Goal: Task Accomplishment & Management: Use online tool/utility

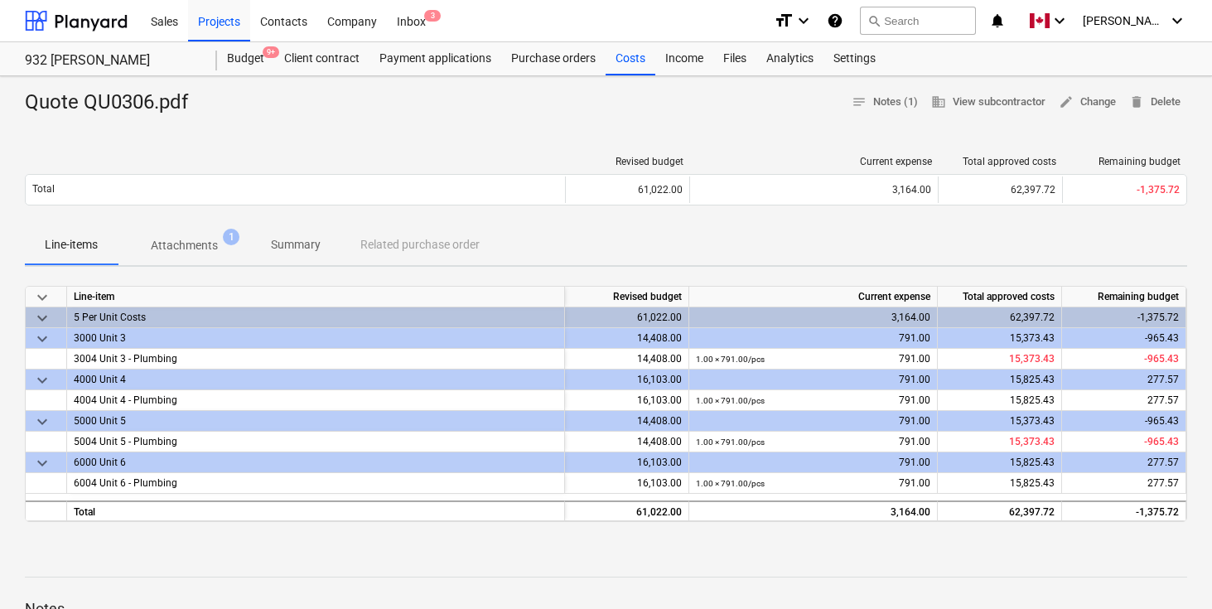
click at [714, 229] on div "Line-items Attachments 1 Summary Related purchase order" at bounding box center [606, 245] width 1162 height 40
click at [765, 234] on div "Line-items Attachments 1 Summary Related purchase order" at bounding box center [606, 245] width 1162 height 40
click at [476, 137] on div "Quote QU0306.pdf notes Notes (1) business View subcontractor edit Change delete…" at bounding box center [606, 516] width 1212 height 880
click at [588, 124] on div at bounding box center [606, 122] width 1162 height 13
click at [616, 124] on div at bounding box center [606, 122] width 1162 height 13
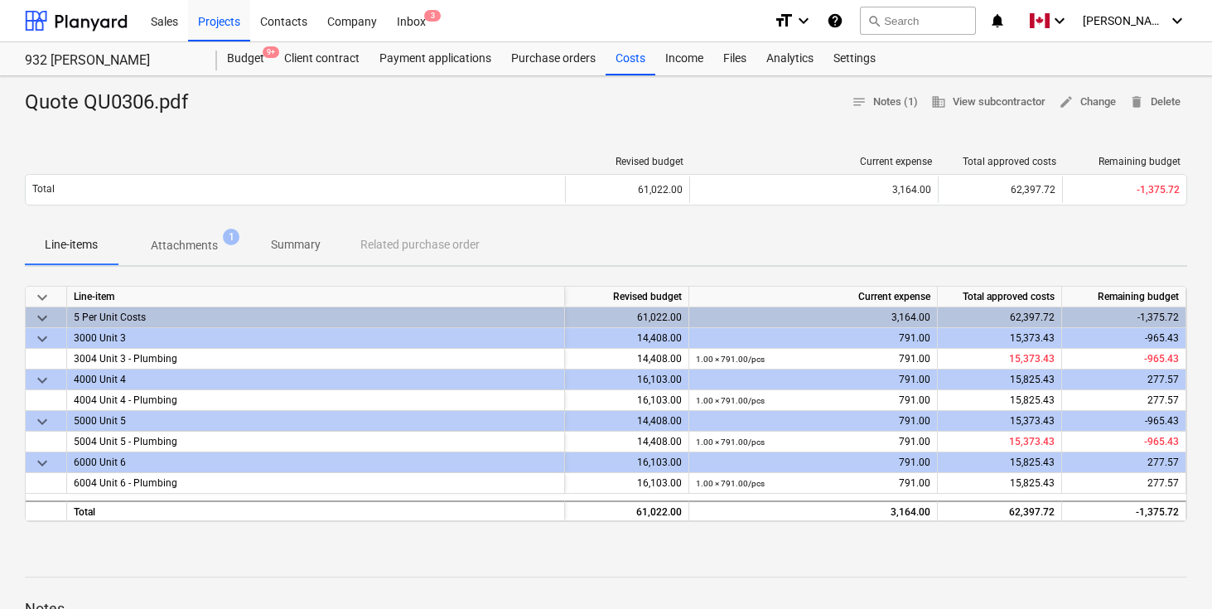
click at [451, 136] on div "Quote QU0306.pdf notes Notes (1) business View subcontractor edit Change delete…" at bounding box center [606, 516] width 1212 height 880
click at [470, 128] on div at bounding box center [606, 122] width 1162 height 13
click at [448, 127] on div at bounding box center [606, 122] width 1162 height 13
click at [1169, 99] on span "delete Delete" at bounding box center [1154, 102] width 51 height 19
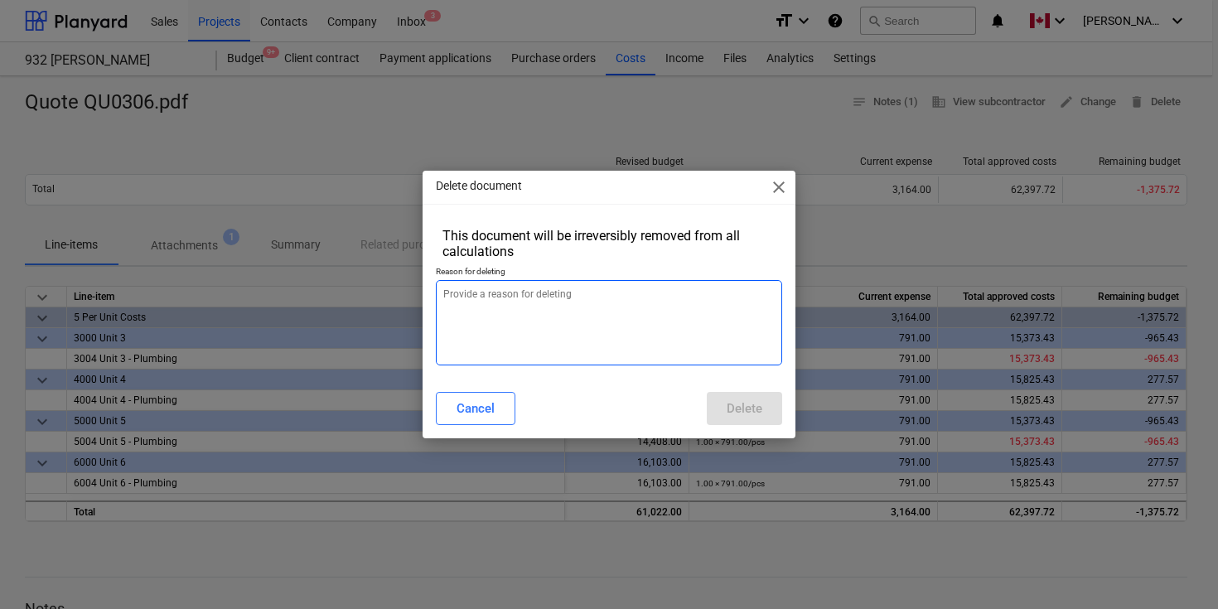
click at [600, 331] on textarea at bounding box center [609, 322] width 346 height 85
paste textarea "($4,490.00) ($3,000.00) ($4,500.00) ($71.00) ($4,490.00) ($5,000.00) ($3,023.00…"
type textarea "x"
type textarea "($4,490.00) ($3,000.00) ($4,500.00) ($71.00) ($4,490.00) ($5,000.00) ($3,023.00…"
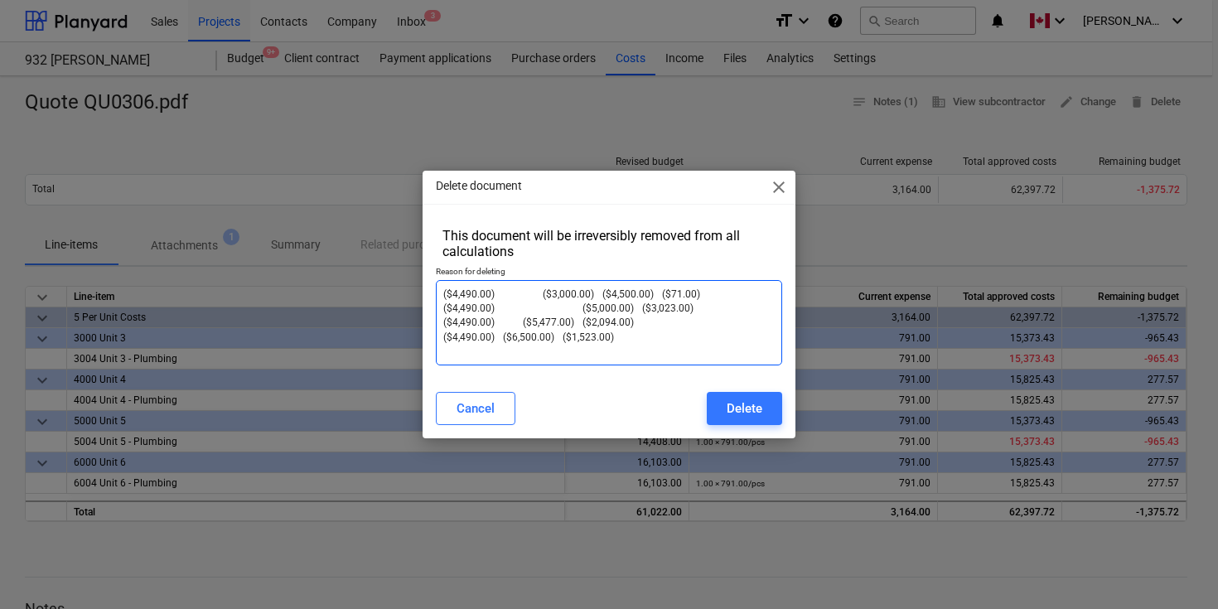
drag, startPoint x: 635, startPoint y: 340, endPoint x: 370, endPoint y: 267, distance: 274.4
click at [370, 267] on div "Delete document close This document will be irreversibly removed from all calcu…" at bounding box center [609, 304] width 1218 height 609
type textarea "x"
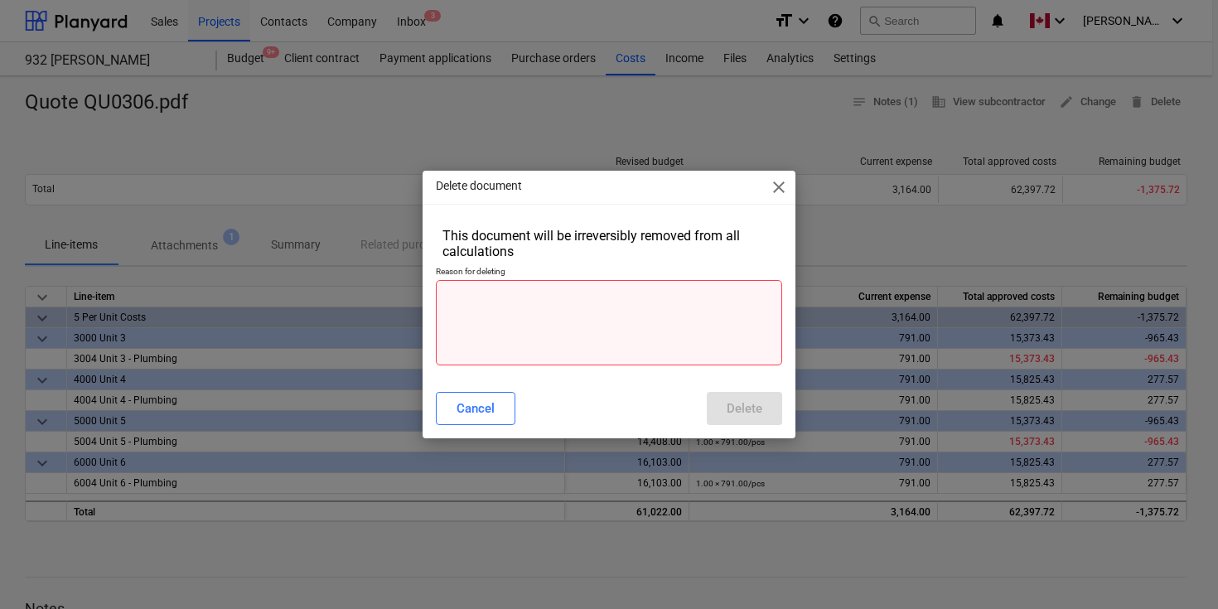
type textarea "x"
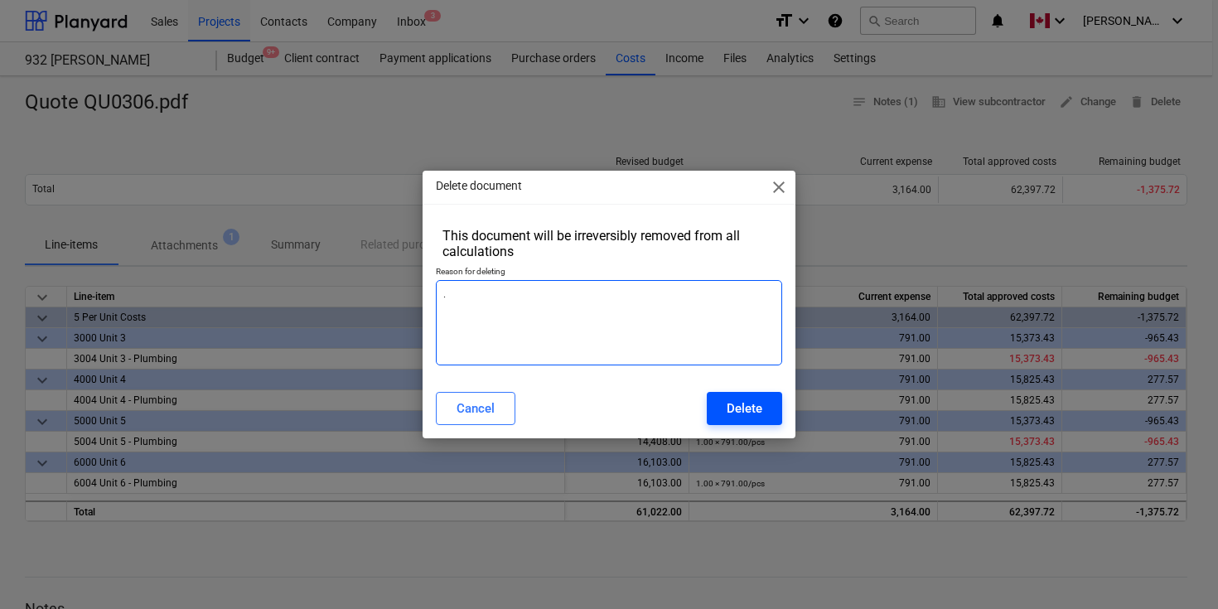
type textarea "."
click at [747, 401] on div "Delete" at bounding box center [745, 409] width 36 height 22
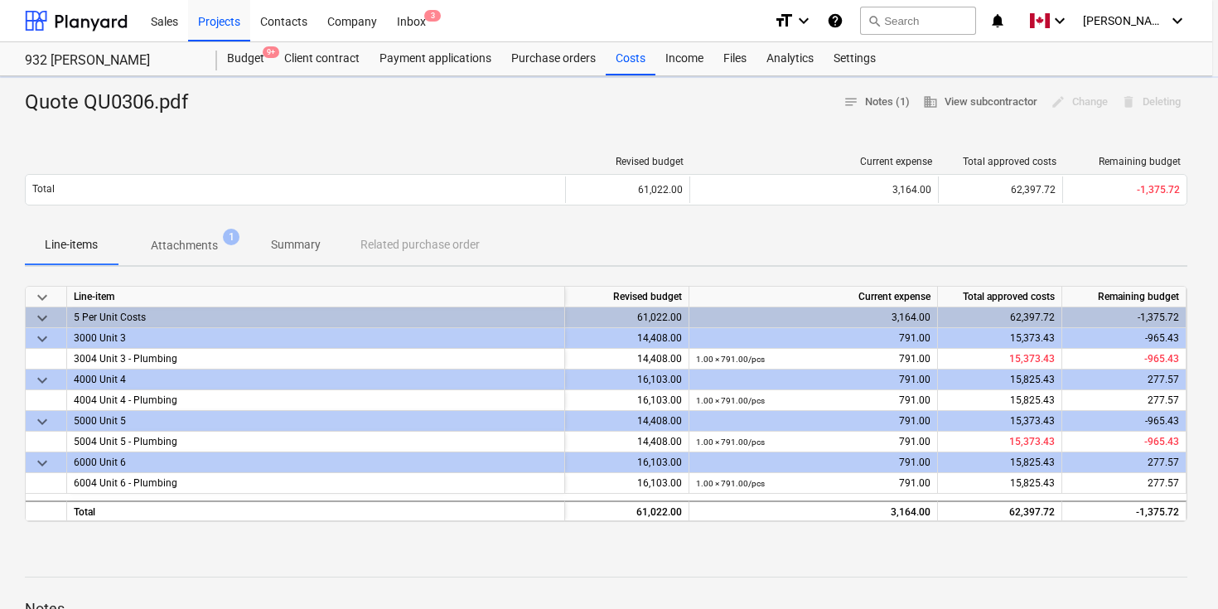
type textarea "x"
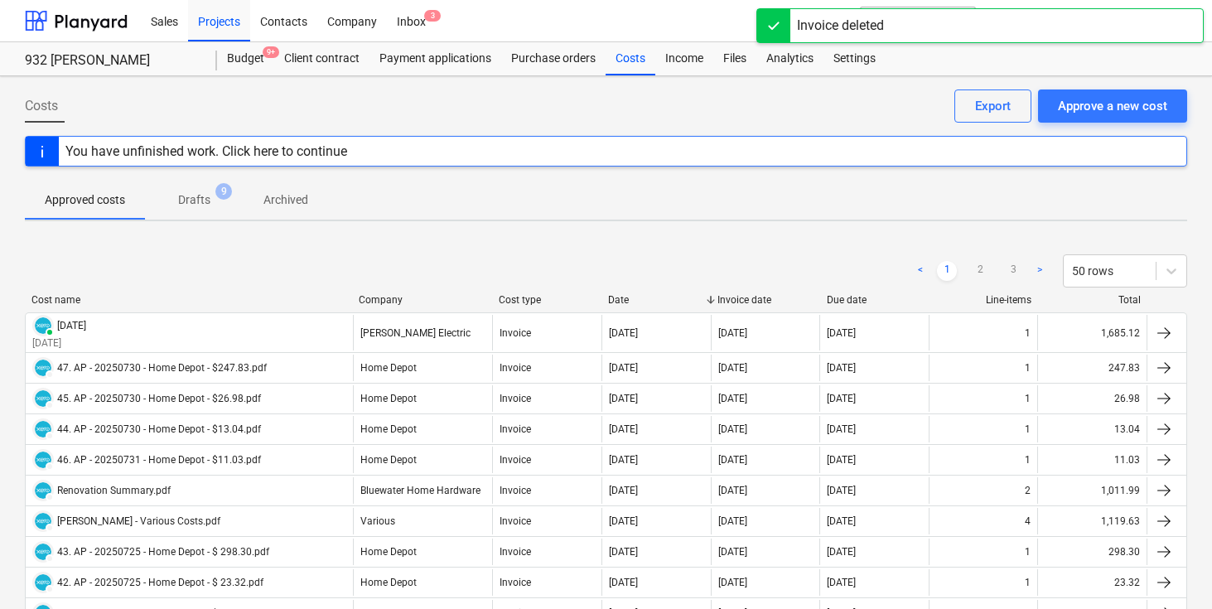
click at [395, 181] on div "Approved costs Drafts 9 Archived" at bounding box center [606, 200] width 1162 height 40
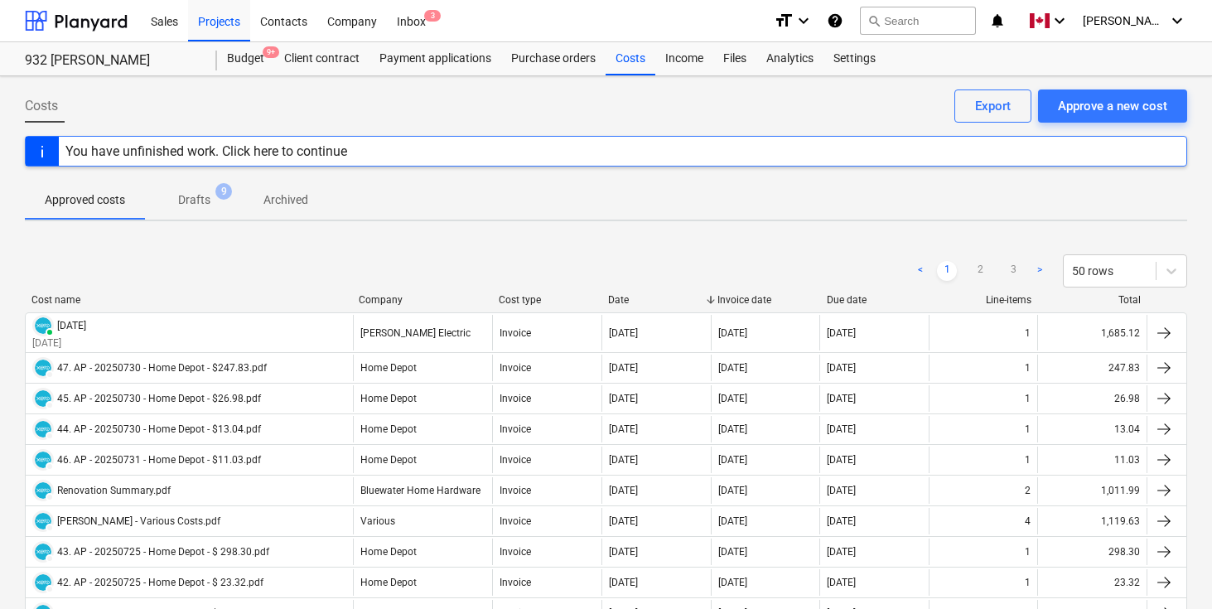
click at [758, 208] on div "Approved costs Drafts 9 Archived" at bounding box center [606, 200] width 1162 height 40
click at [679, 212] on div "Approved costs Drafts 9 Archived" at bounding box center [606, 200] width 1162 height 40
click at [628, 210] on div "Approved costs Drafts 9 Archived" at bounding box center [606, 200] width 1162 height 40
click at [246, 54] on div "Budget 9+" at bounding box center [245, 58] width 57 height 33
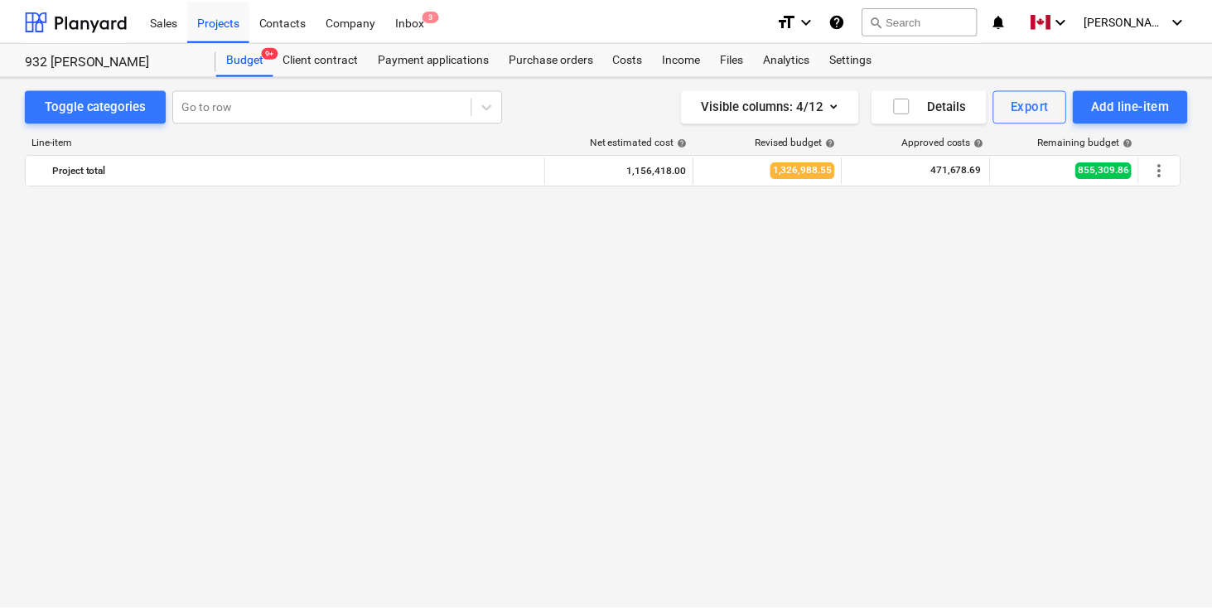
scroll to position [1450, 0]
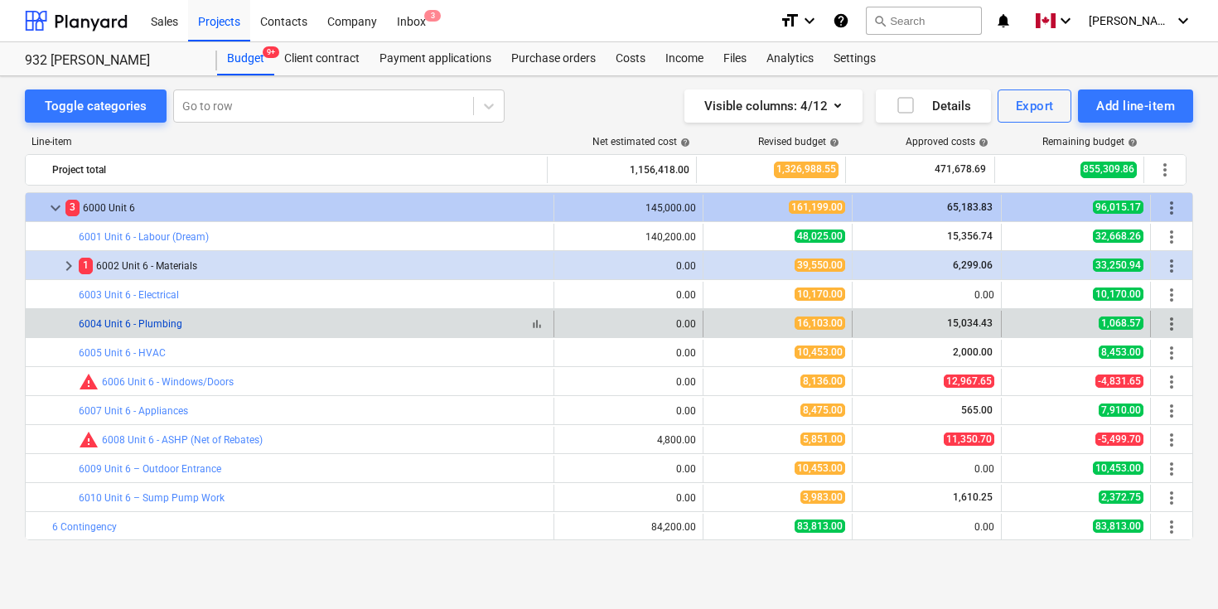
click at [157, 326] on link "6004 Unit 6 - Plumbing" at bounding box center [131, 324] width 104 height 12
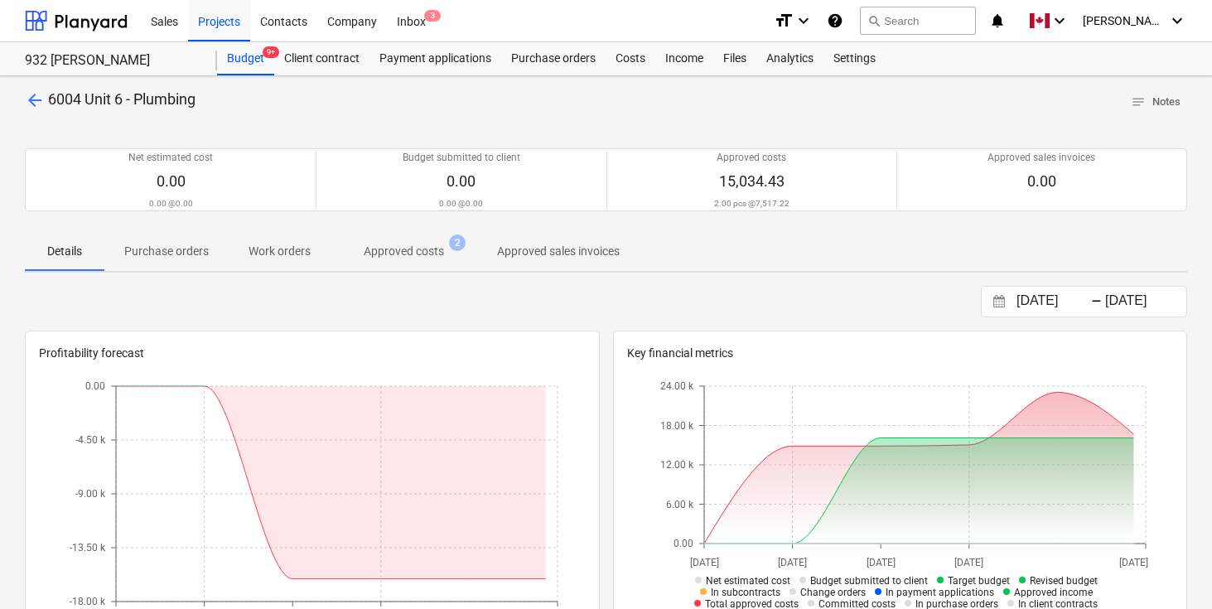
click at [423, 254] on p "Approved costs" at bounding box center [404, 251] width 80 height 17
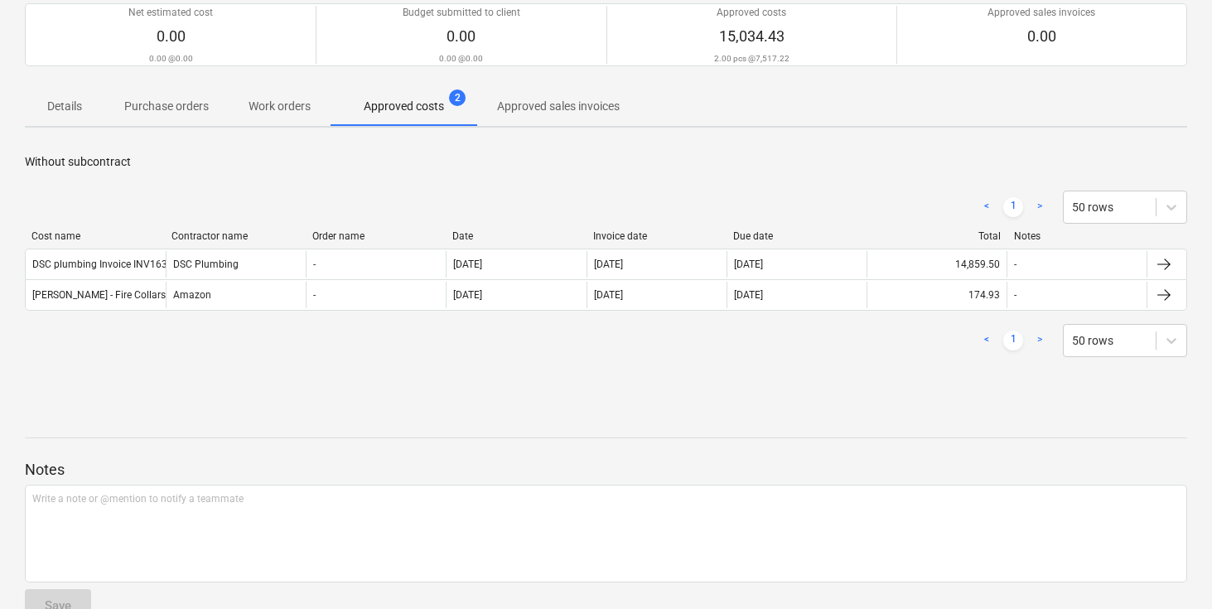
scroll to position [185, 0]
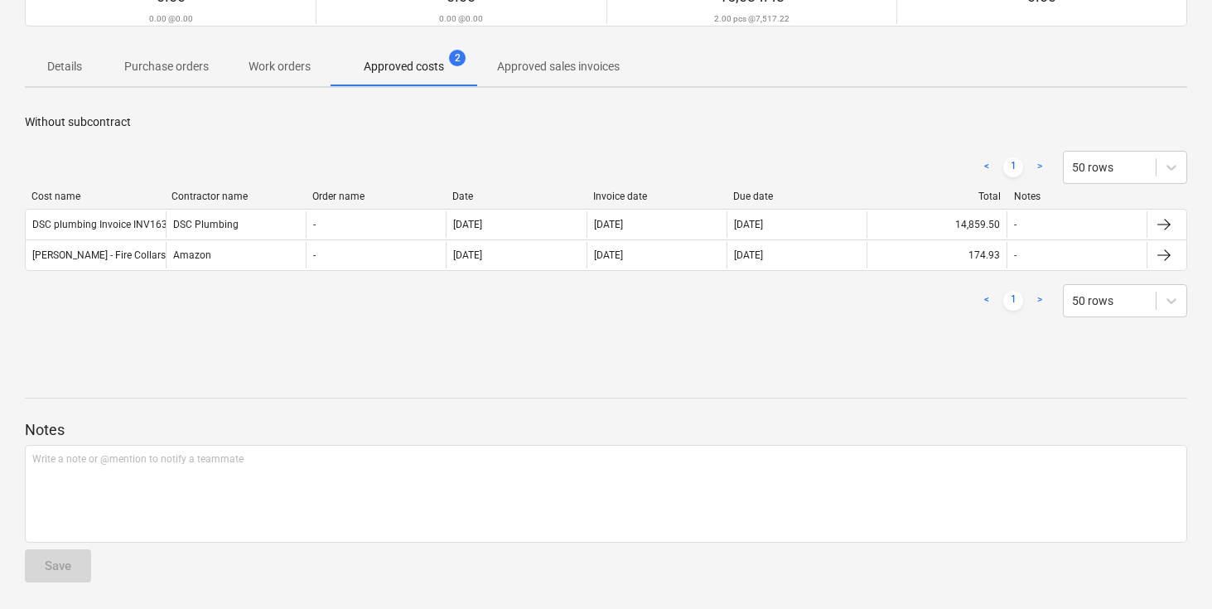
click at [796, 391] on div "Notes Write a note or @mention to notify a teammate ﻿ Save" at bounding box center [606, 486] width 1162 height 220
click at [809, 345] on div "Without subcontract < 1 > 50 rows Cost name Contractor name Order name Date Inv…" at bounding box center [606, 225] width 1162 height 249
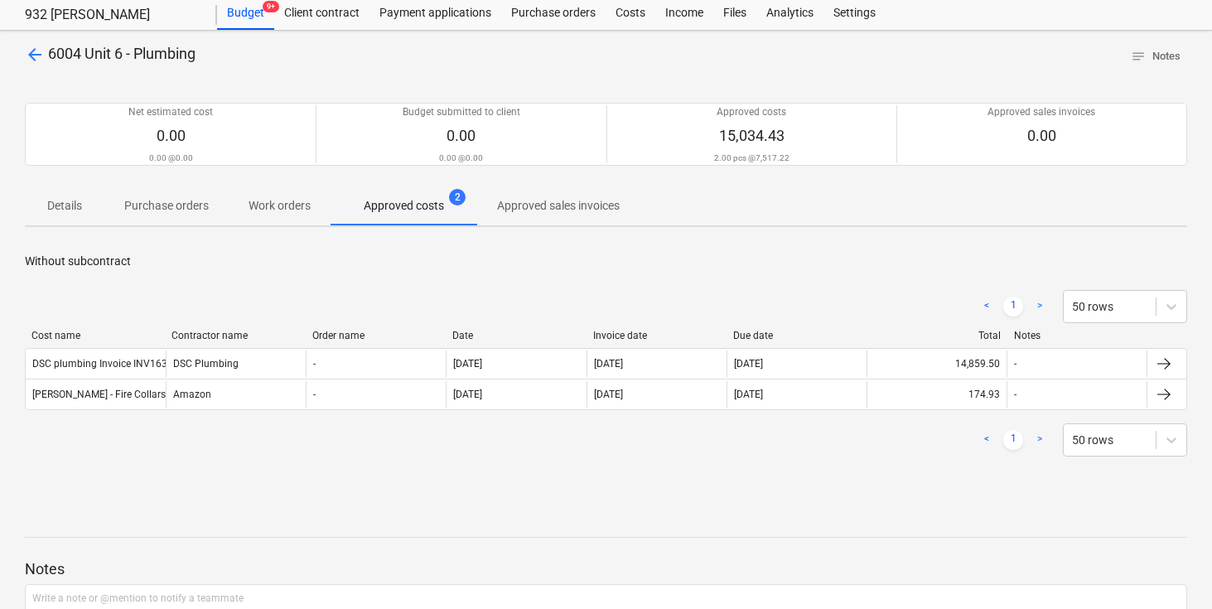
scroll to position [0, 0]
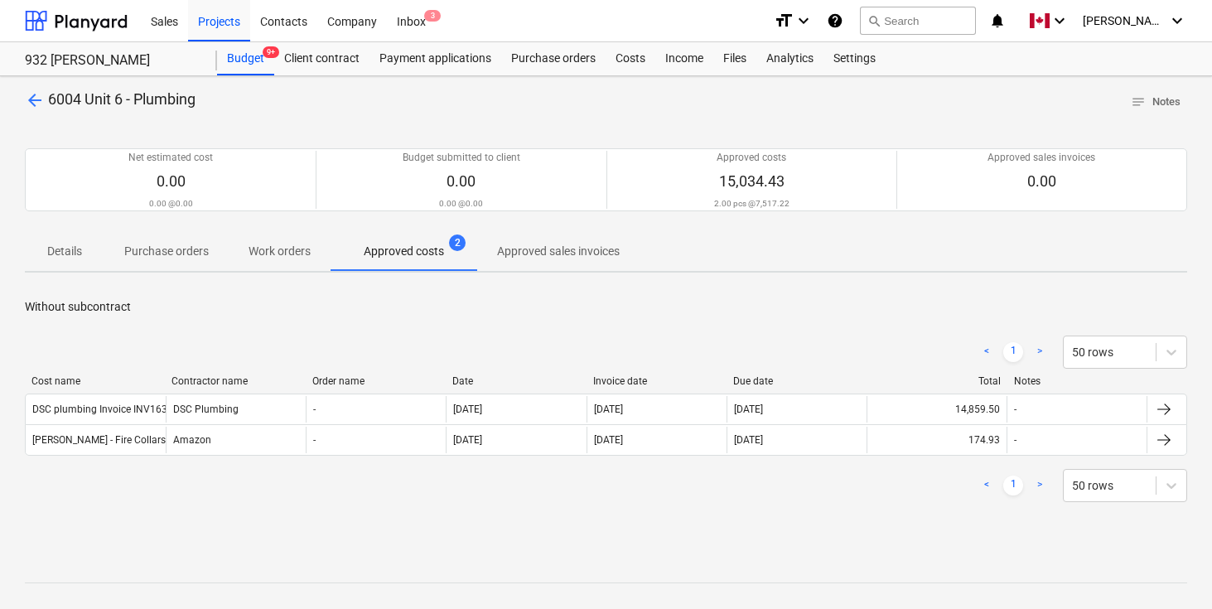
click at [890, 320] on div "< 1 > 50 rows Cost name Contractor name Order name Date Invoice date Due date T…" at bounding box center [606, 419] width 1162 height 206
click at [729, 46] on div "Files" at bounding box center [734, 58] width 43 height 33
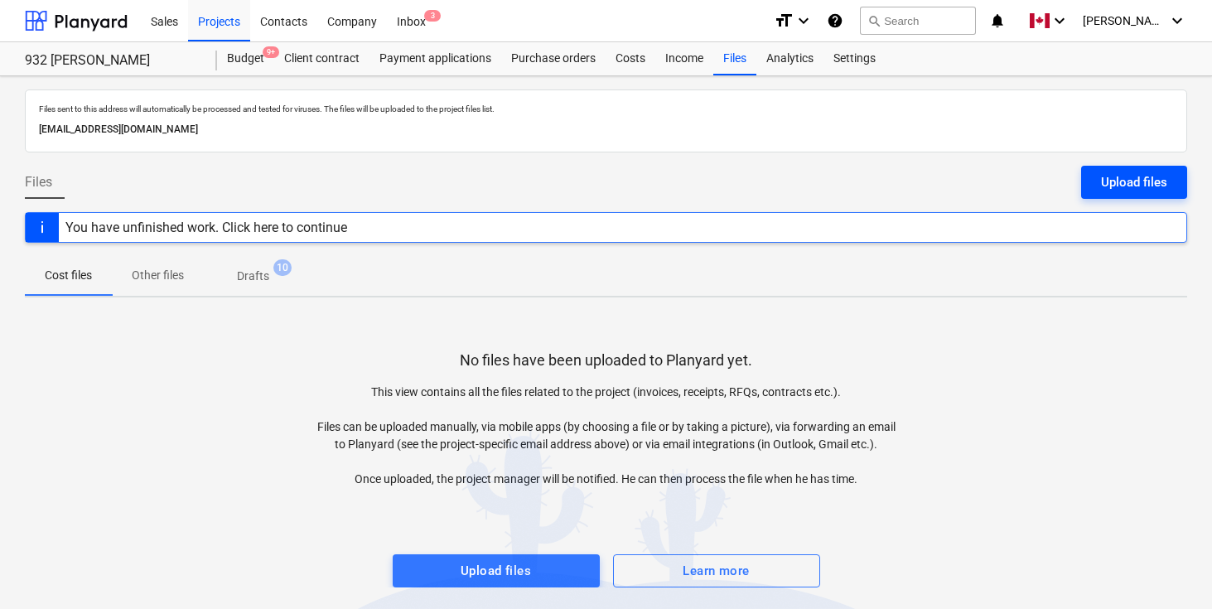
click at [1129, 177] on div "Upload files" at bounding box center [1134, 182] width 66 height 22
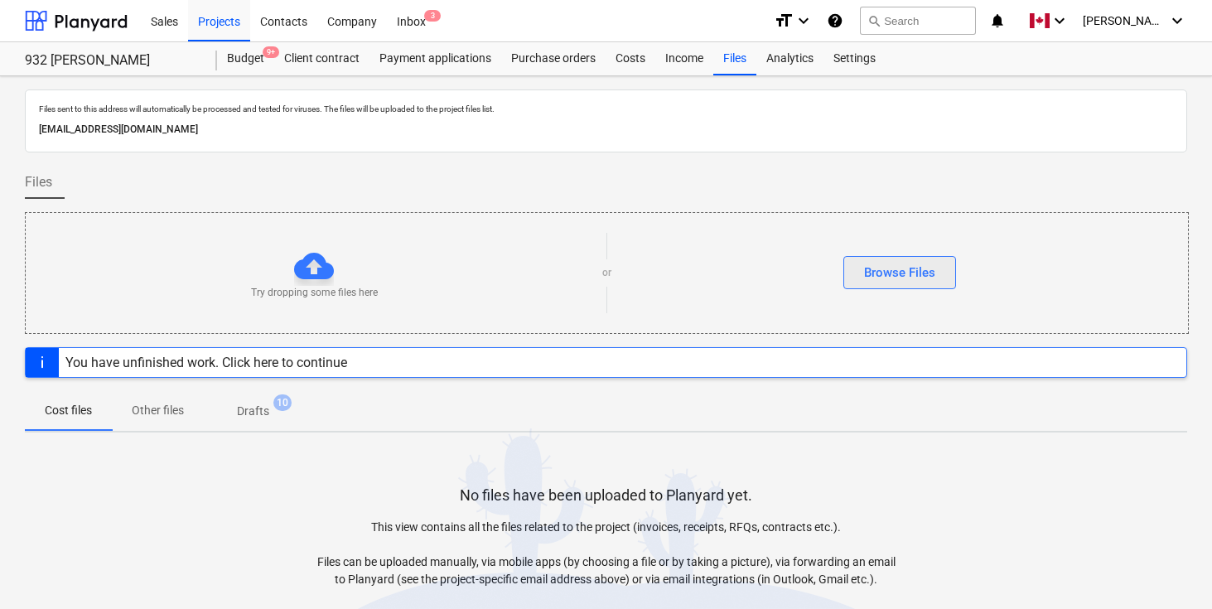
click at [894, 281] on div "Browse Files" at bounding box center [899, 273] width 71 height 22
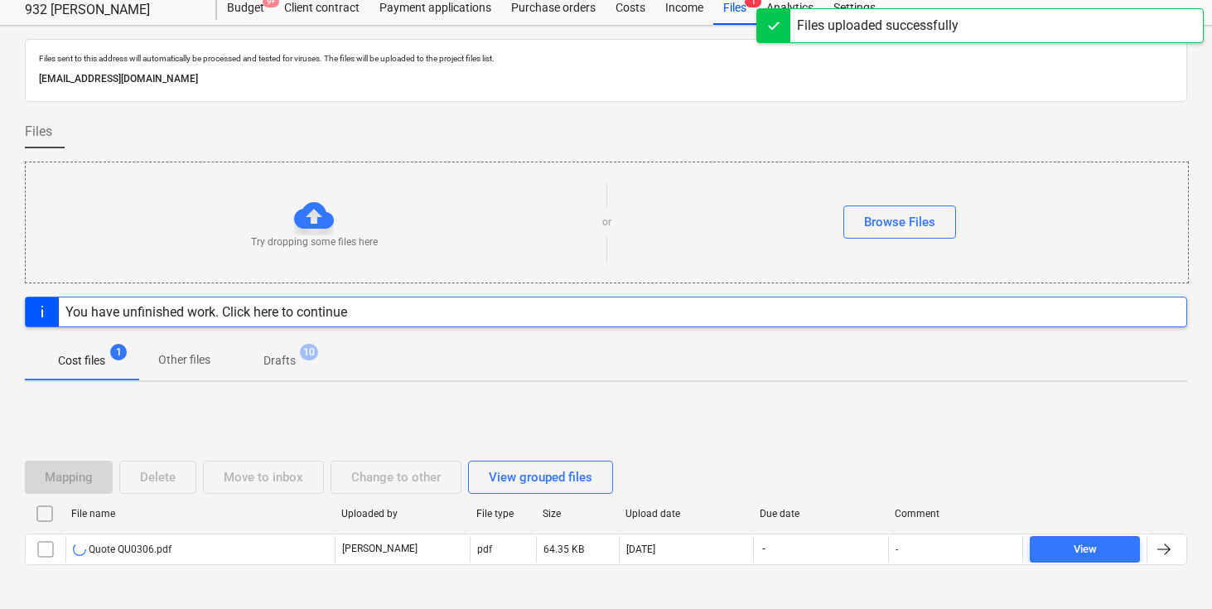
scroll to position [112, 0]
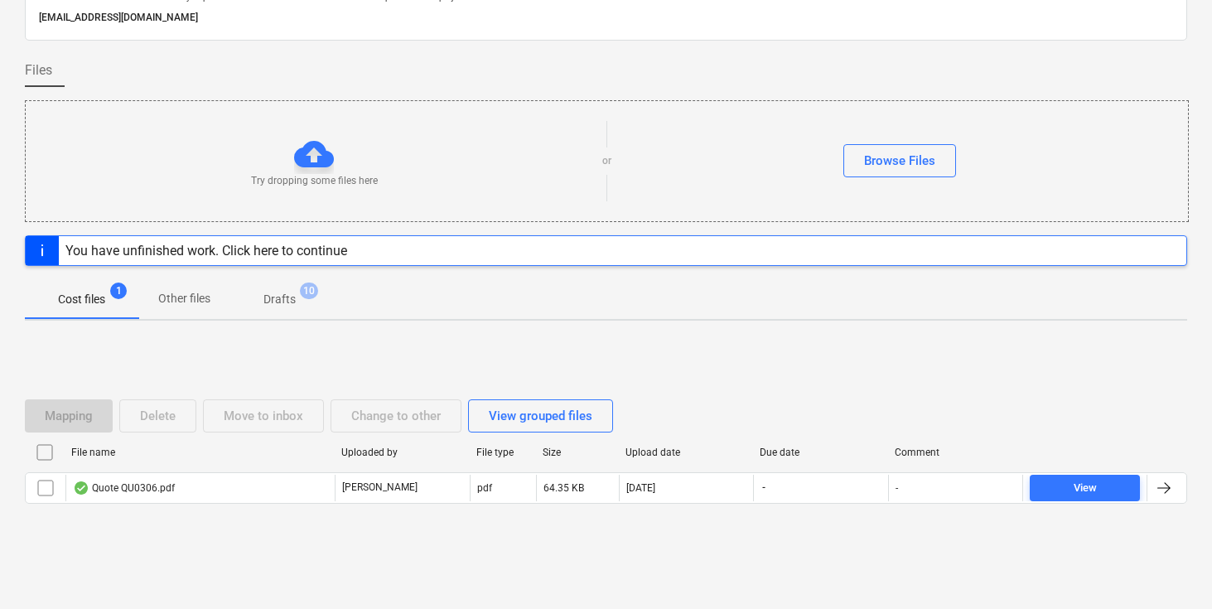
click at [1166, 486] on div at bounding box center [1164, 488] width 20 height 20
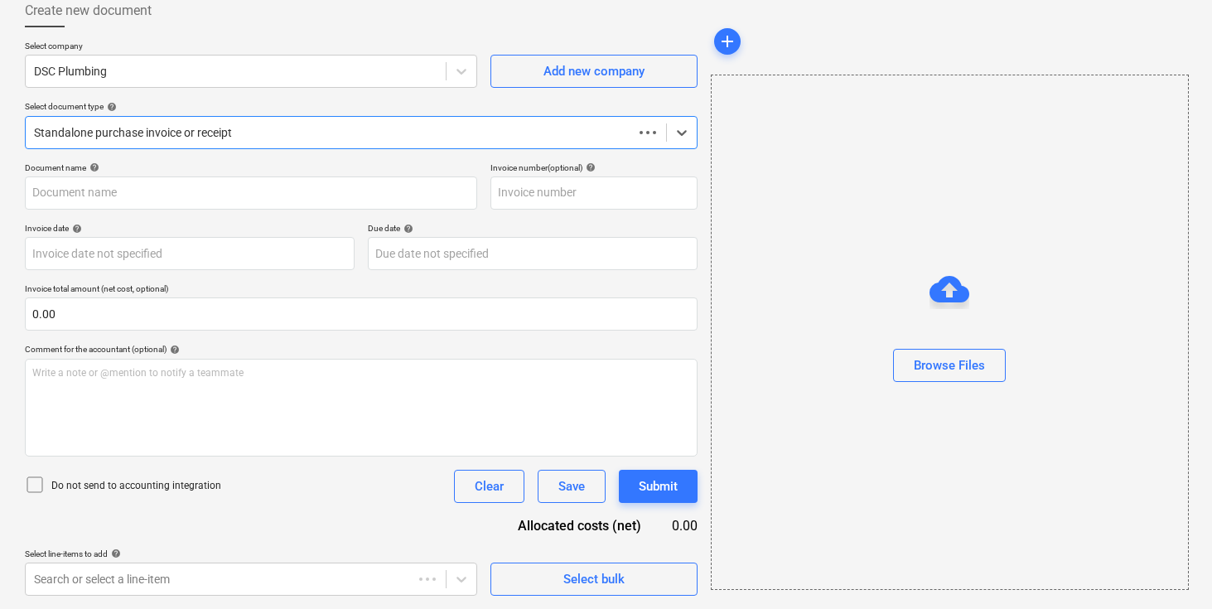
scroll to position [95, 0]
type input "Quote QU0306.pdf"
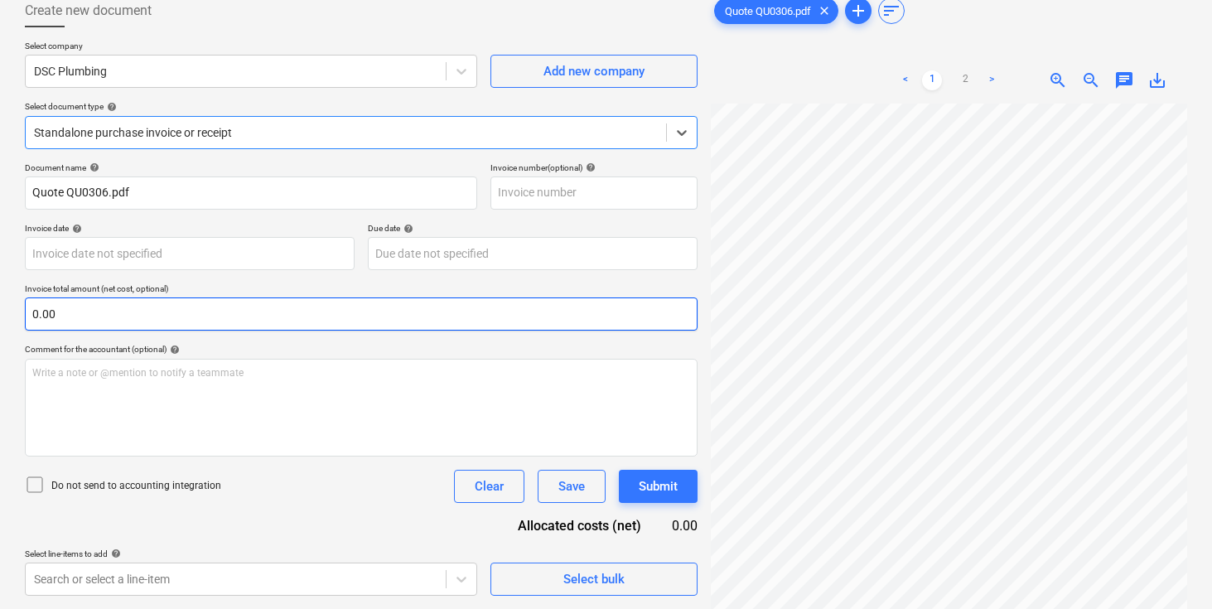
scroll to position [0, 0]
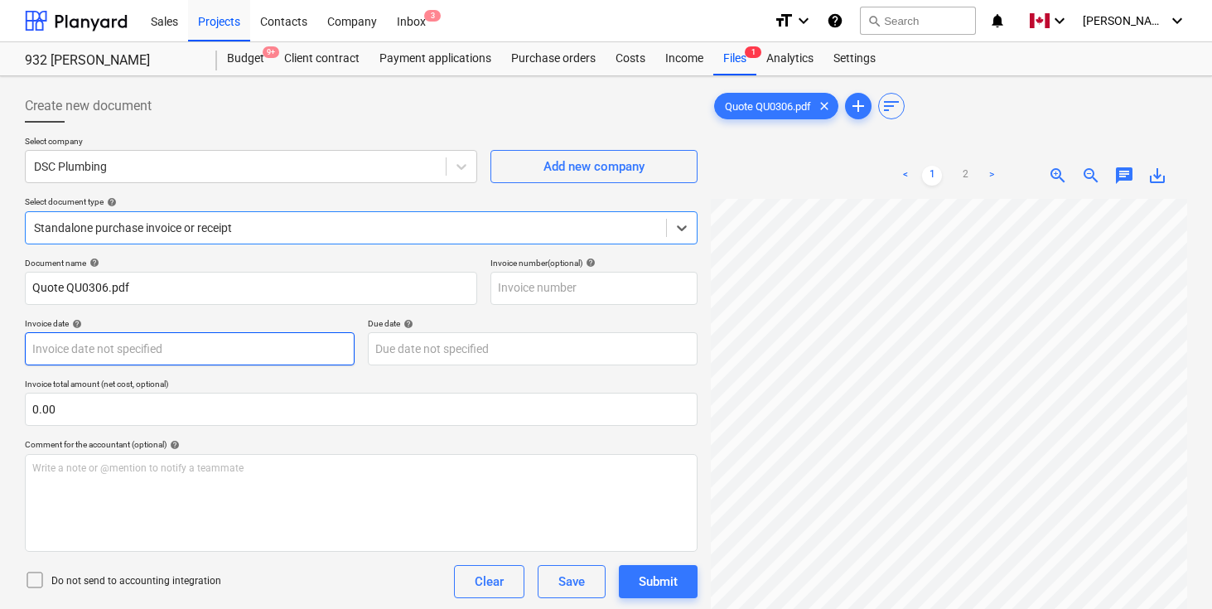
click at [169, 345] on body "Sales Projects Contacts Company Inbox 3 format_size keyboard_arrow_down help se…" at bounding box center [606, 304] width 1212 height 609
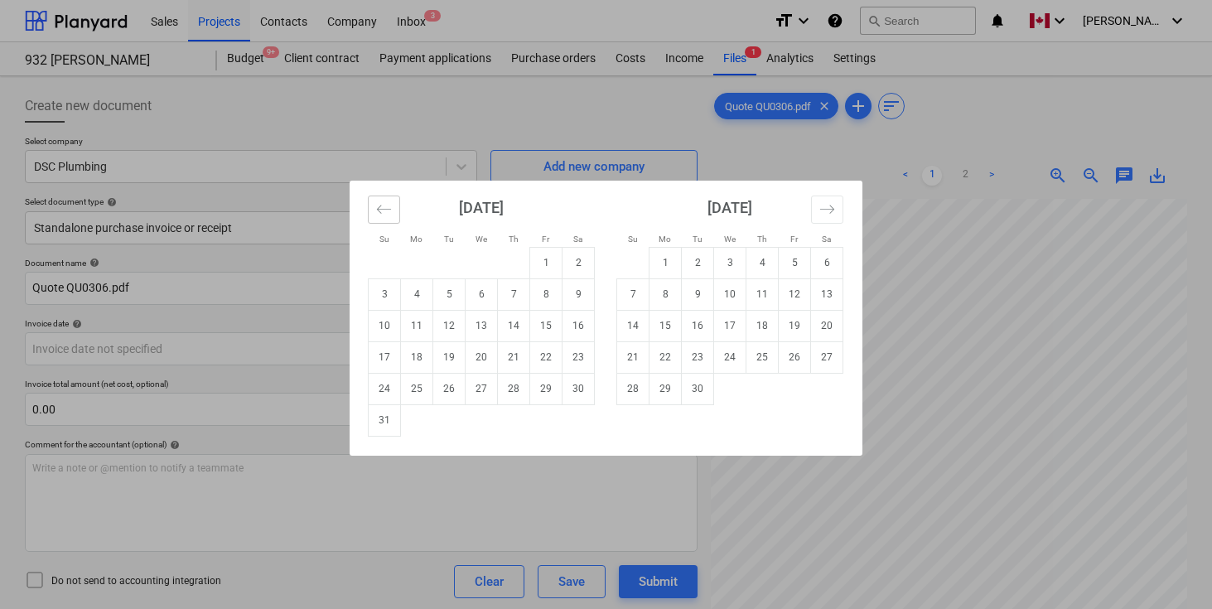
click at [384, 210] on icon "Move backward to switch to the previous month." at bounding box center [384, 209] width 16 height 16
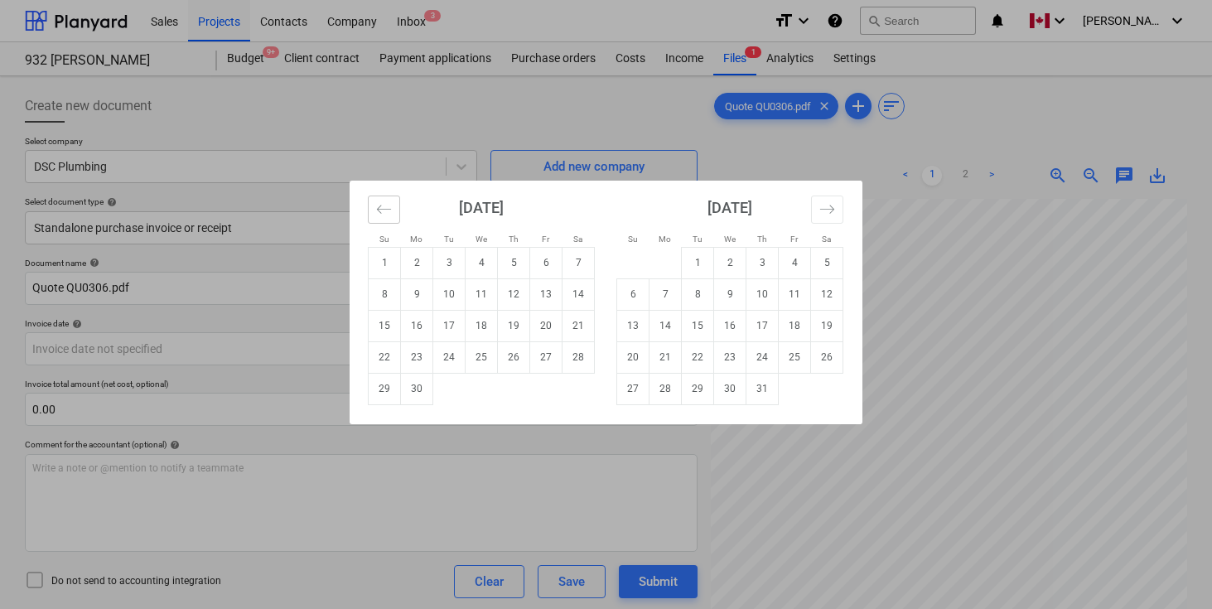
click at [384, 210] on icon "Move backward to switch to the previous month." at bounding box center [384, 209] width 16 height 16
click at [439, 260] on td "1" at bounding box center [449, 262] width 32 height 31
type input "[DATE]"
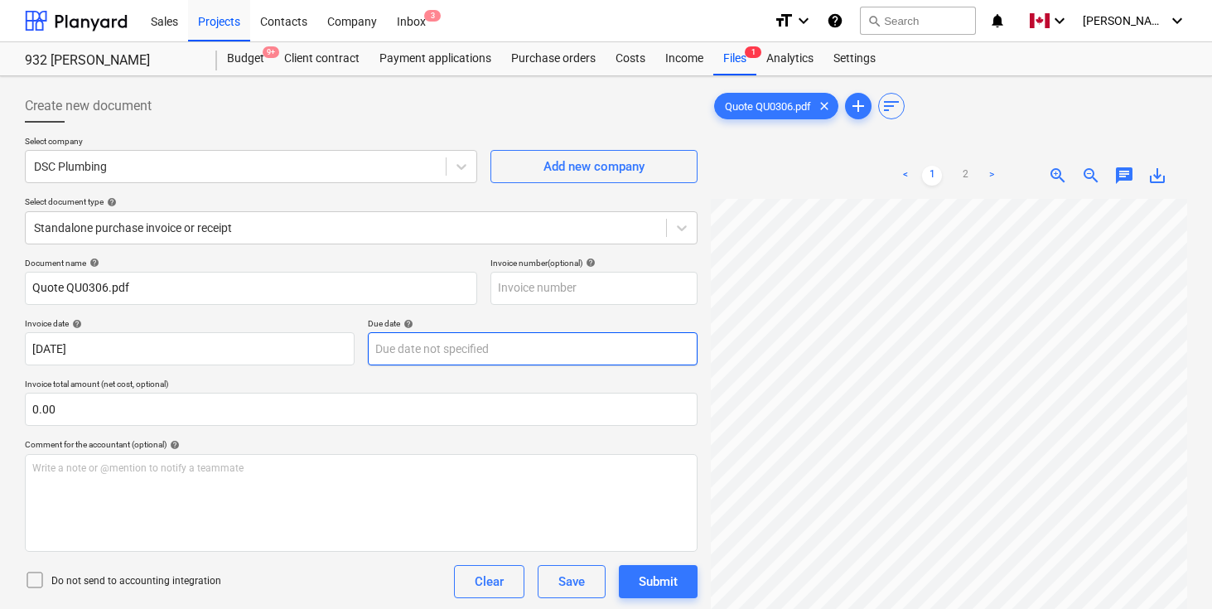
click at [433, 338] on body "Sales Projects Contacts Company Inbox 3 format_size keyboard_arrow_down help se…" at bounding box center [606, 304] width 1212 height 609
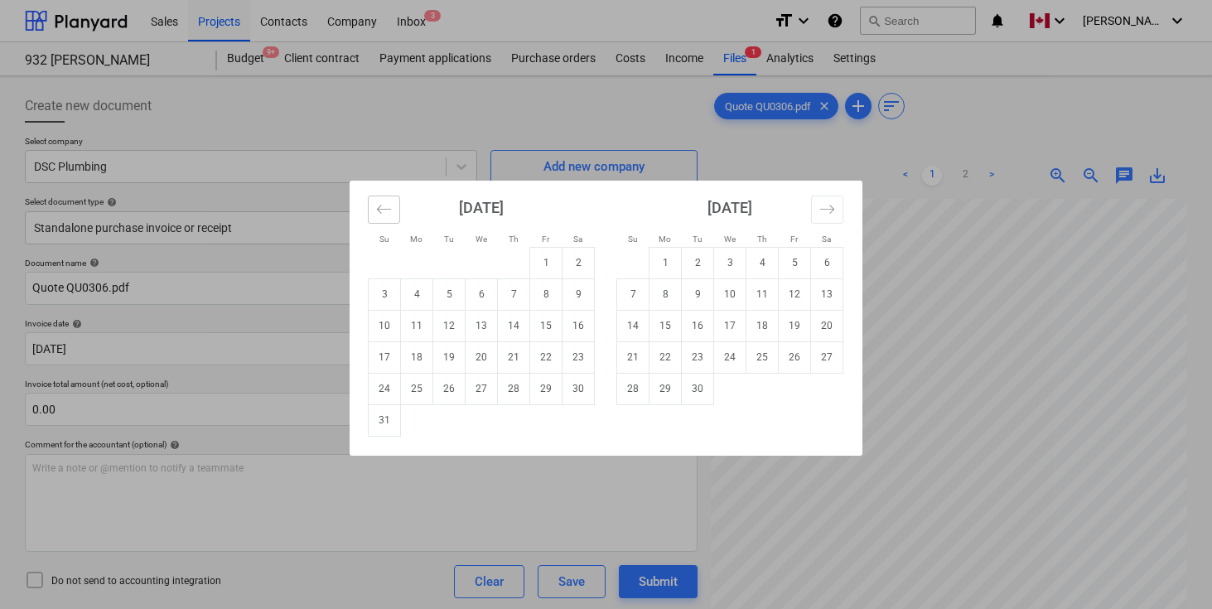
click at [386, 213] on icon "Move backward to switch to the previous month." at bounding box center [384, 209] width 16 height 16
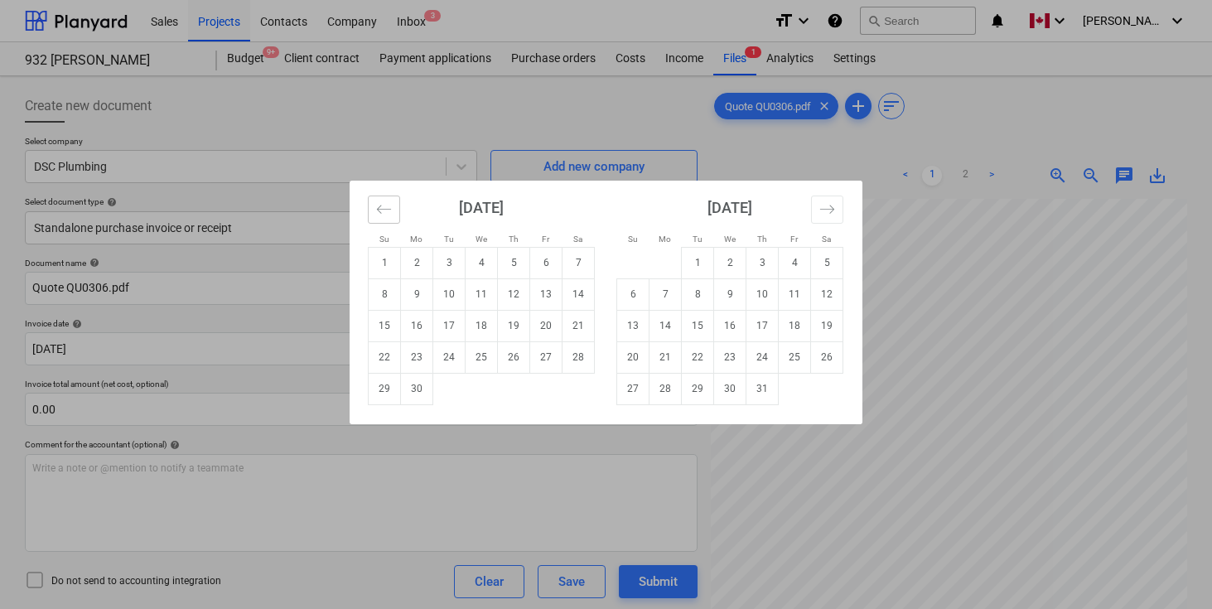
click at [386, 213] on icon "Move backward to switch to the previous month." at bounding box center [384, 209] width 16 height 16
click at [448, 263] on td "1" at bounding box center [449, 262] width 32 height 31
type input "[DATE]"
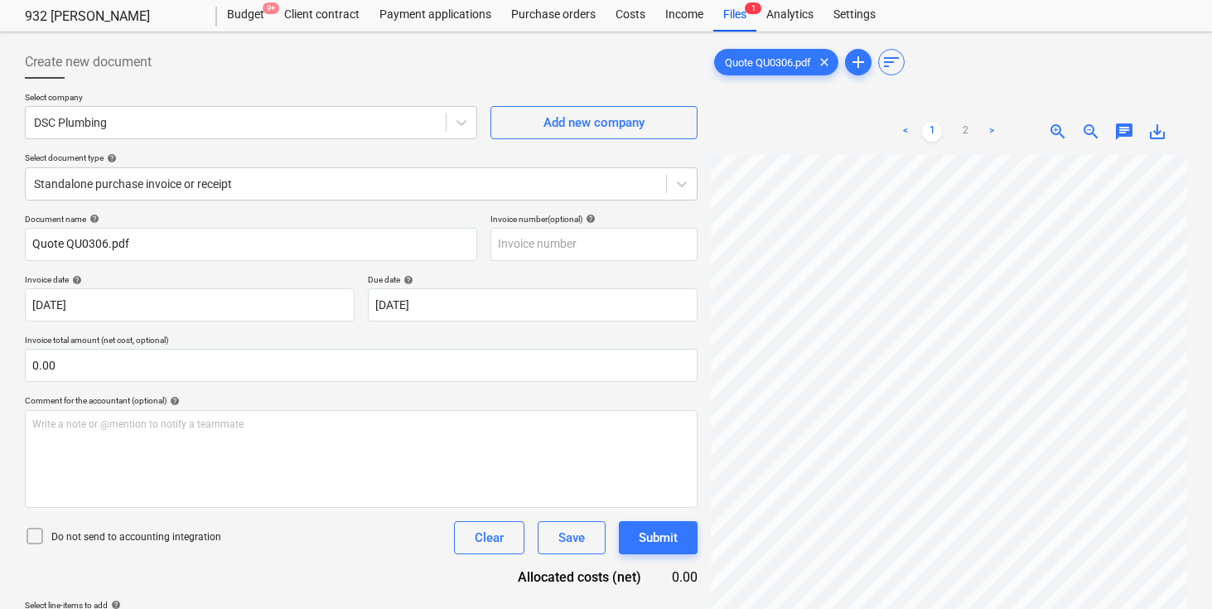
scroll to position [48, 0]
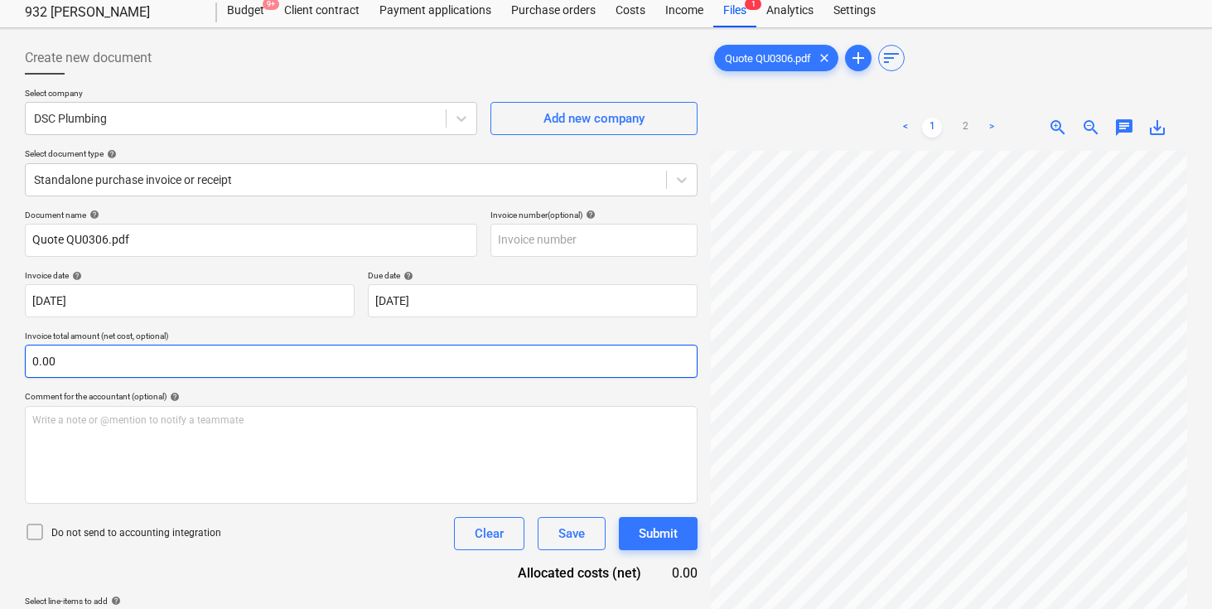
click at [407, 367] on input "0.00" at bounding box center [361, 361] width 673 height 33
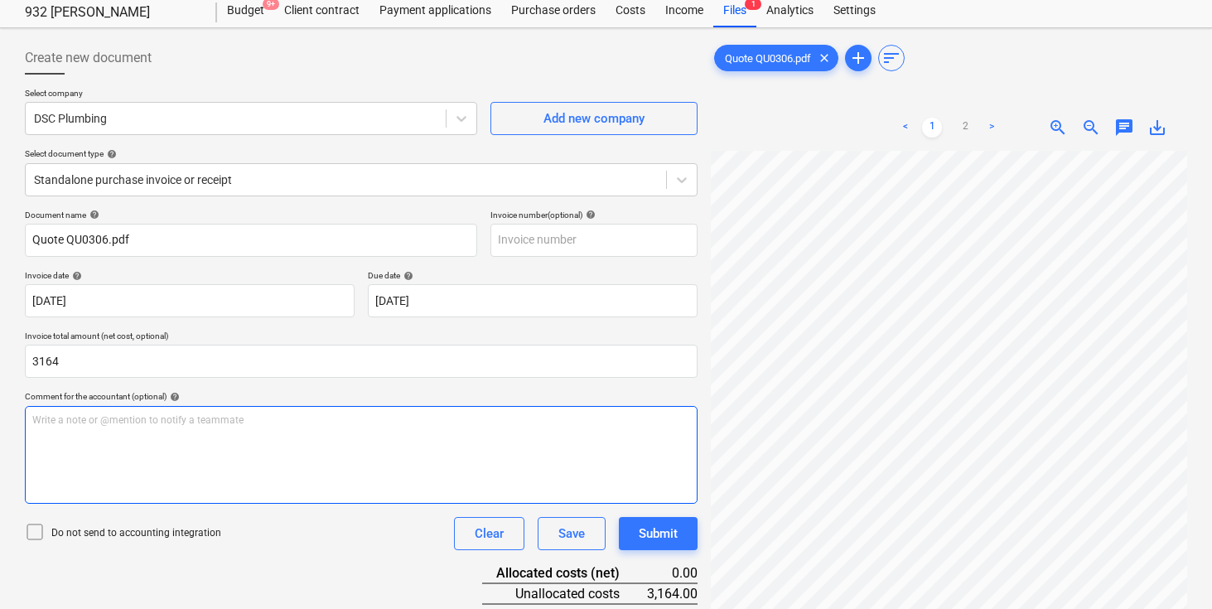
click at [405, 419] on p "Write a note or @mention to notify a teammate [PERSON_NAME]" at bounding box center [361, 420] width 658 height 14
type input "3,164.00"
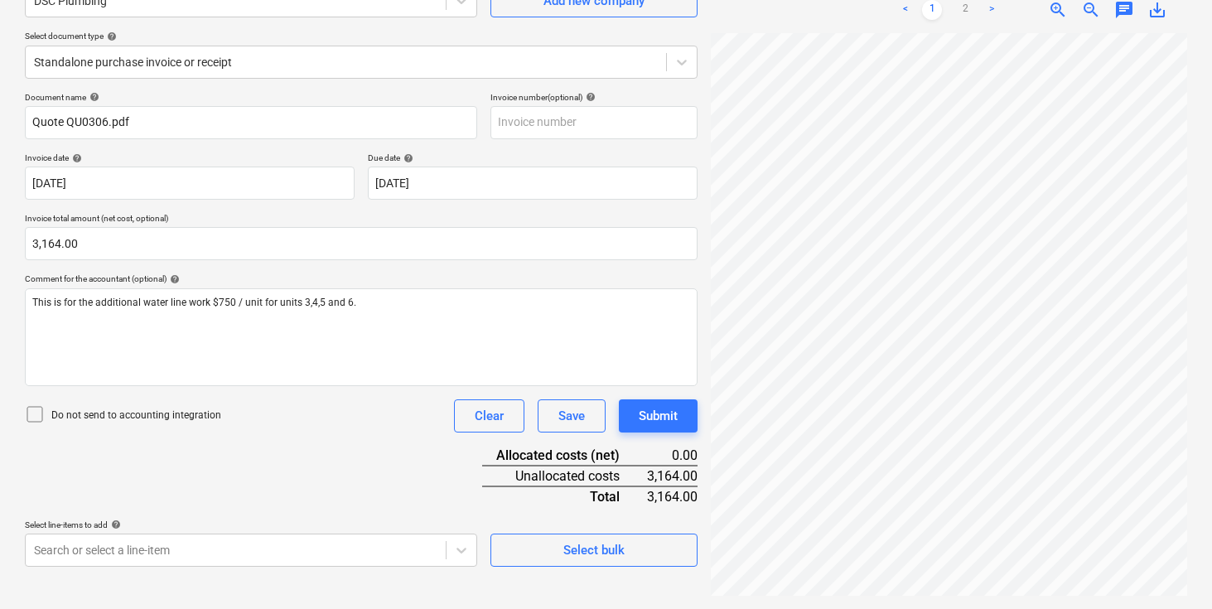
click at [365, 442] on div "Document name help Quote QU0306.pdf Invoice number (optional) help Invoice date…" at bounding box center [361, 329] width 673 height 475
click at [326, 443] on body "Sales Projects Contacts Company Inbox 3 format_size keyboard_arrow_down help se…" at bounding box center [606, 138] width 1212 height 609
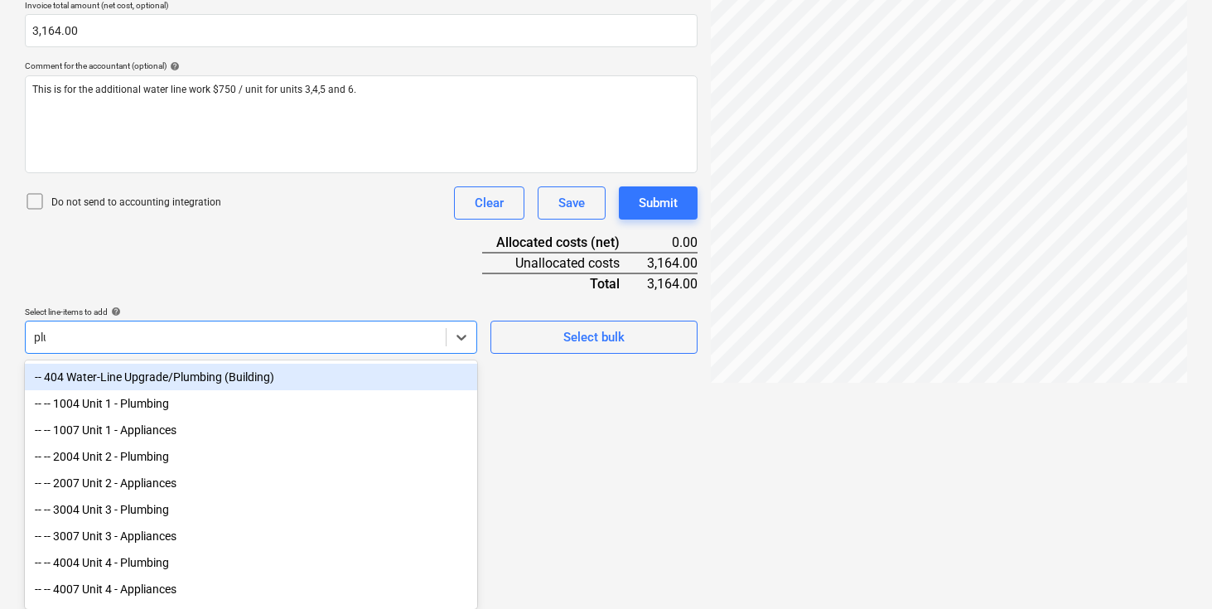
scroll to position [322, 0]
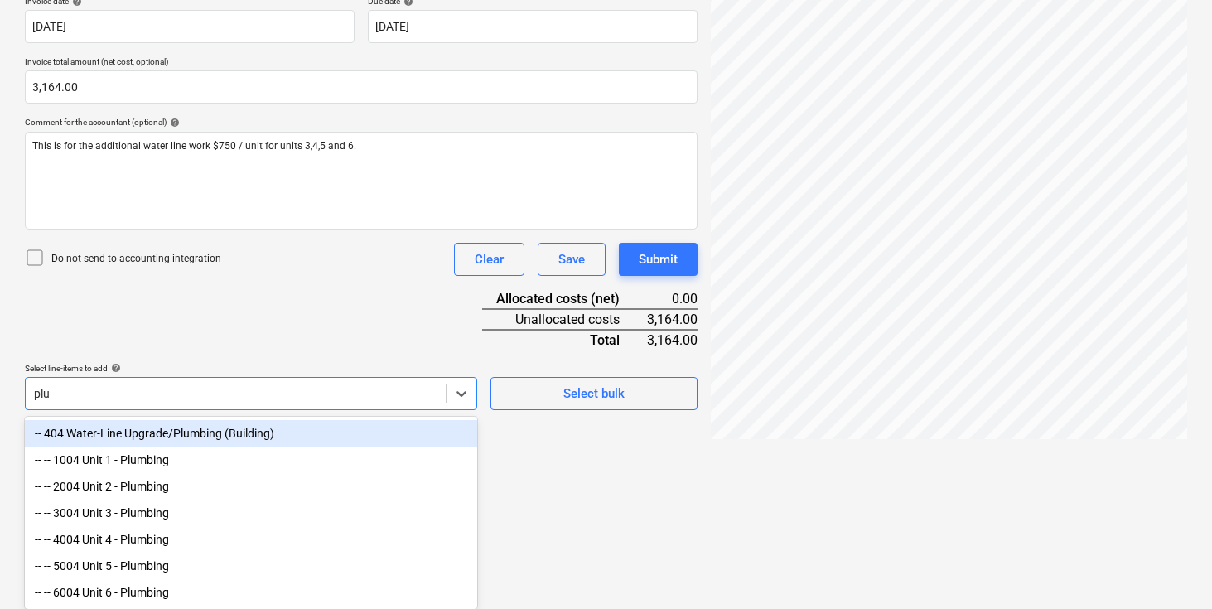
type input "plum"
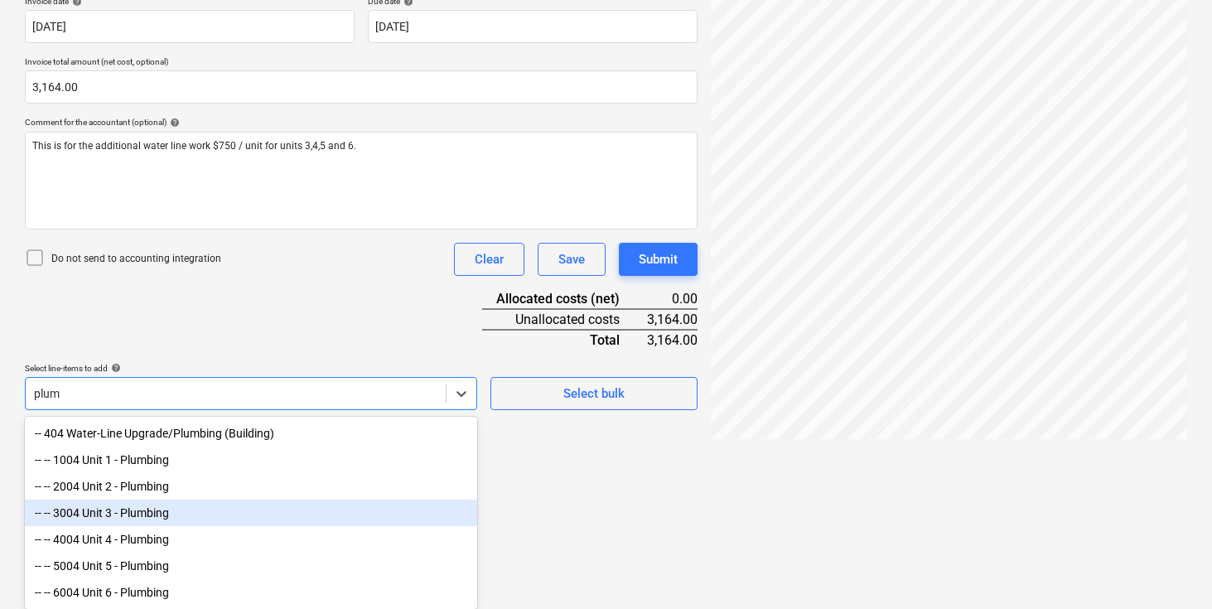
click at [206, 505] on div "-- -- 3004 Unit 3 - Plumbing" at bounding box center [251, 513] width 452 height 27
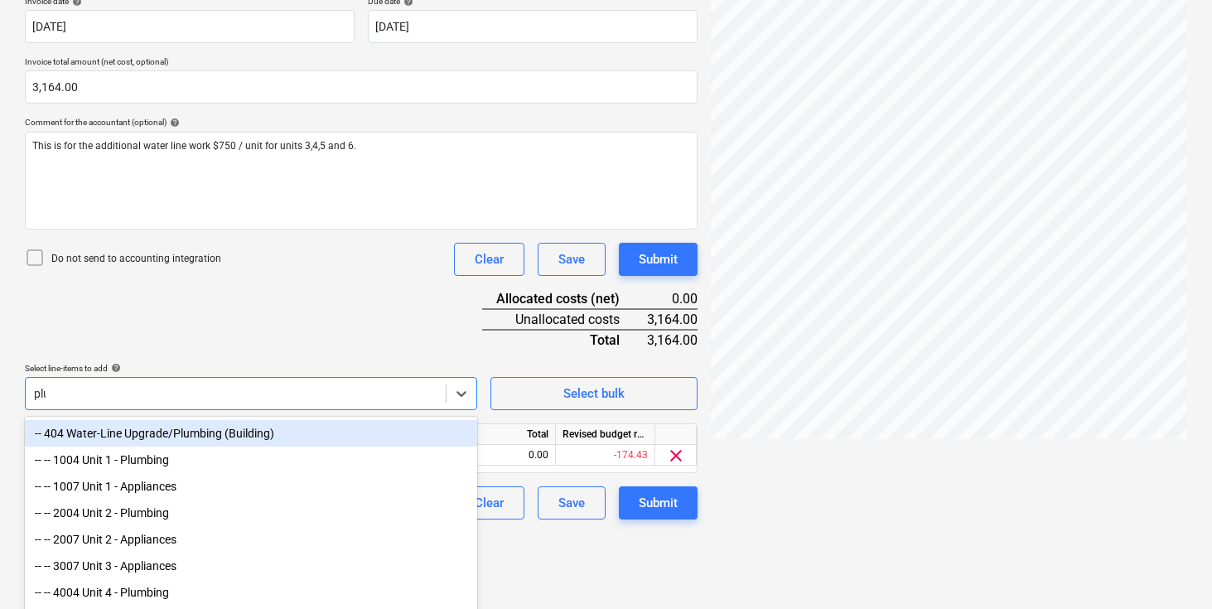
scroll to position [296, 0]
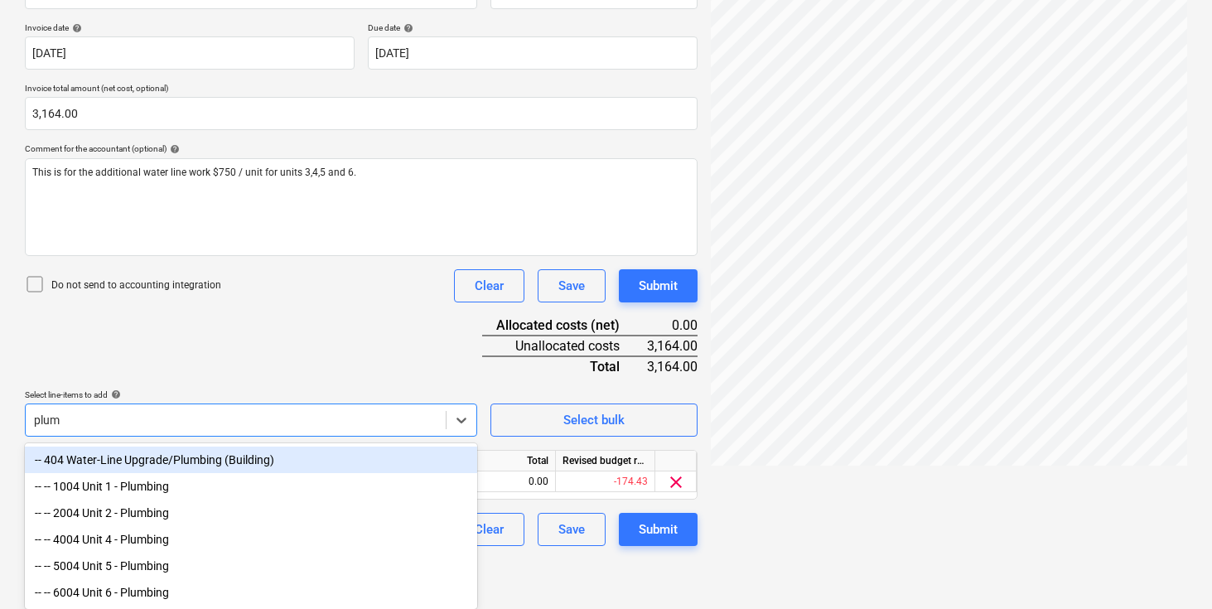
type input "plumb"
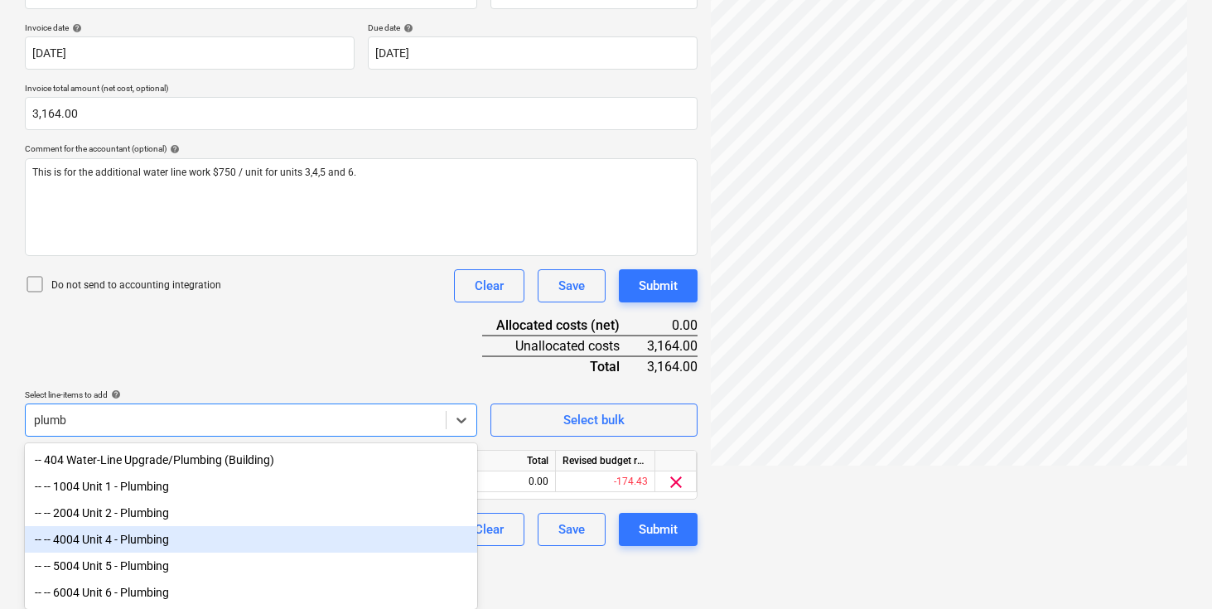
click at [165, 535] on div "-- -- 4004 Unit 4 - Plumbing" at bounding box center [251, 539] width 452 height 27
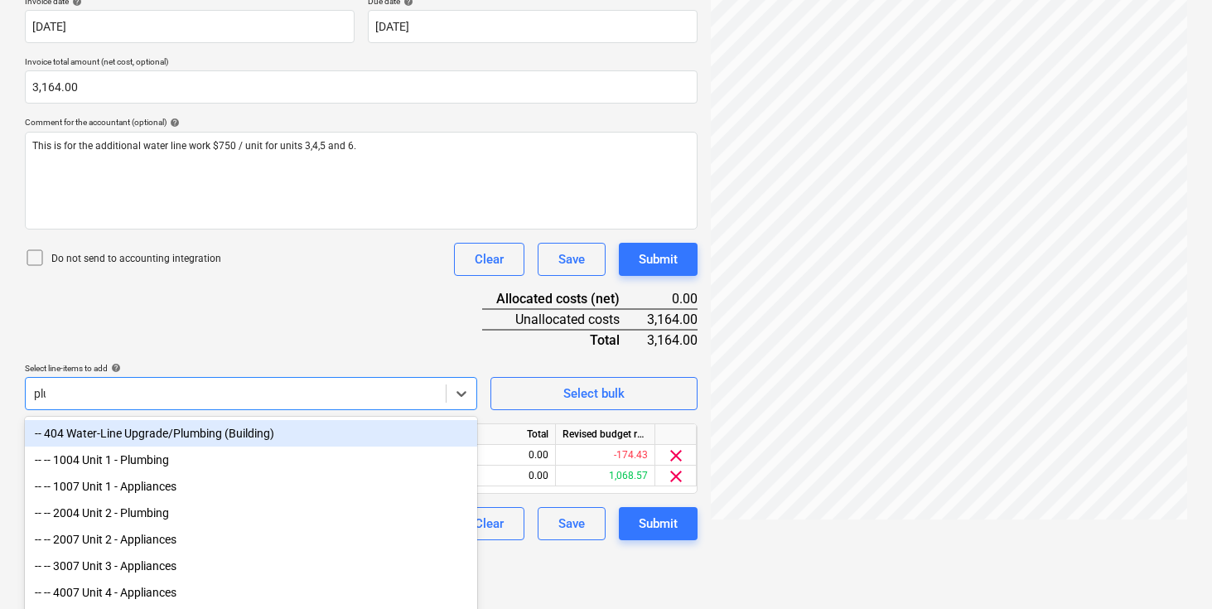
scroll to position [269, 0]
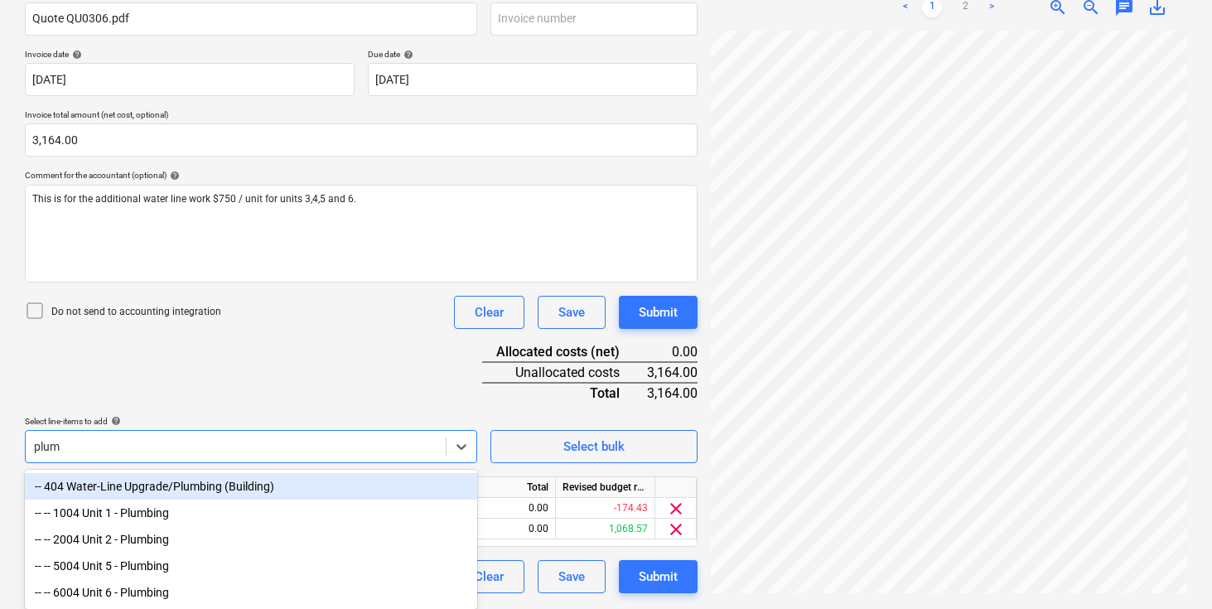
type input "plumb"
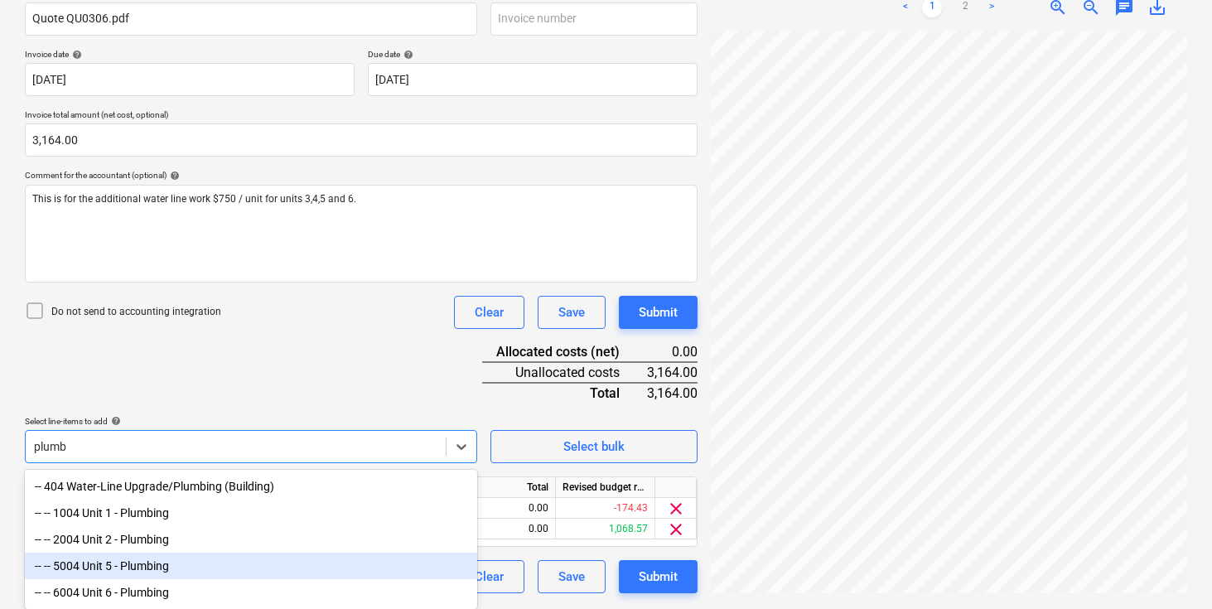
click at [133, 566] on div "-- -- 5004 Unit 5 - Plumbing" at bounding box center [251, 566] width 452 height 27
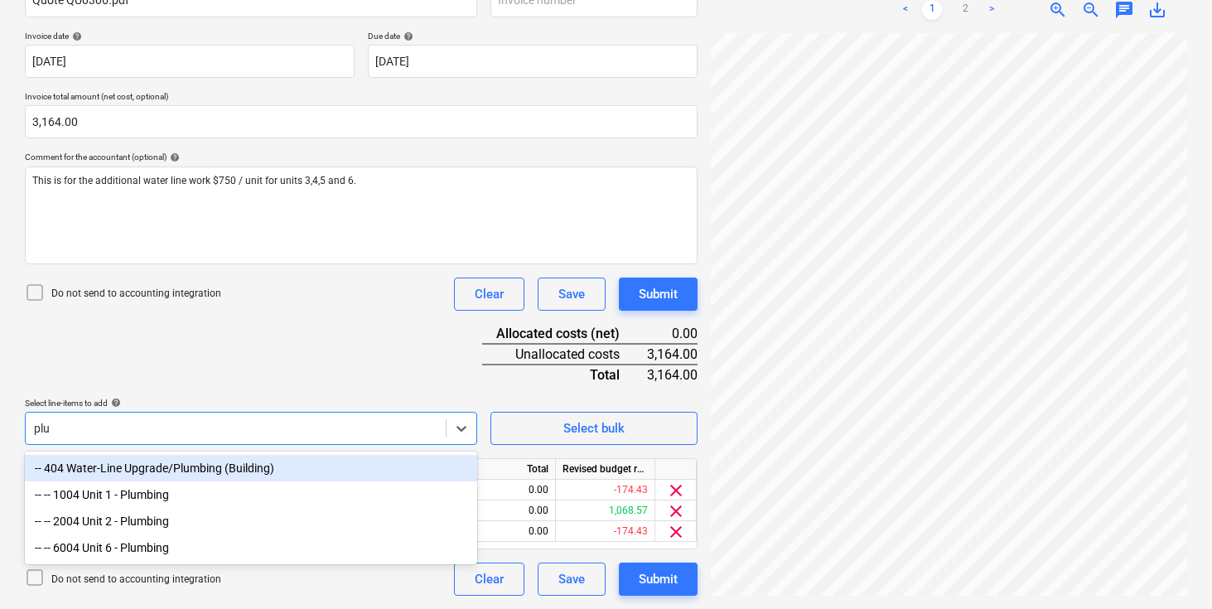
scroll to position [287, 0]
type input "plumb"
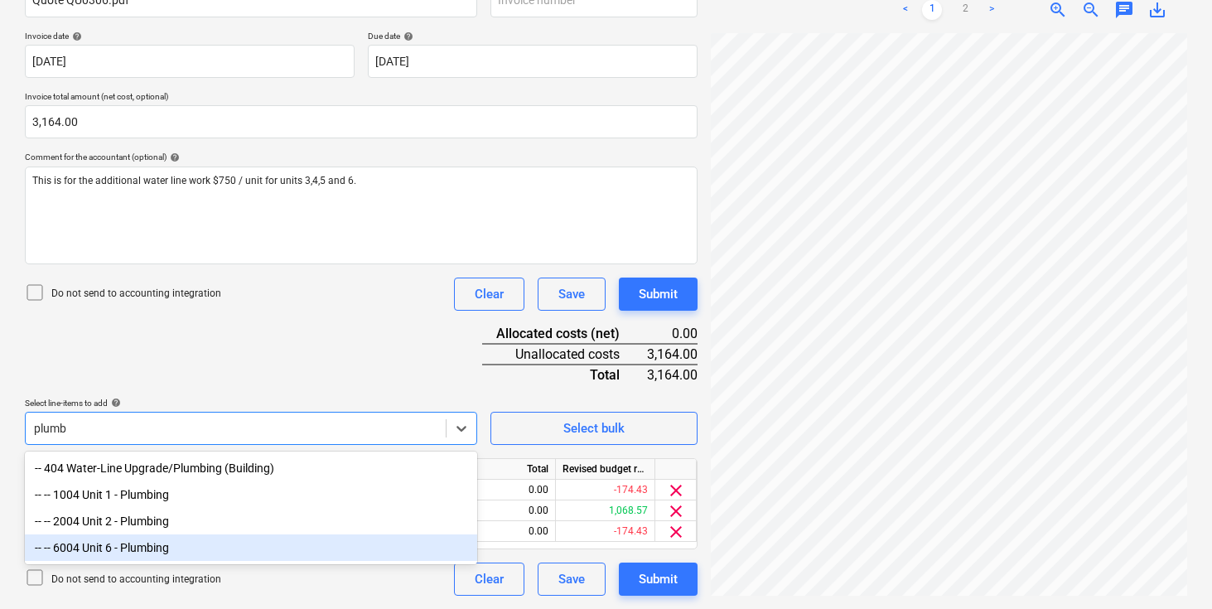
click at [138, 547] on div "-- -- 6004 Unit 6 - Plumbing" at bounding box center [251, 547] width 452 height 27
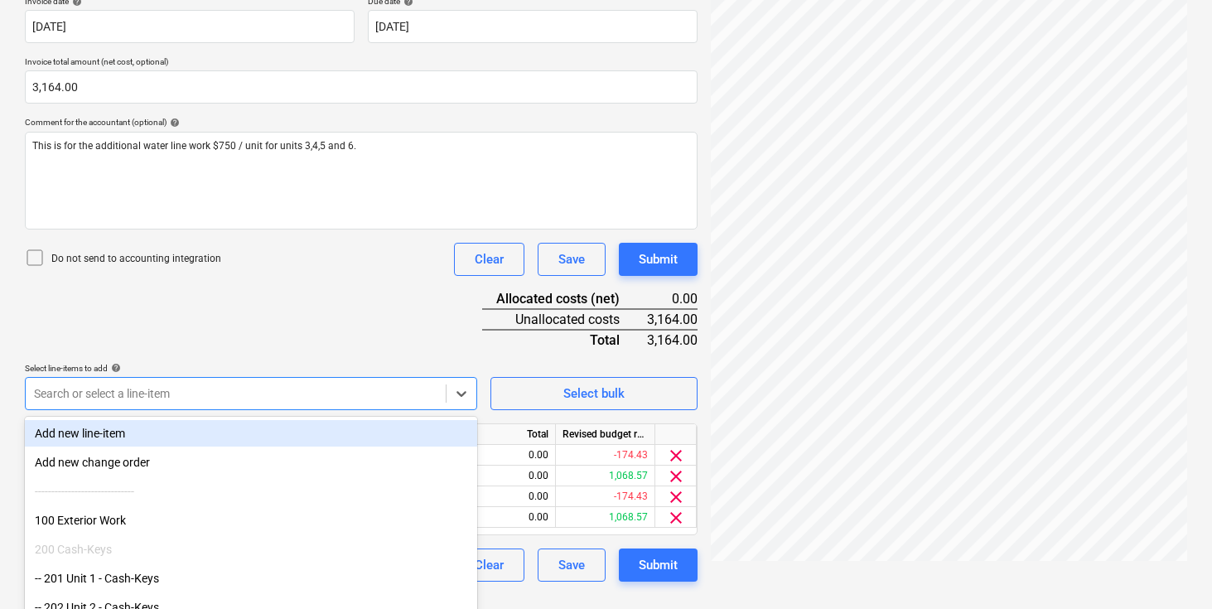
click at [265, 342] on div "Document name help Quote QU0306.pdf Invoice number (optional) help Invoice date…" at bounding box center [361, 258] width 673 height 646
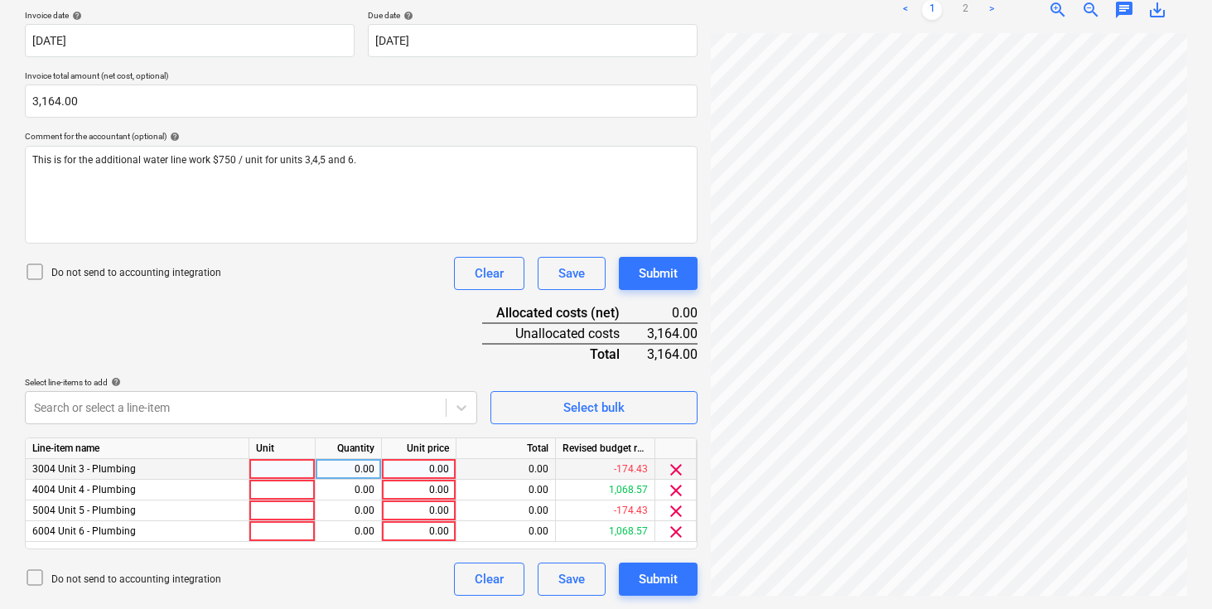
click at [268, 468] on div at bounding box center [282, 469] width 66 height 21
type input "pcs"
type input "791"
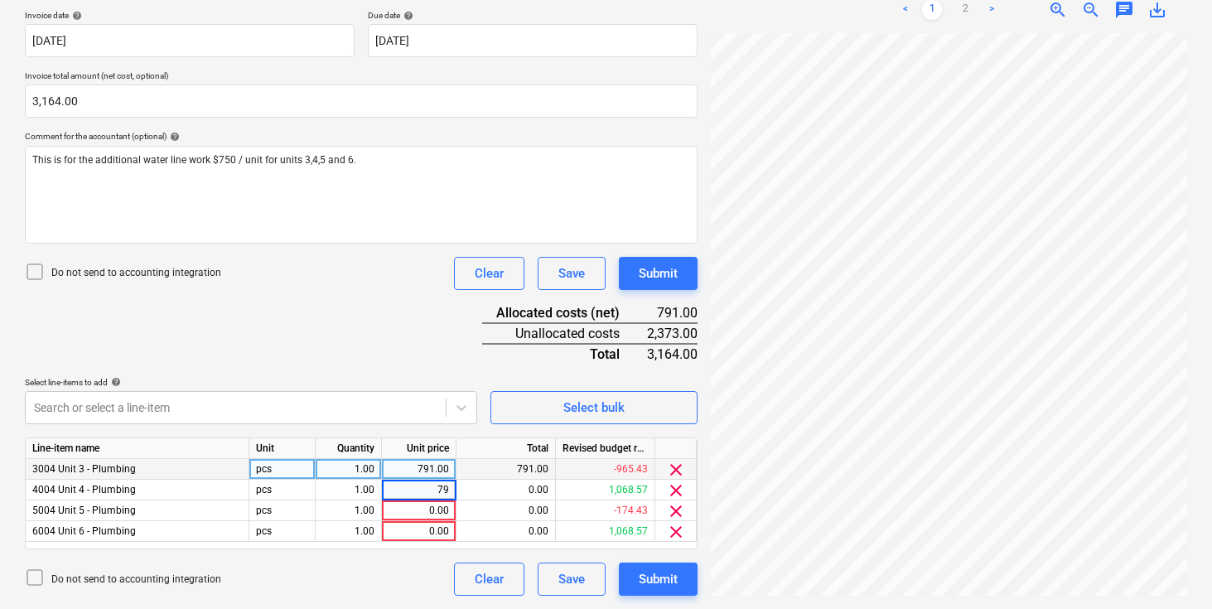
type input "791"
click at [326, 326] on div "Document name help Quote QU0306.pdf Invoice number (optional) help Invoice date…" at bounding box center [361, 272] width 673 height 646
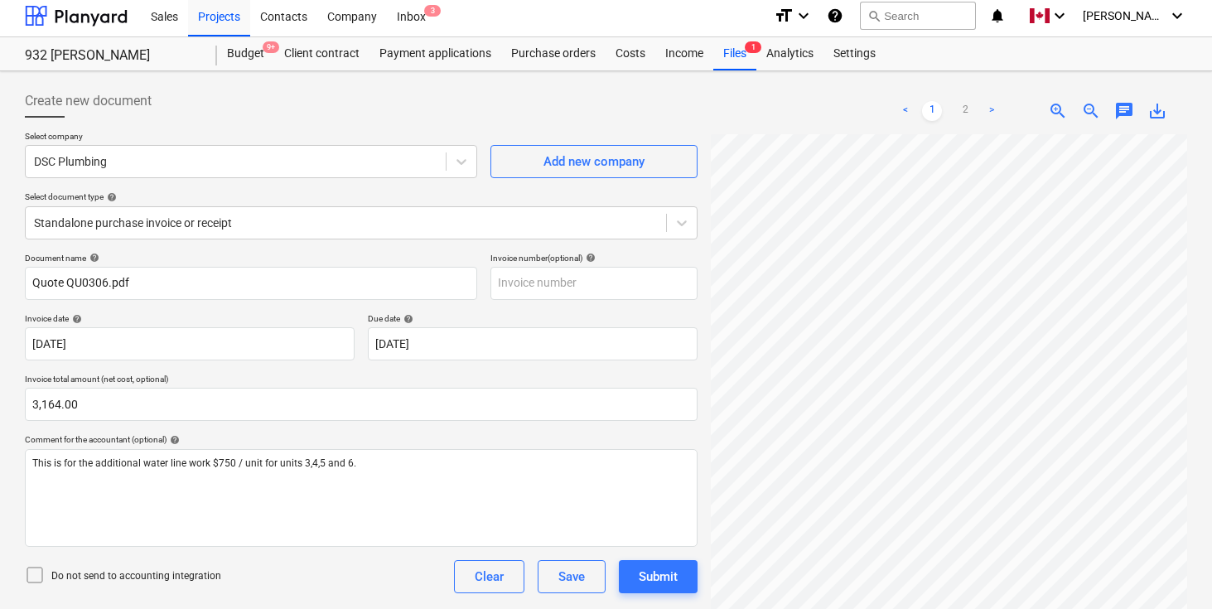
scroll to position [0, 0]
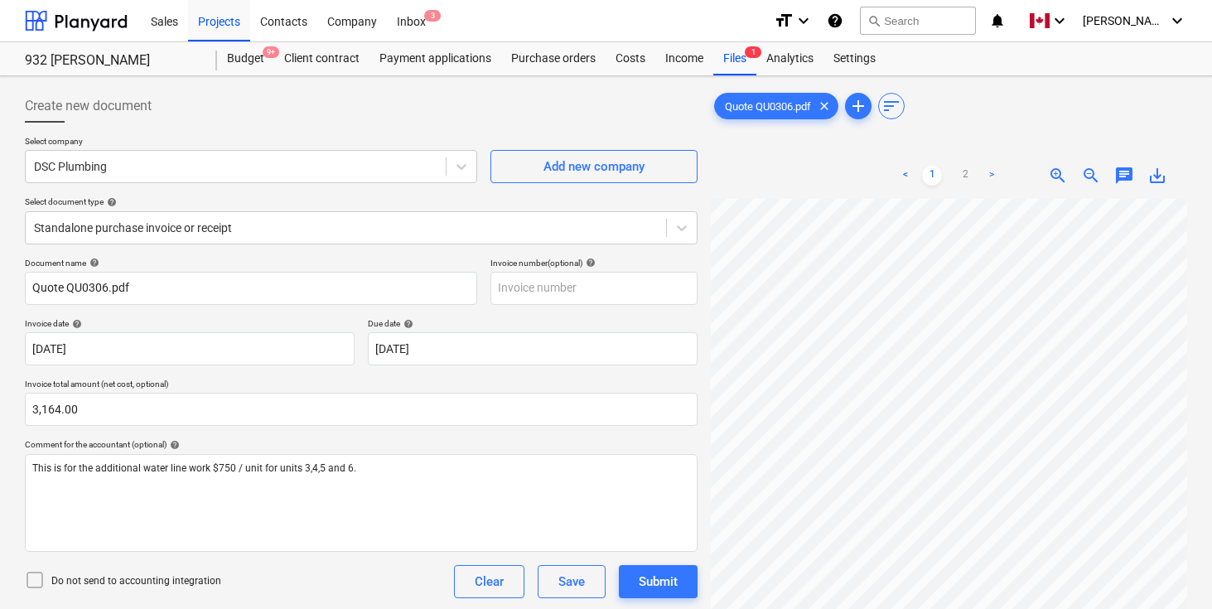
click at [461, 112] on div "Create new document" at bounding box center [361, 105] width 673 height 33
click at [488, 113] on div "Create new document" at bounding box center [361, 105] width 673 height 33
click at [414, 119] on div "Create new document" at bounding box center [361, 105] width 673 height 33
click at [435, 111] on div "Create new document" at bounding box center [361, 105] width 673 height 33
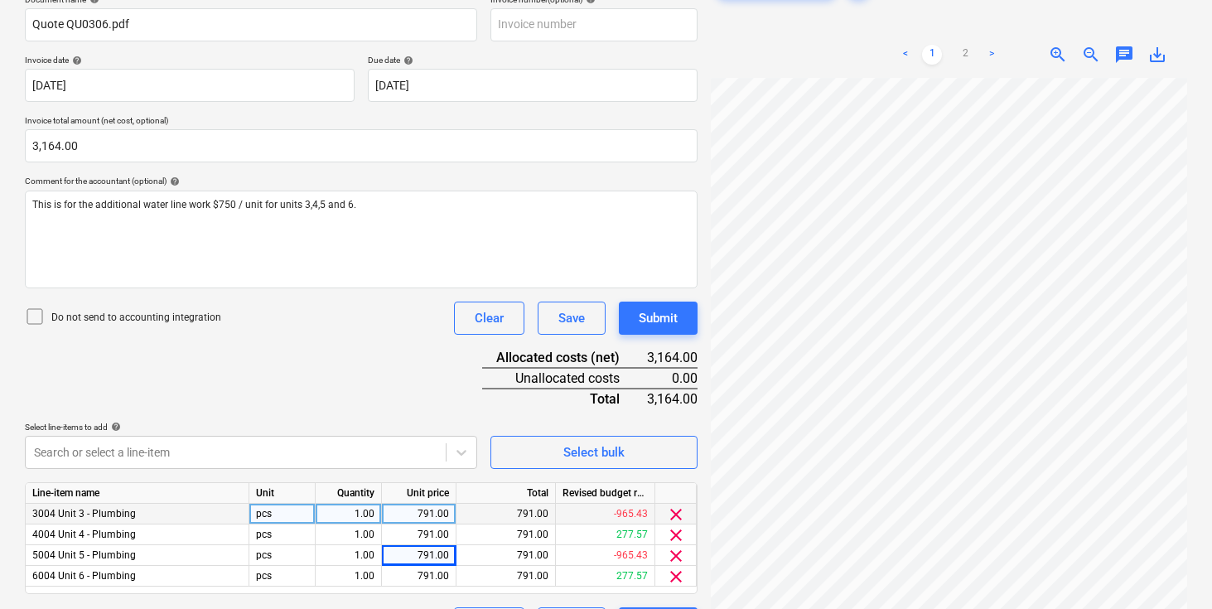
scroll to position [308, 0]
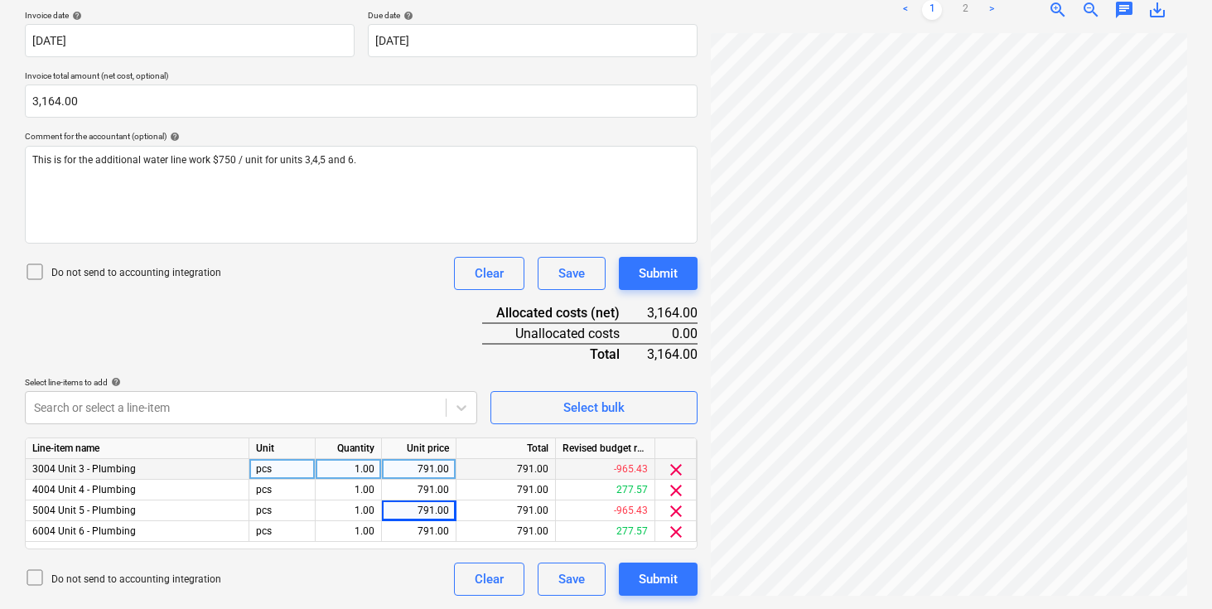
click at [350, 366] on div "Document name help Quote QU0306.pdf Invoice number (optional) help Invoice date…" at bounding box center [361, 272] width 673 height 646
click at [389, 340] on div "Document name help Quote QU0306.pdf Invoice number (optional) help Invoice date…" at bounding box center [361, 272] width 673 height 646
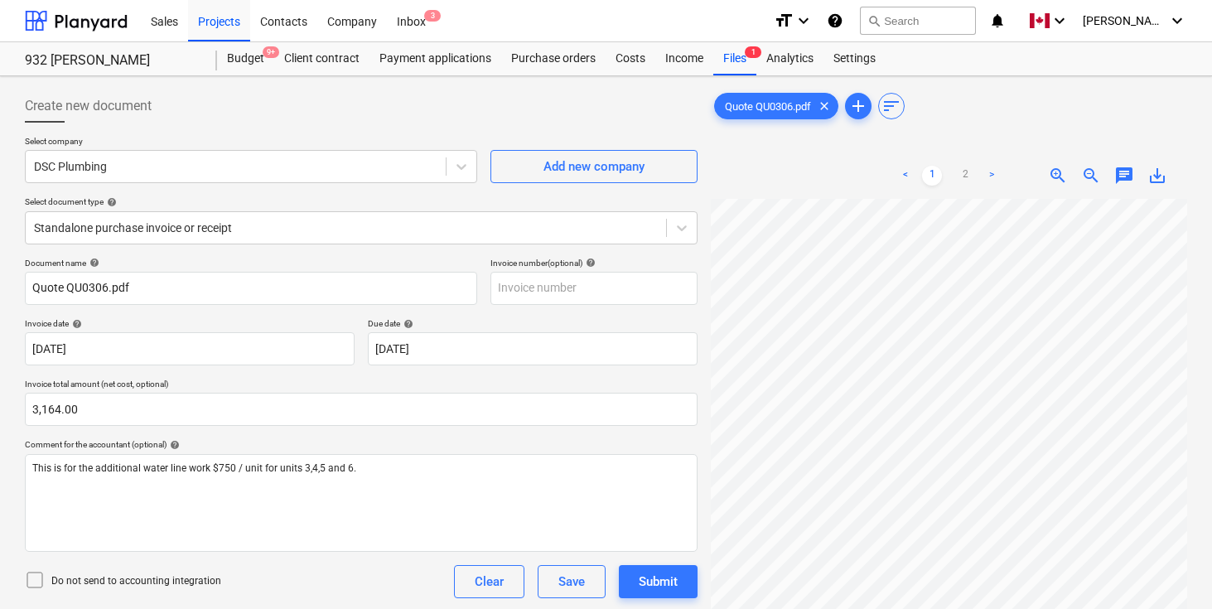
click at [478, 130] on div at bounding box center [361, 129] width 673 height 13
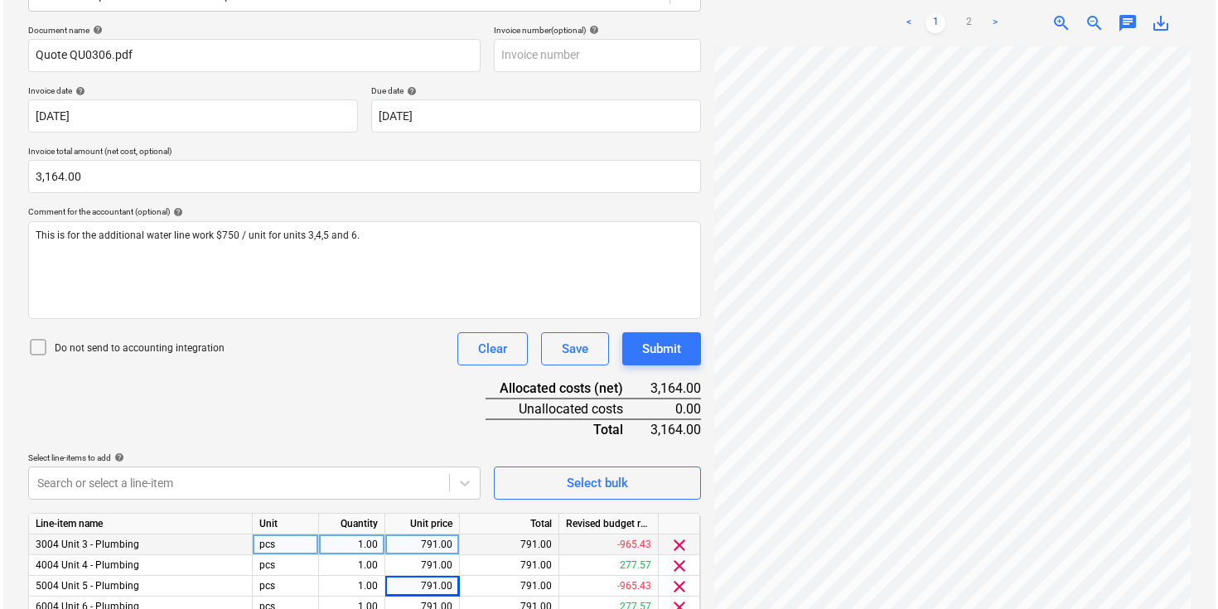
scroll to position [308, 0]
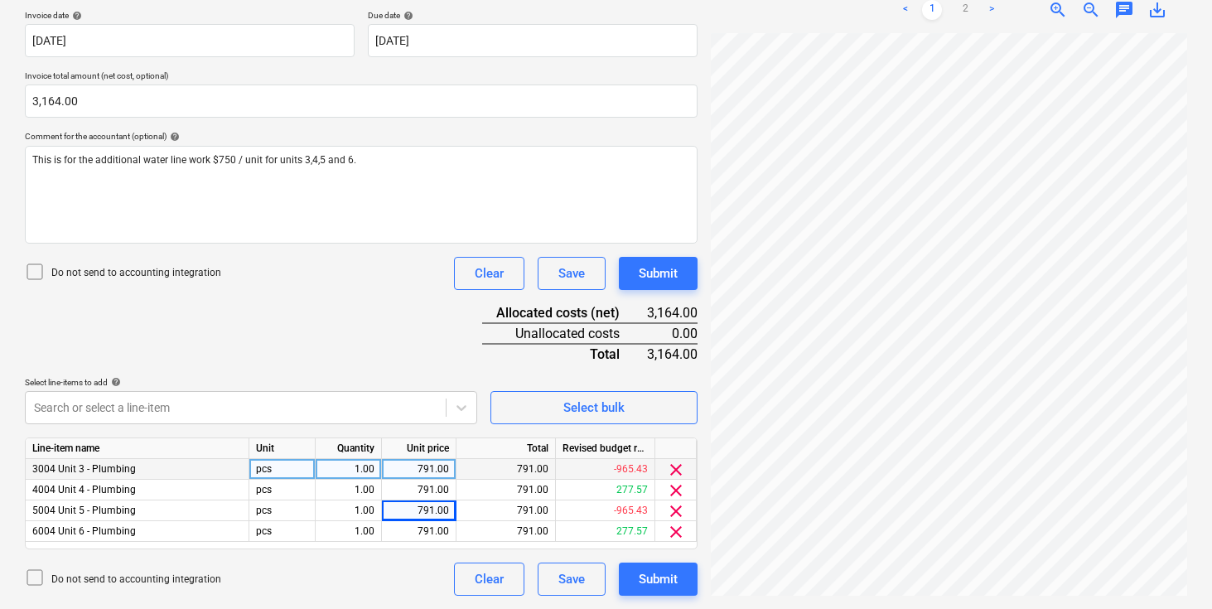
click at [401, 327] on div "Document name help Quote QU0306.pdf Invoice number (optional) help Invoice date…" at bounding box center [361, 272] width 673 height 646
click at [669, 575] on div "Submit" at bounding box center [658, 579] width 39 height 22
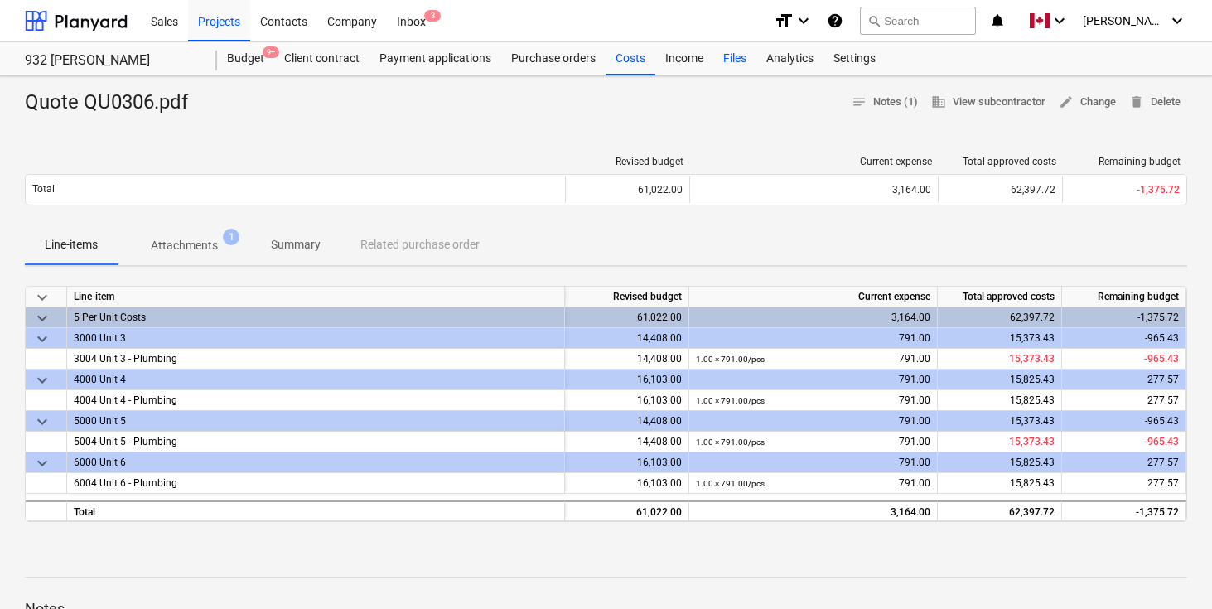
click at [737, 60] on div "Files" at bounding box center [734, 58] width 43 height 33
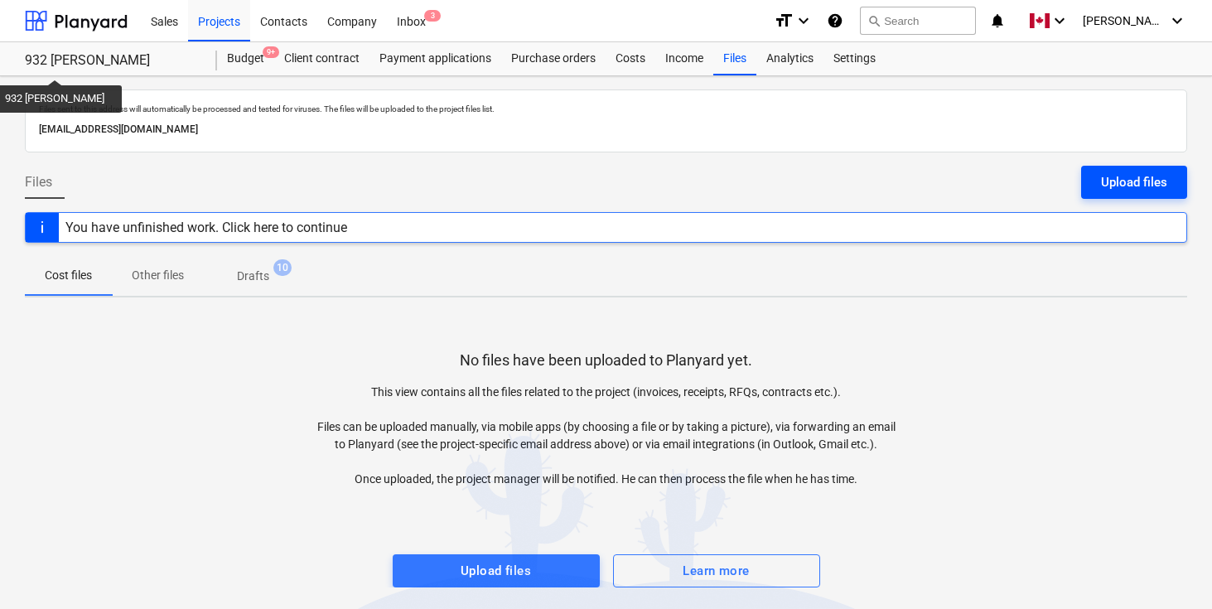
click at [1132, 183] on div "Upload files" at bounding box center [1134, 182] width 66 height 22
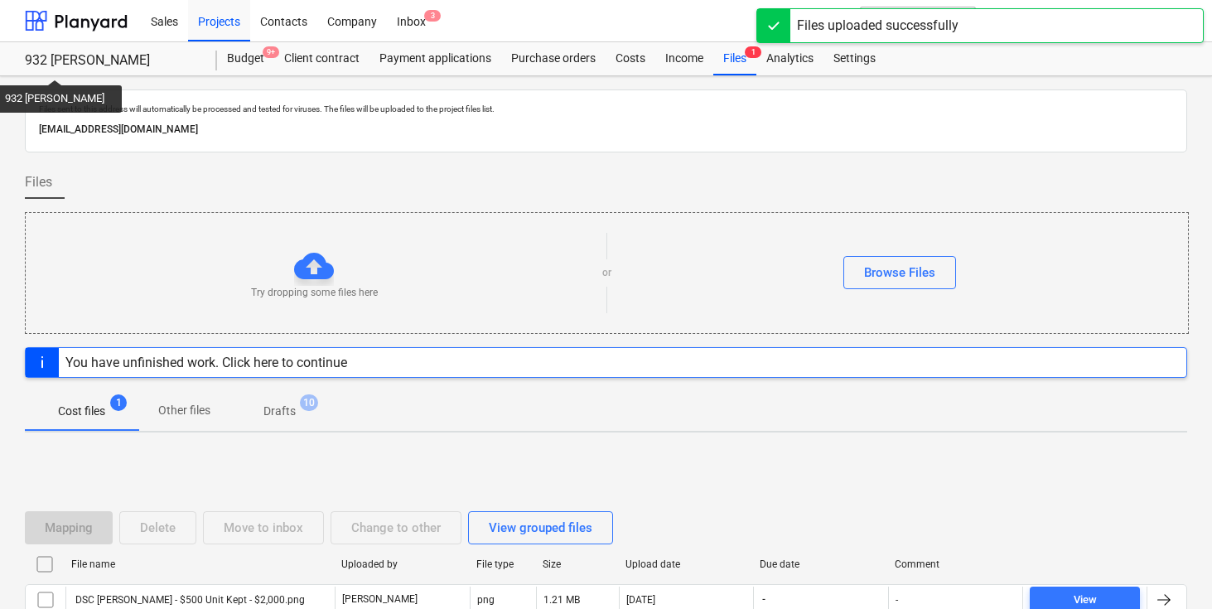
click at [740, 404] on div "Cost files 1 Other files Drafts 10" at bounding box center [606, 411] width 1162 height 40
click at [862, 398] on div "Cost files 1 Other files Drafts 10" at bounding box center [606, 411] width 1162 height 40
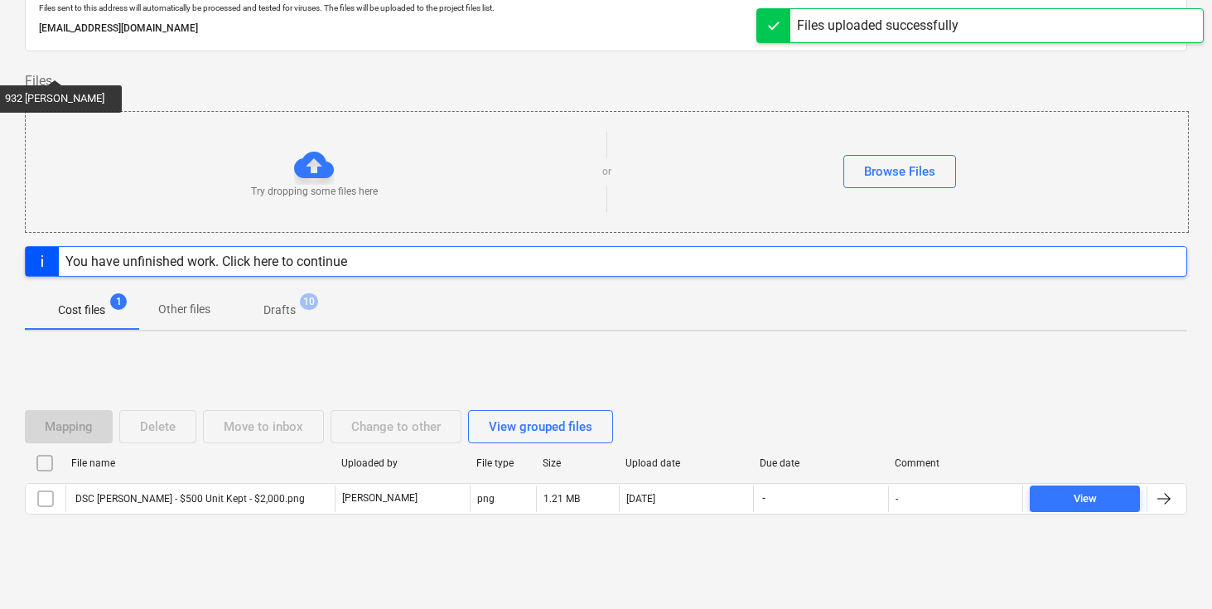
scroll to position [112, 0]
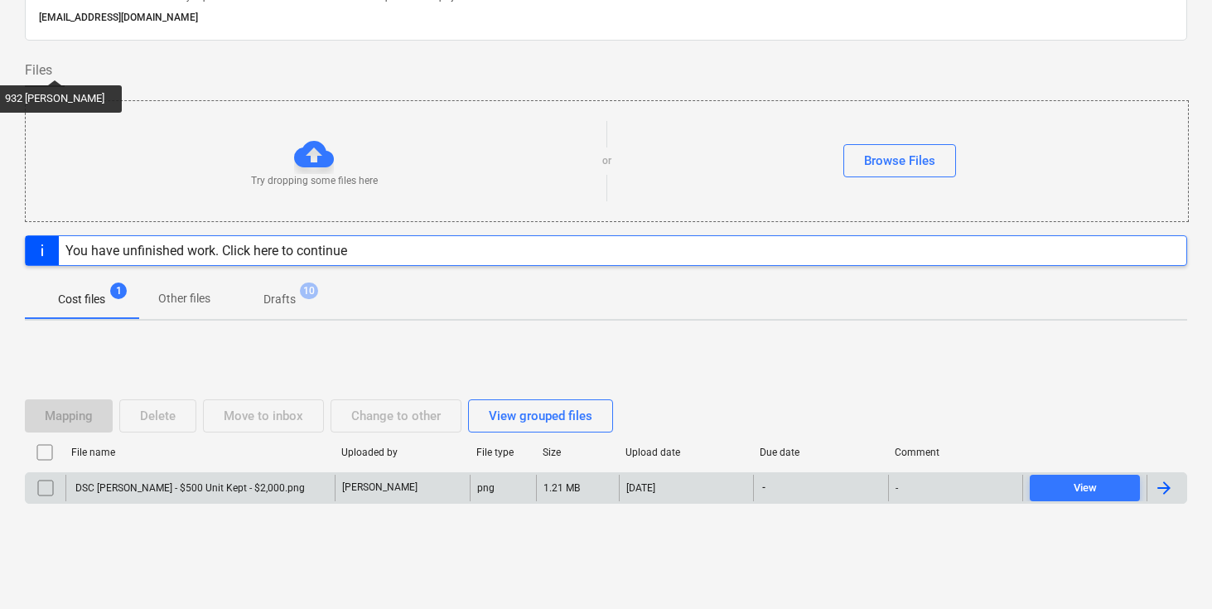
click at [1167, 485] on div at bounding box center [1164, 488] width 20 height 20
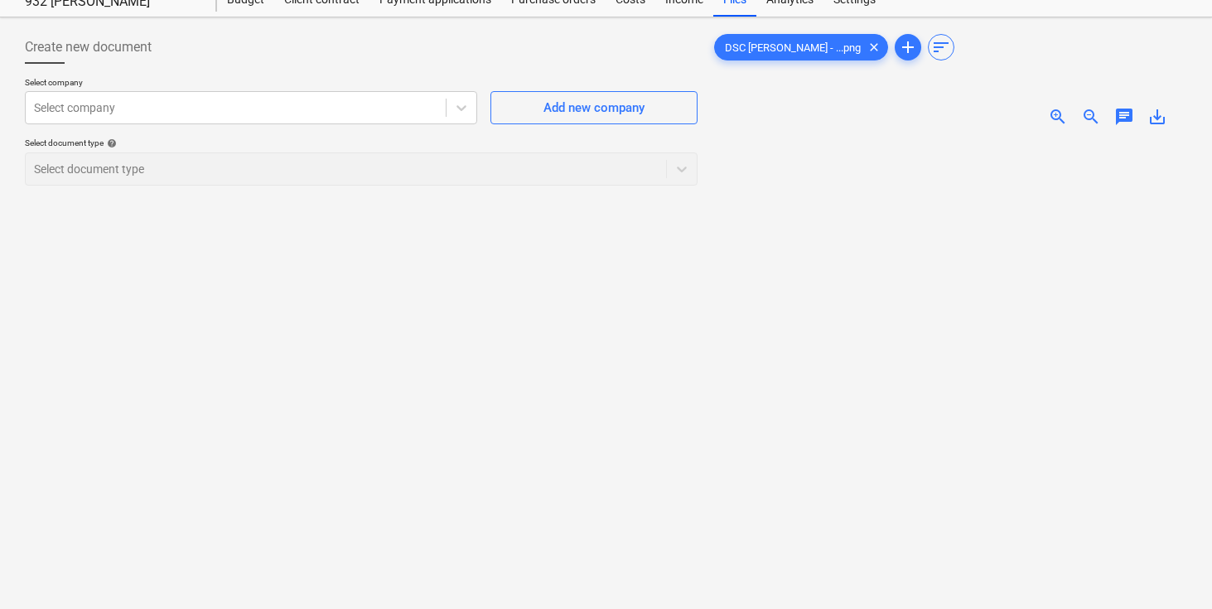
scroll to position [112, 0]
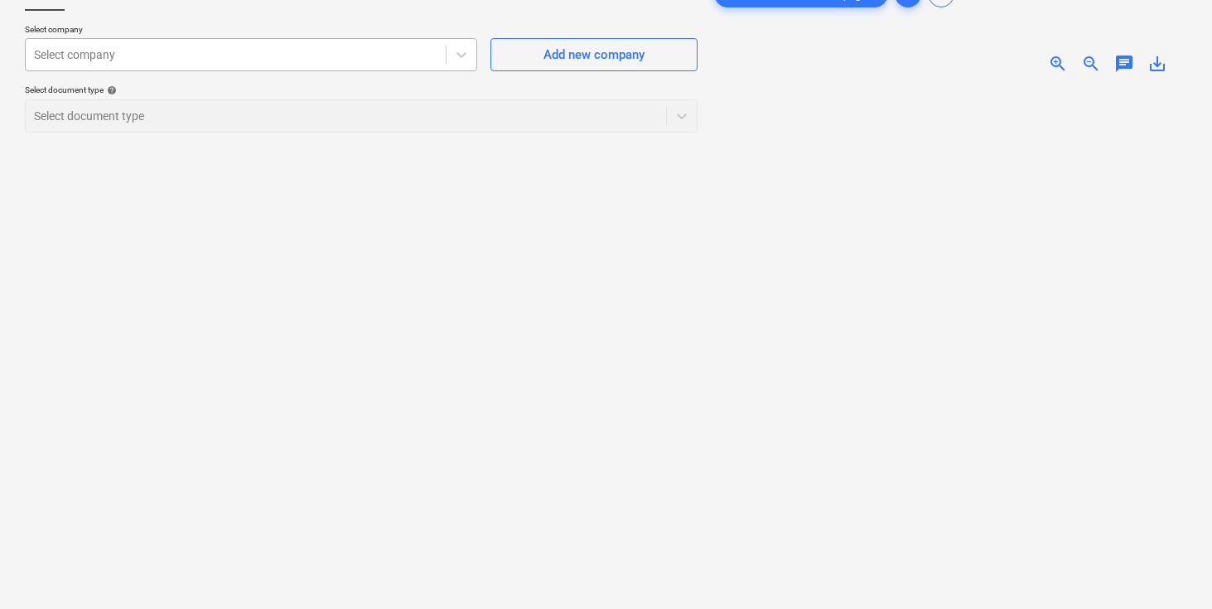
click at [174, 53] on div at bounding box center [235, 54] width 403 height 17
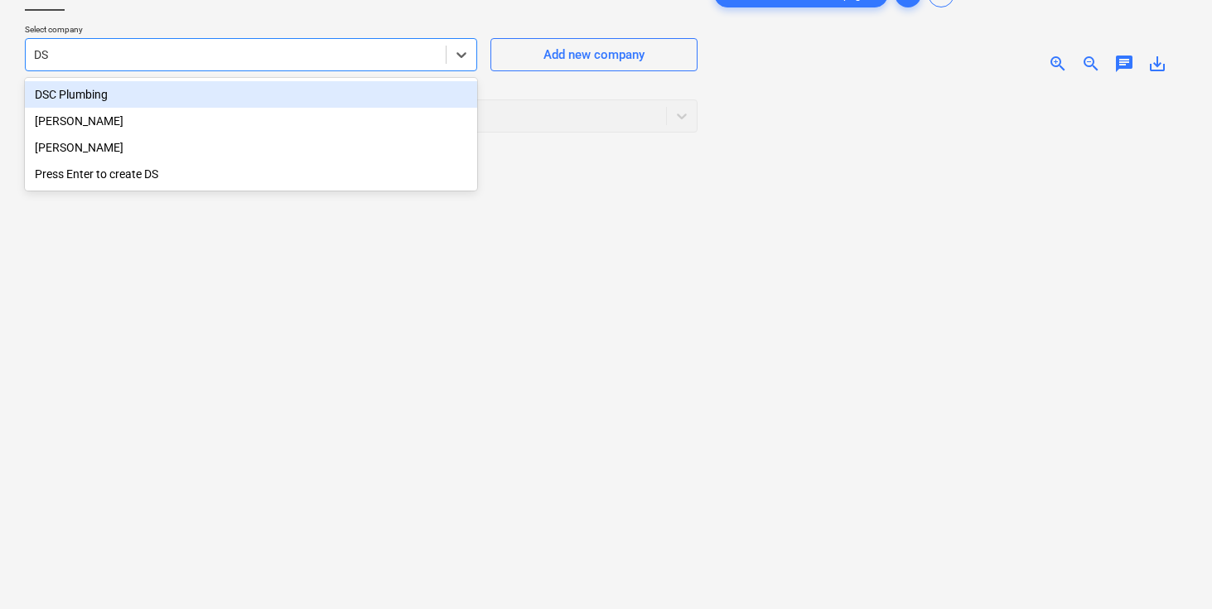
type input "DSC"
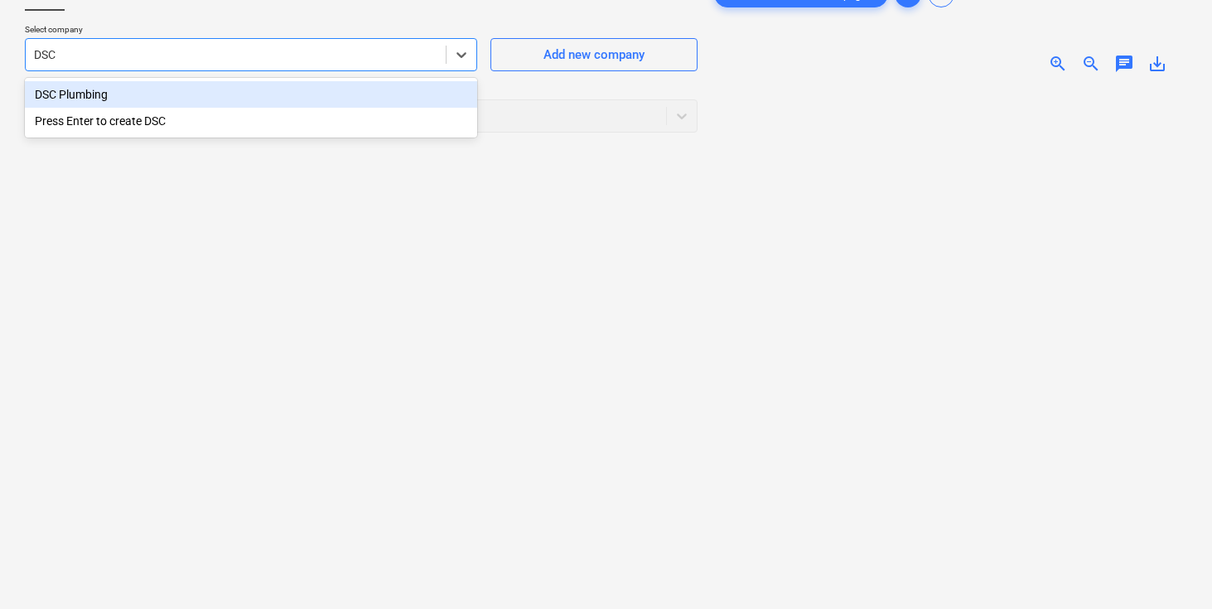
click at [88, 94] on div "DSC Plumbing" at bounding box center [251, 94] width 452 height 27
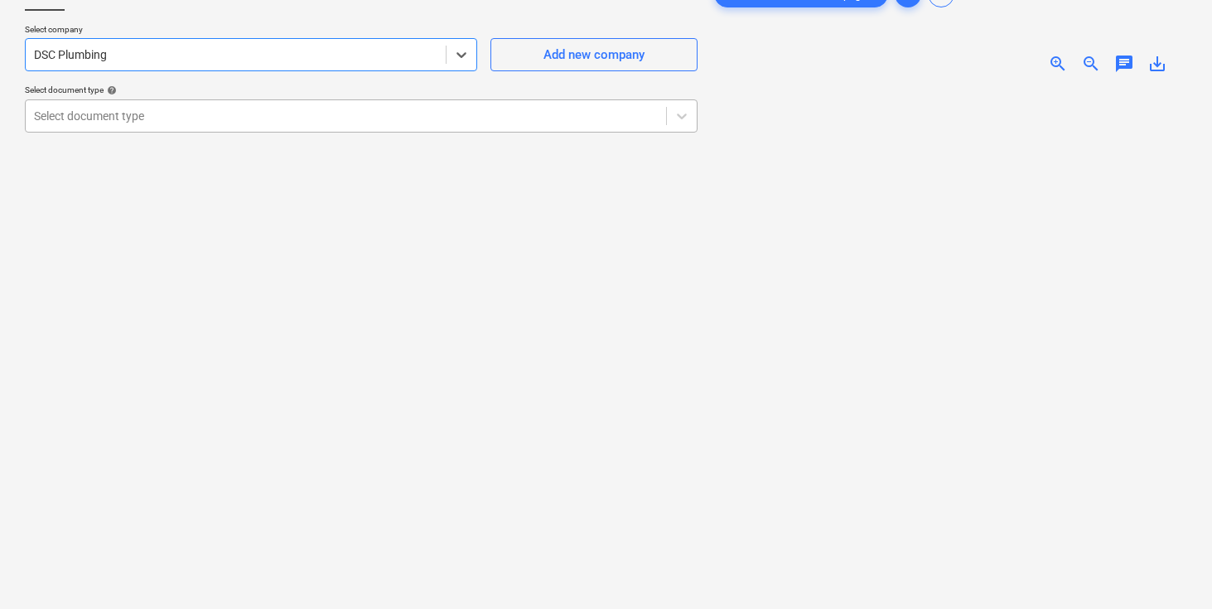
click at [118, 114] on div at bounding box center [346, 116] width 624 height 17
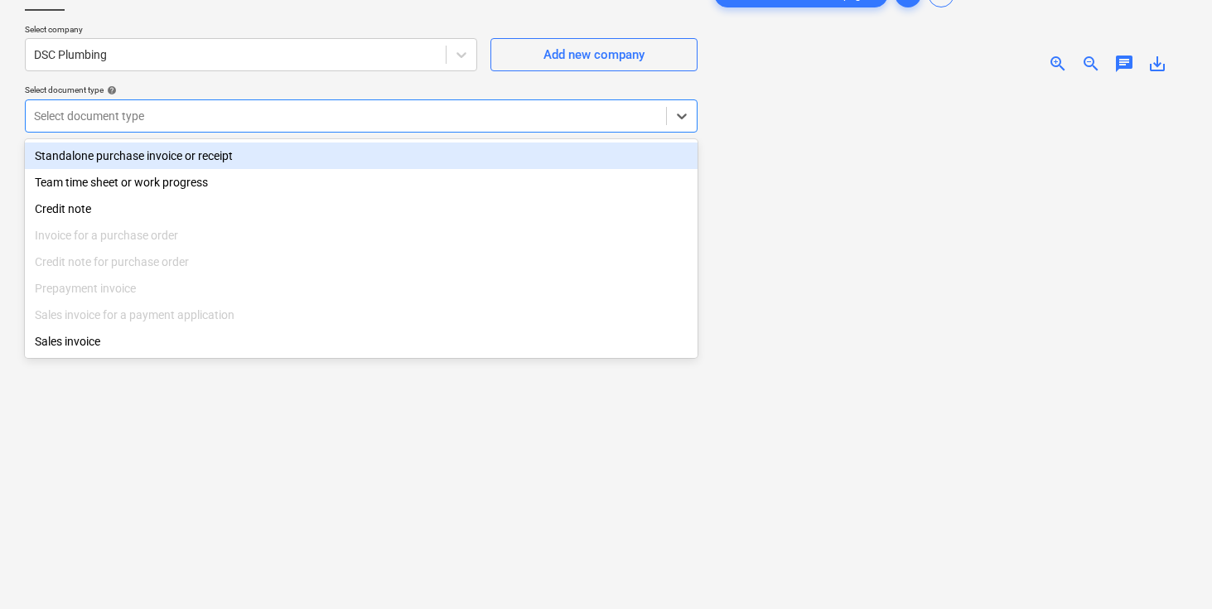
click at [116, 152] on div "Standalone purchase invoice or receipt" at bounding box center [361, 155] width 673 height 27
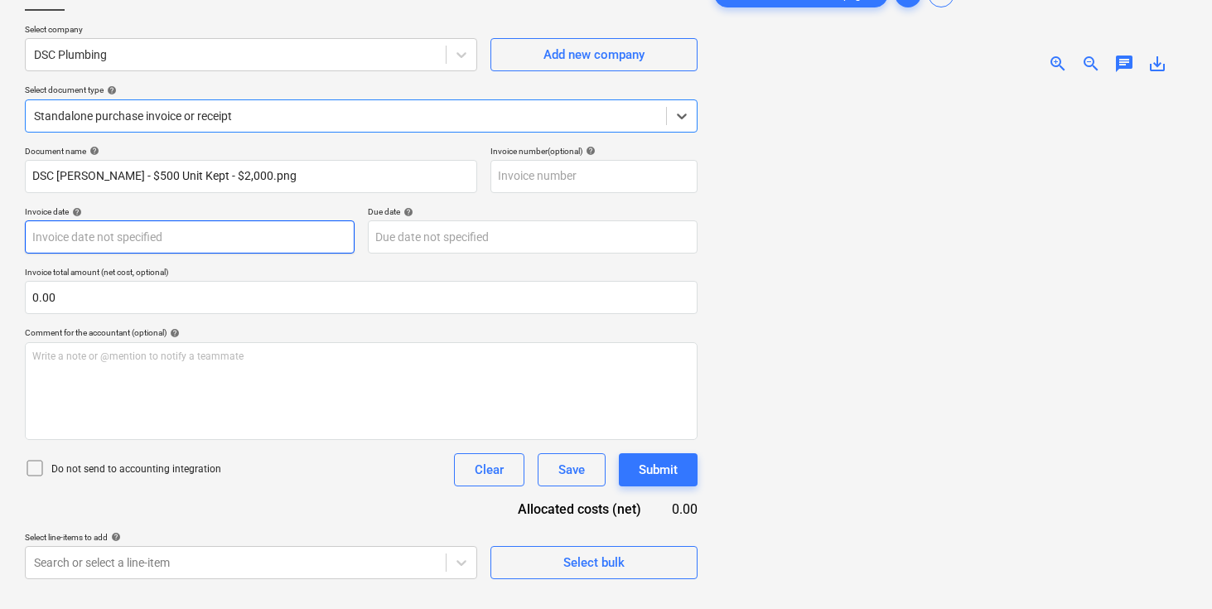
click at [114, 229] on body "Sales Projects Contacts Company Inbox 3 format_size keyboard_arrow_down help se…" at bounding box center [606, 192] width 1212 height 609
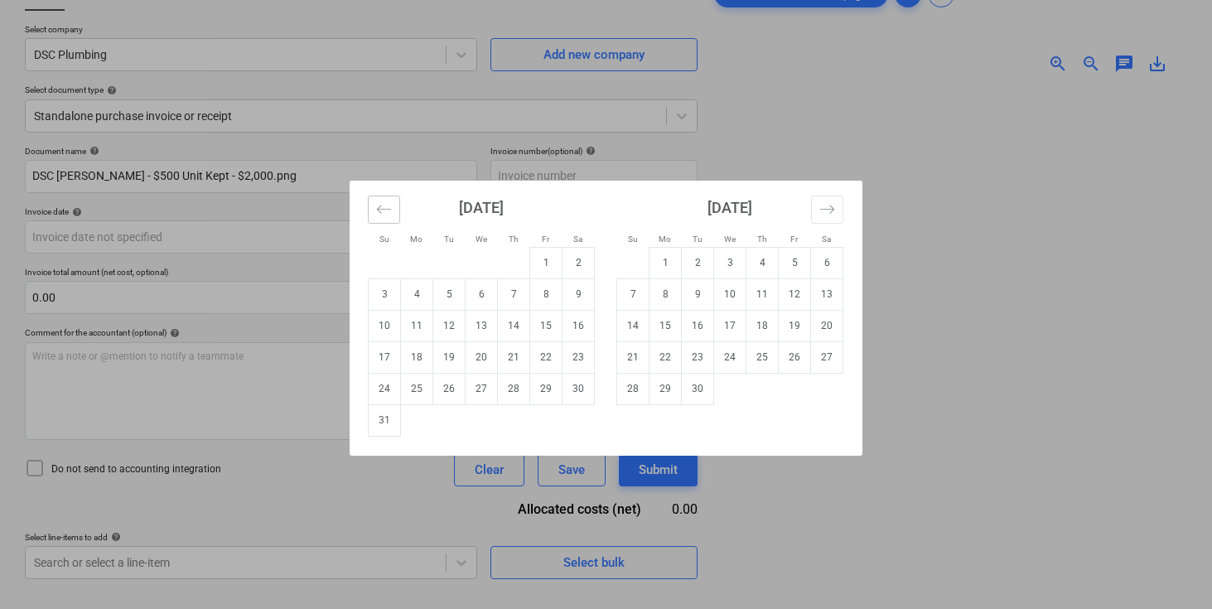
click at [394, 211] on button "Move backward to switch to the previous month." at bounding box center [384, 210] width 32 height 28
click at [381, 205] on icon "Move backward to switch to the previous month." at bounding box center [384, 209] width 16 height 16
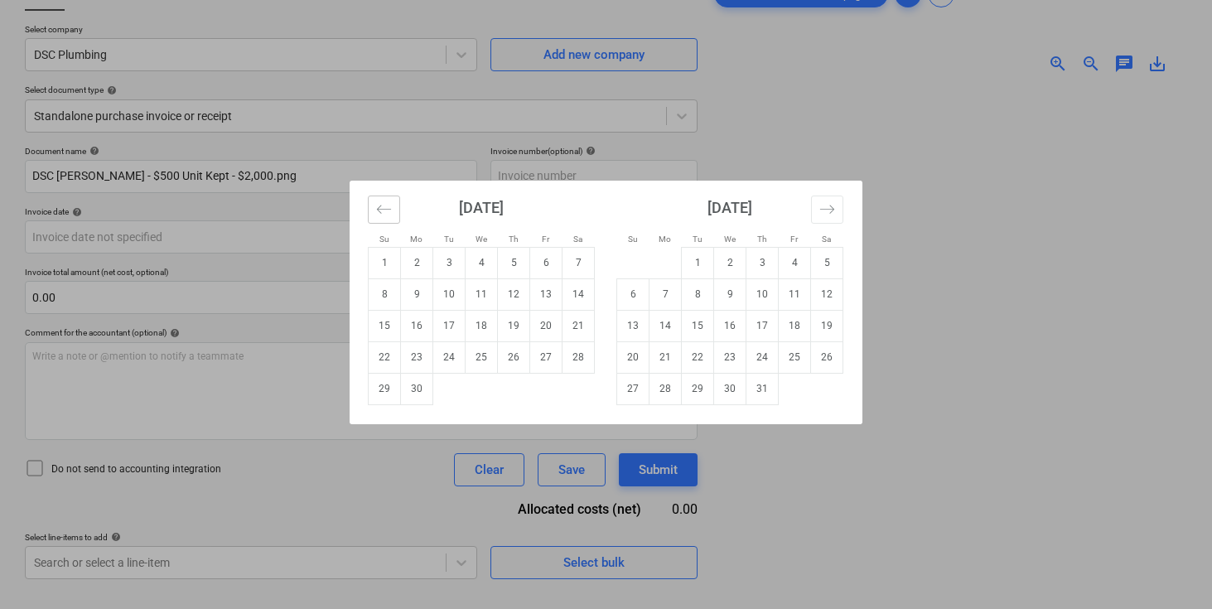
click at [381, 205] on icon "Move backward to switch to the previous month." at bounding box center [384, 209] width 16 height 16
click at [826, 205] on icon "Move forward to switch to the next month." at bounding box center [827, 209] width 16 height 16
click at [630, 257] on td "1" at bounding box center [633, 262] width 32 height 31
type input "[DATE]"
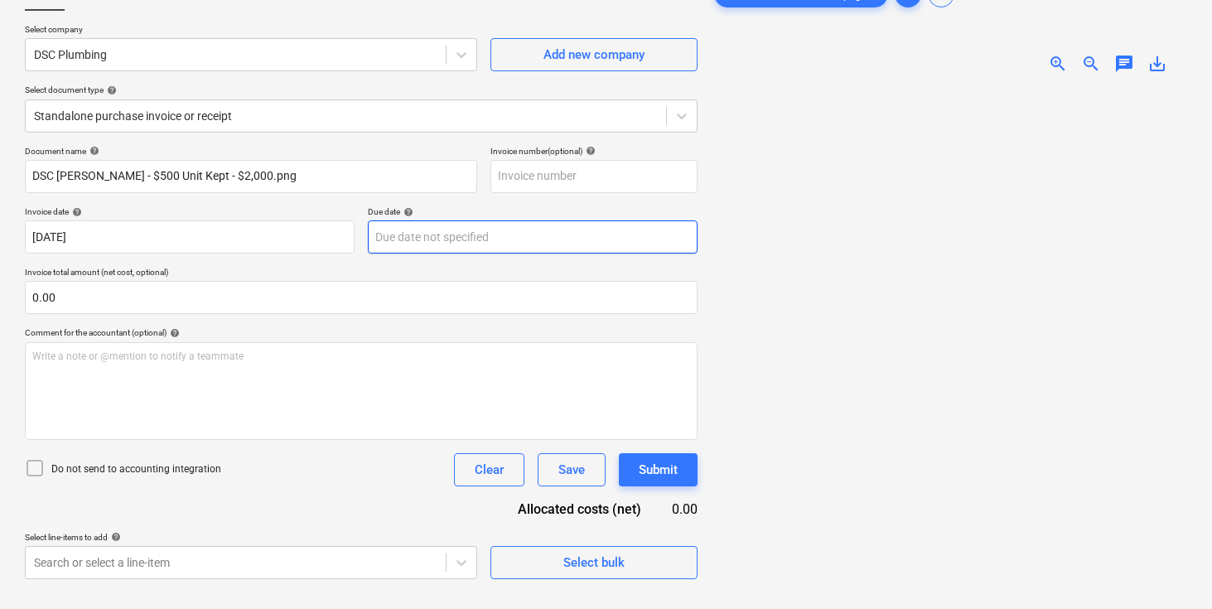
click at [519, 239] on body "Sales Projects Contacts Company Inbox 3 format_size keyboard_arrow_down help se…" at bounding box center [606, 192] width 1212 height 609
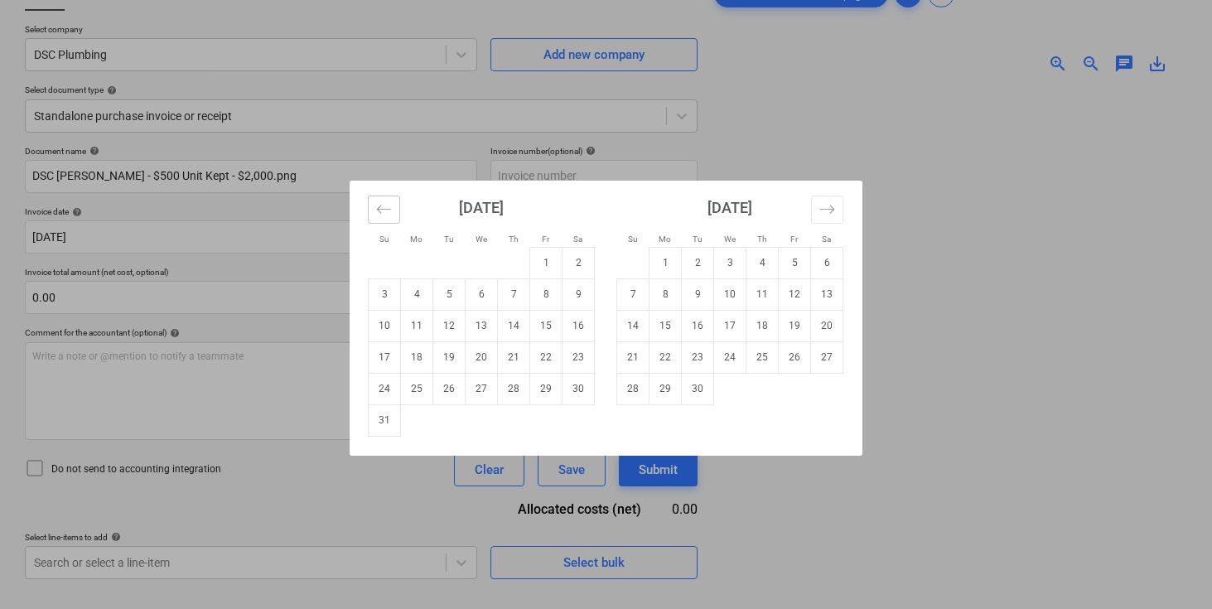
click at [394, 216] on button "Move backward to switch to the previous month." at bounding box center [384, 210] width 32 height 28
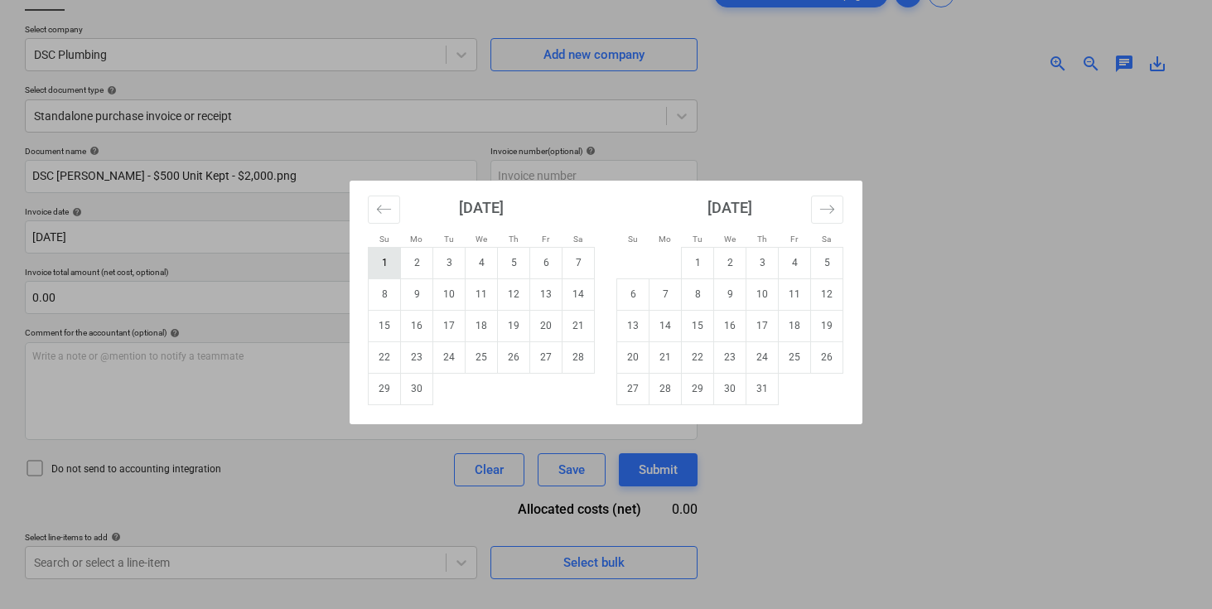
click at [396, 258] on td "1" at bounding box center [385, 262] width 32 height 31
type input "[DATE]"
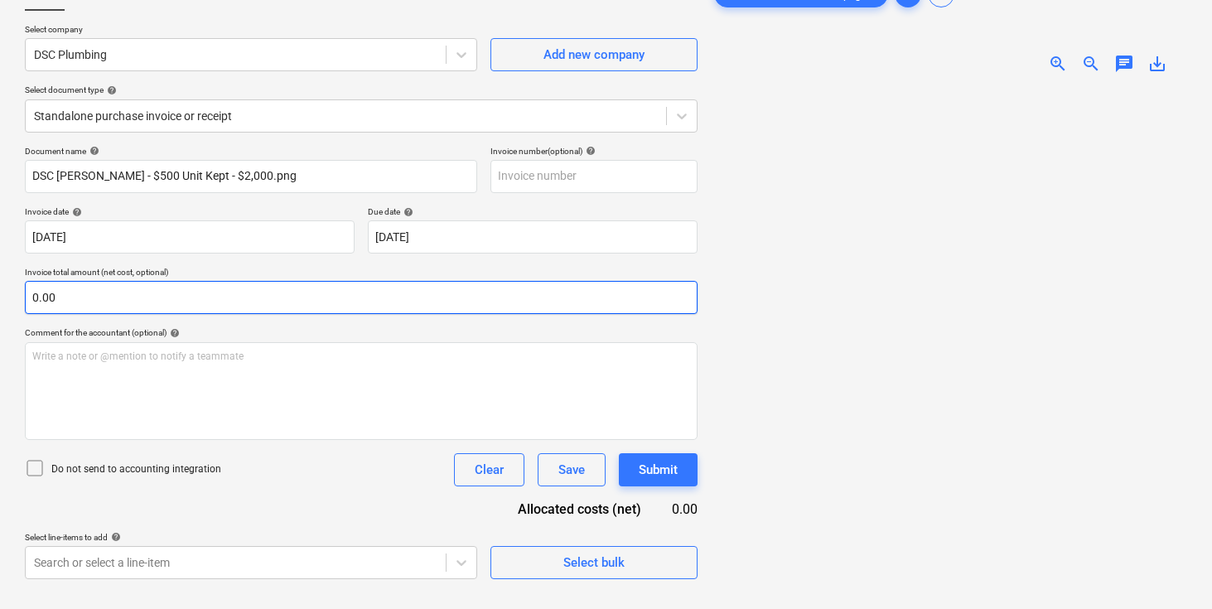
click at [336, 295] on input "0.00" at bounding box center [361, 297] width 673 height 33
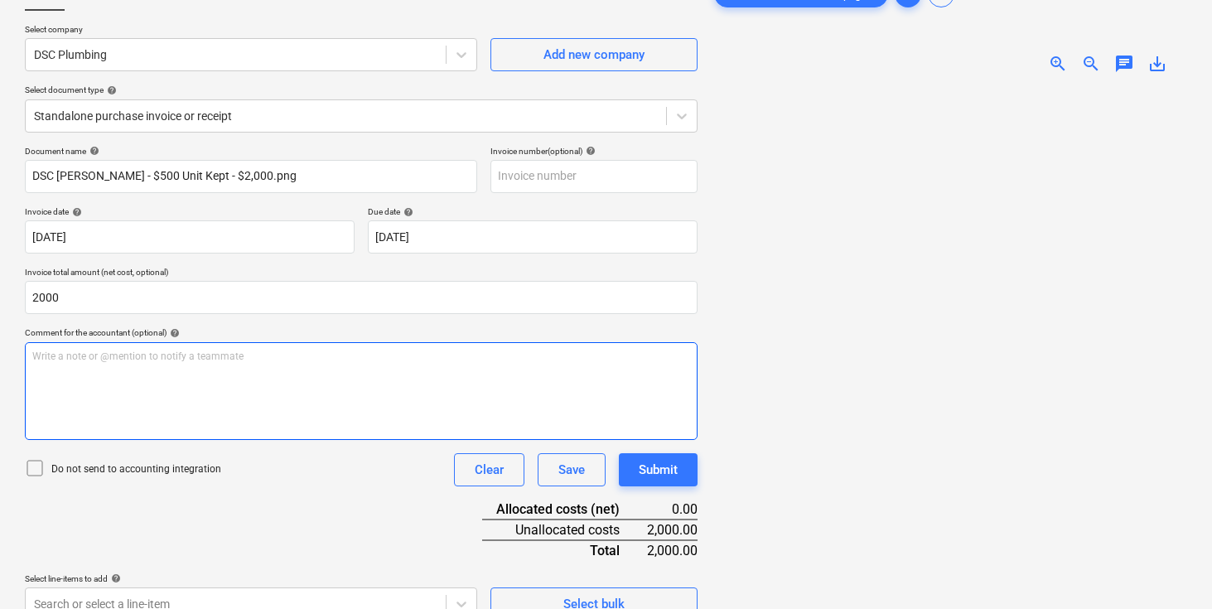
click at [333, 355] on p "Write a note or @mention to notify a teammate [PERSON_NAME]" at bounding box center [361, 357] width 658 height 14
type input "2,000.00"
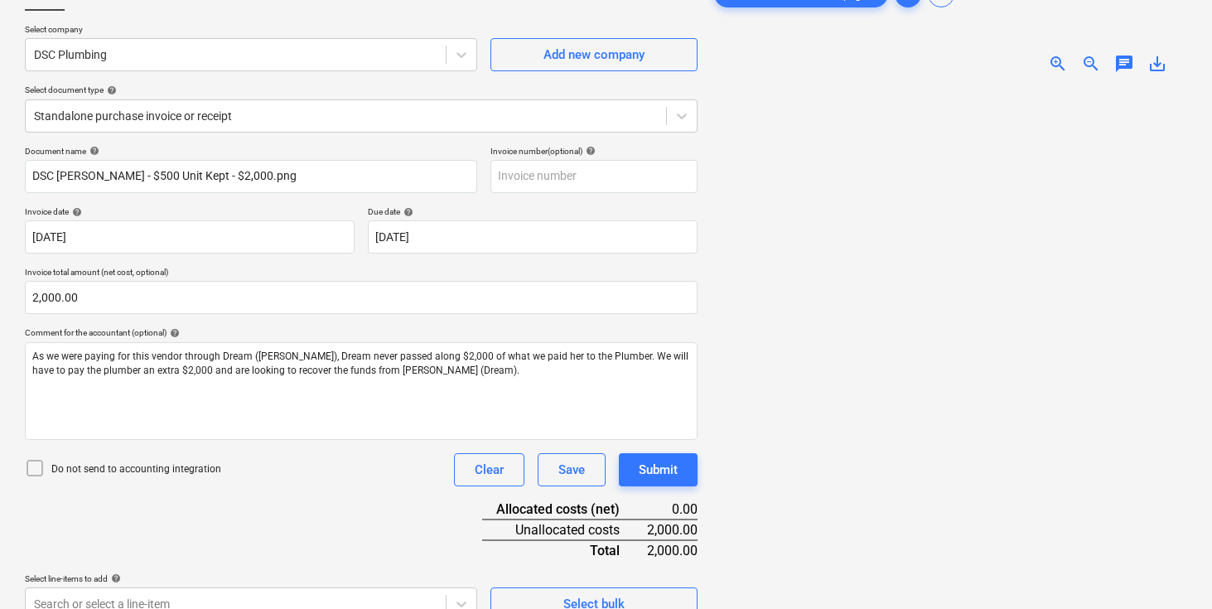
click at [326, 500] on div "Document name help DSC [PERSON_NAME] - $500 Unit Kept - $2,000.png Invoice numb…" at bounding box center [361, 383] width 673 height 475
click at [383, 502] on div "Document name help DSC [PERSON_NAME] - $500 Unit Kept - $2,000.png Invoice numb…" at bounding box center [361, 383] width 673 height 475
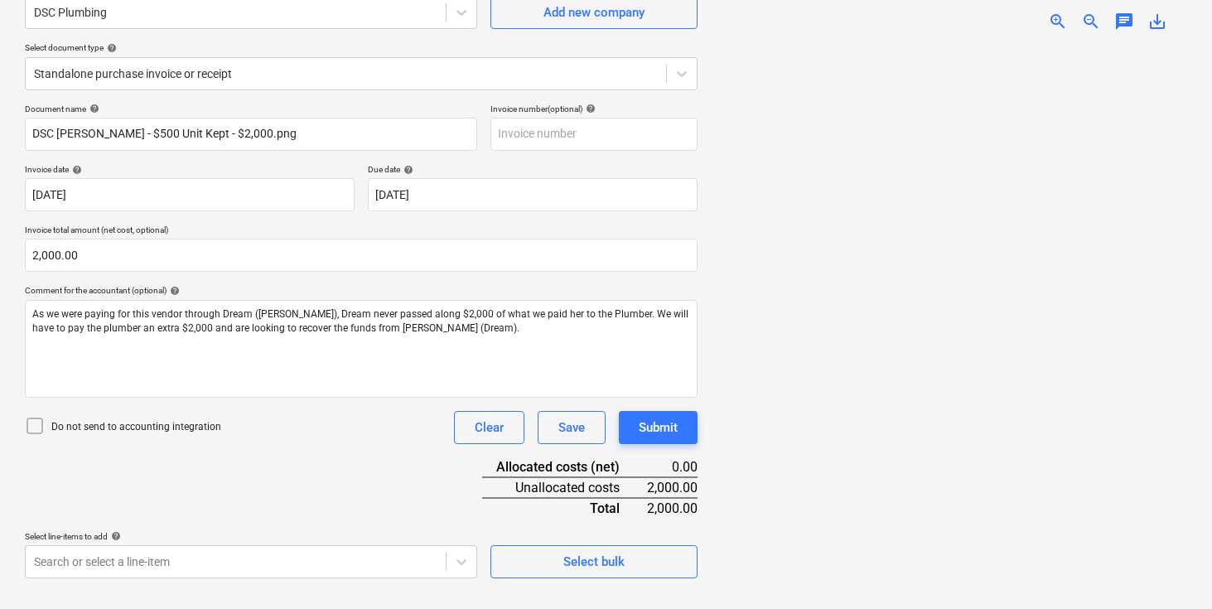
click at [375, 465] on div "Document name help DSC [PERSON_NAME] - $500 Unit Kept - $2,000.png Invoice numb…" at bounding box center [361, 341] width 673 height 475
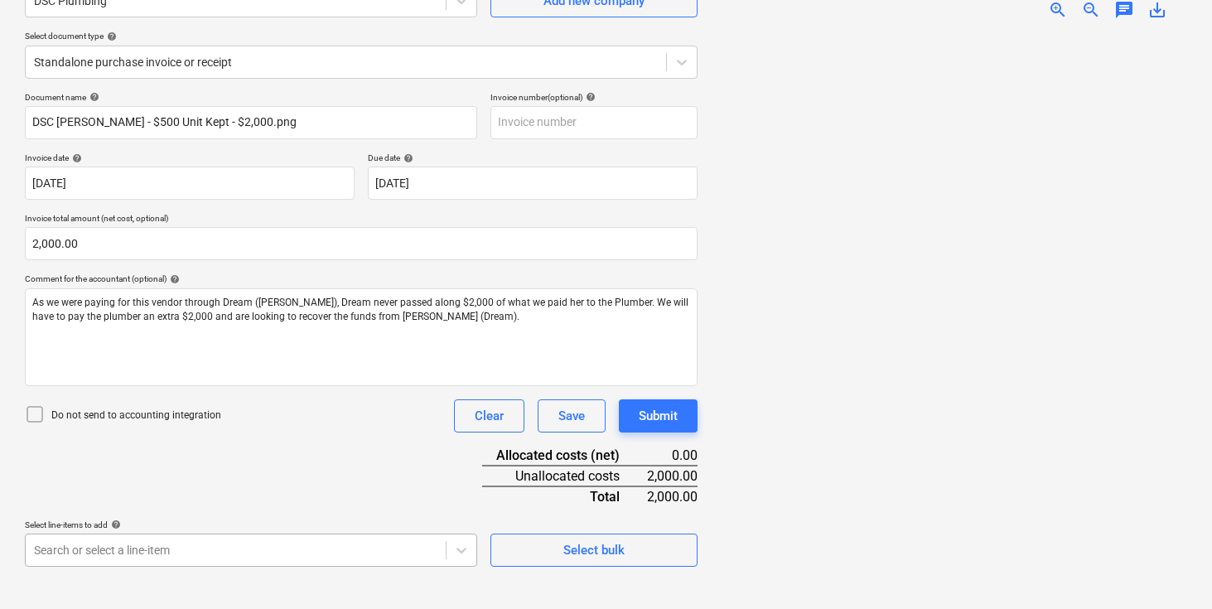
click at [345, 443] on body "Sales Projects Contacts Company Inbox 3 format_size keyboard_arrow_down help se…" at bounding box center [606, 138] width 1212 height 609
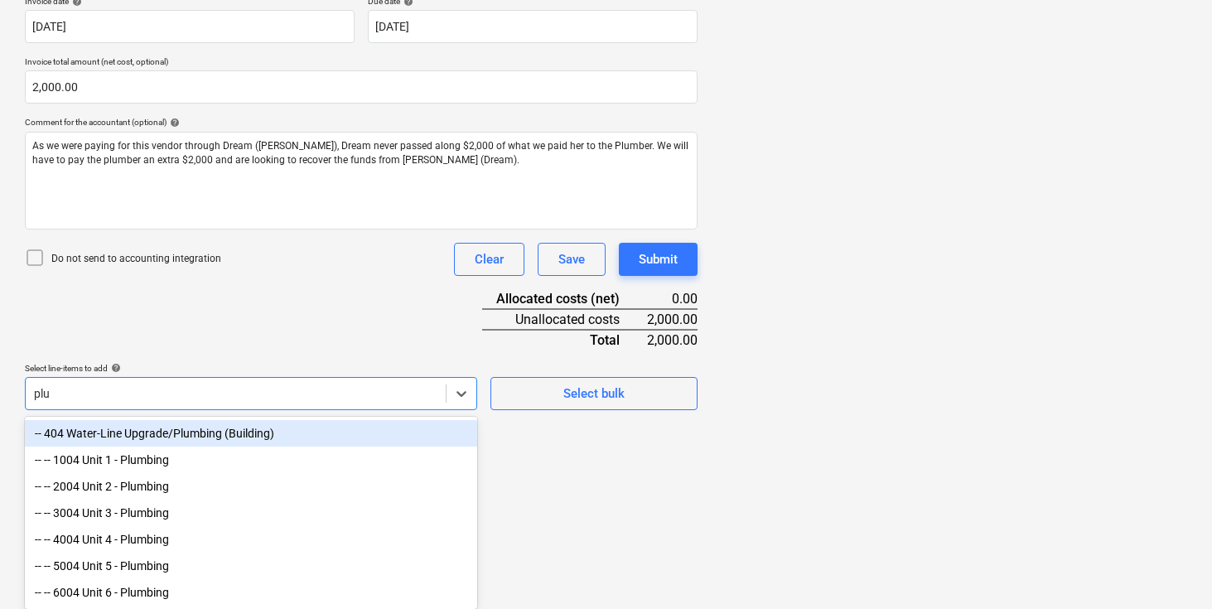
scroll to position [322, 0]
type input "plumbing"
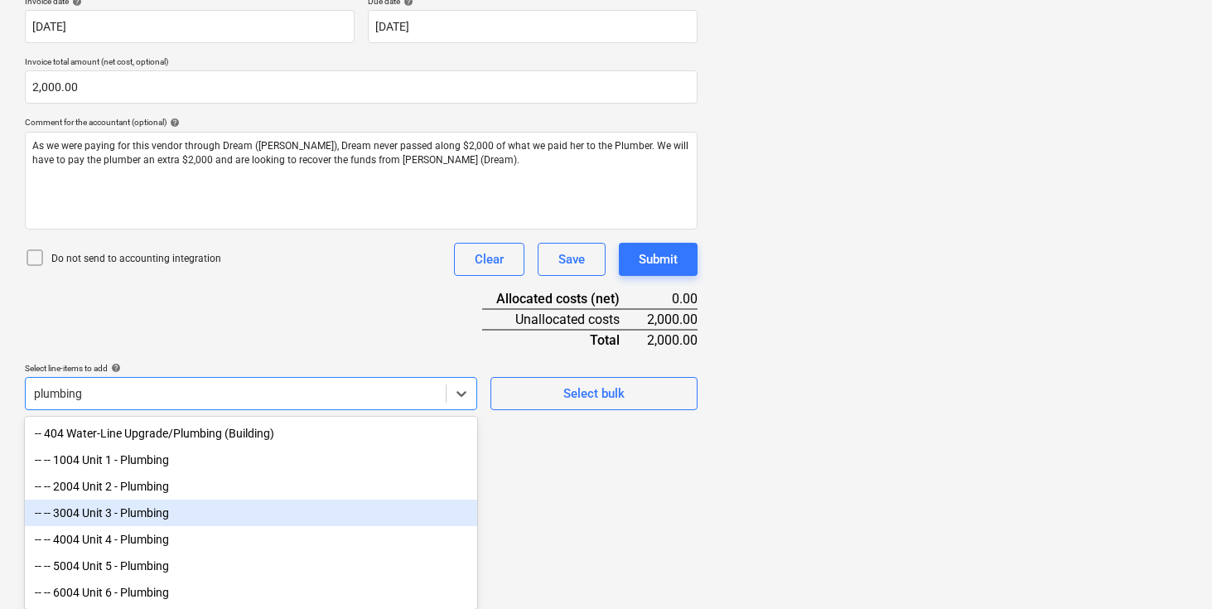
click at [158, 517] on div "-- -- 3004 Unit 3 - Plumbing" at bounding box center [251, 513] width 452 height 27
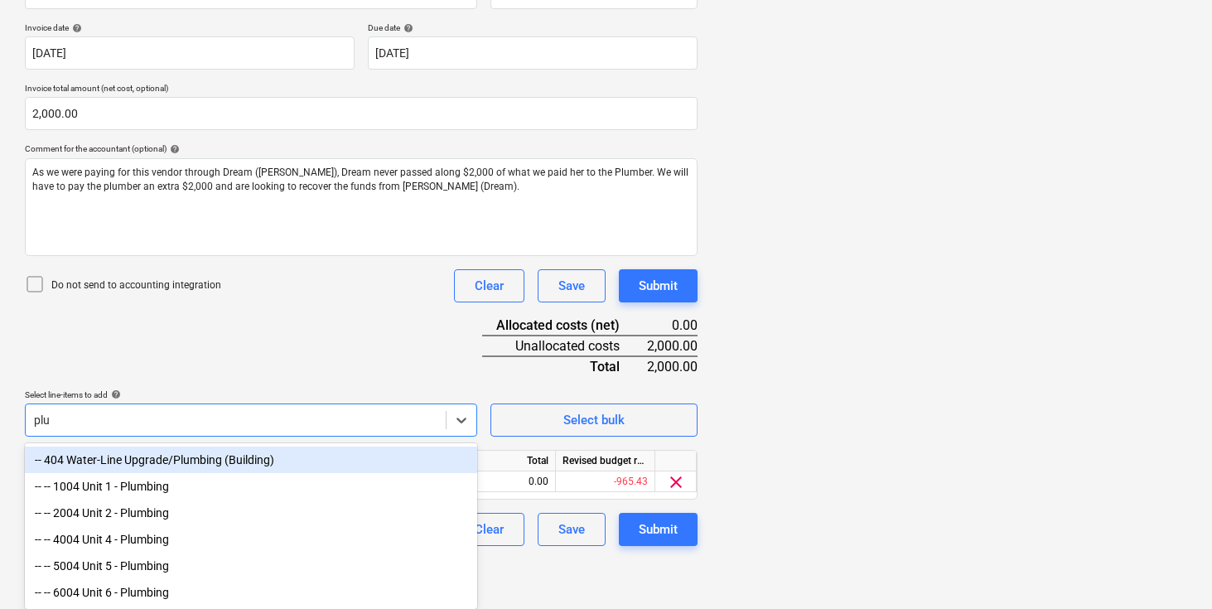
scroll to position [296, 0]
type input "plumbing"
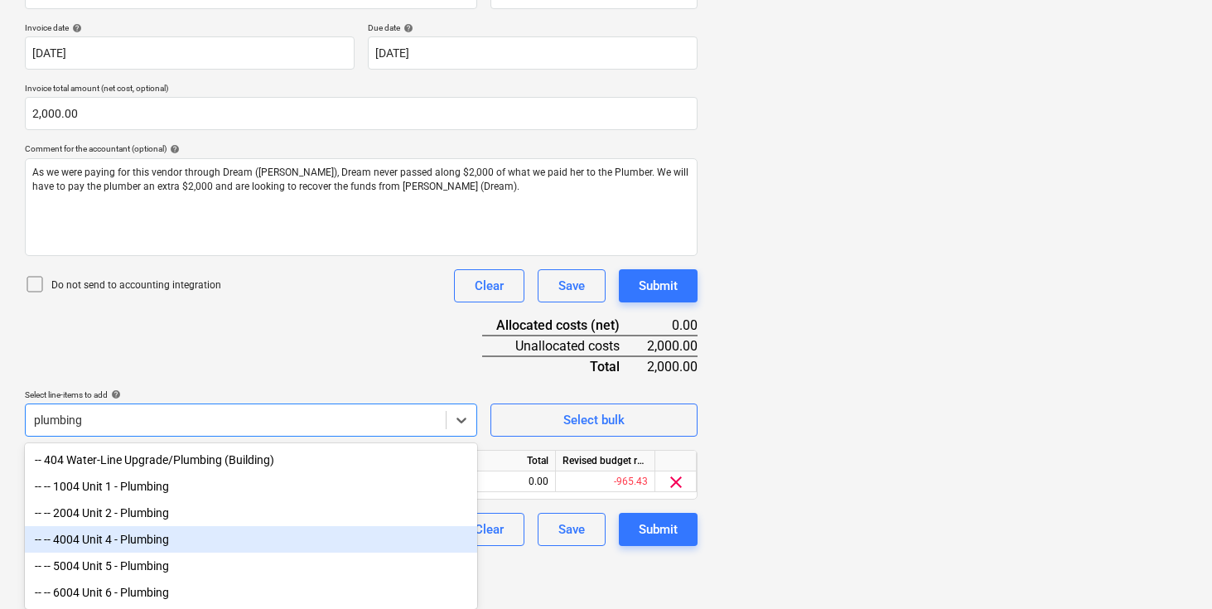
click at [118, 531] on div "-- -- 4004 Unit 4 - Plumbing" at bounding box center [251, 539] width 452 height 27
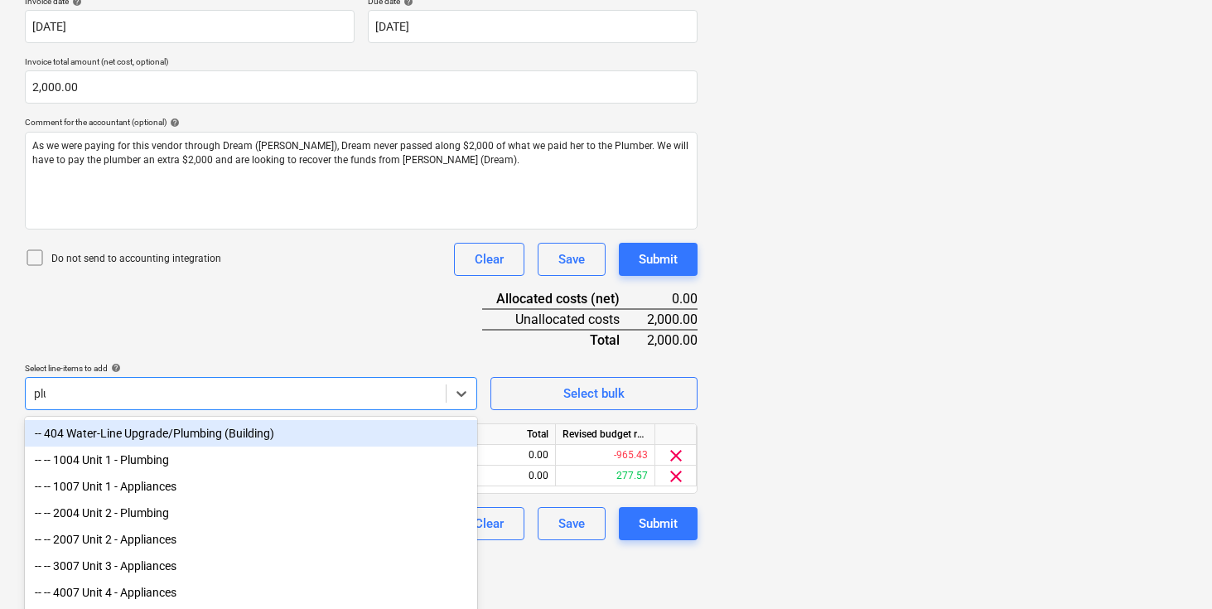
scroll to position [269, 0]
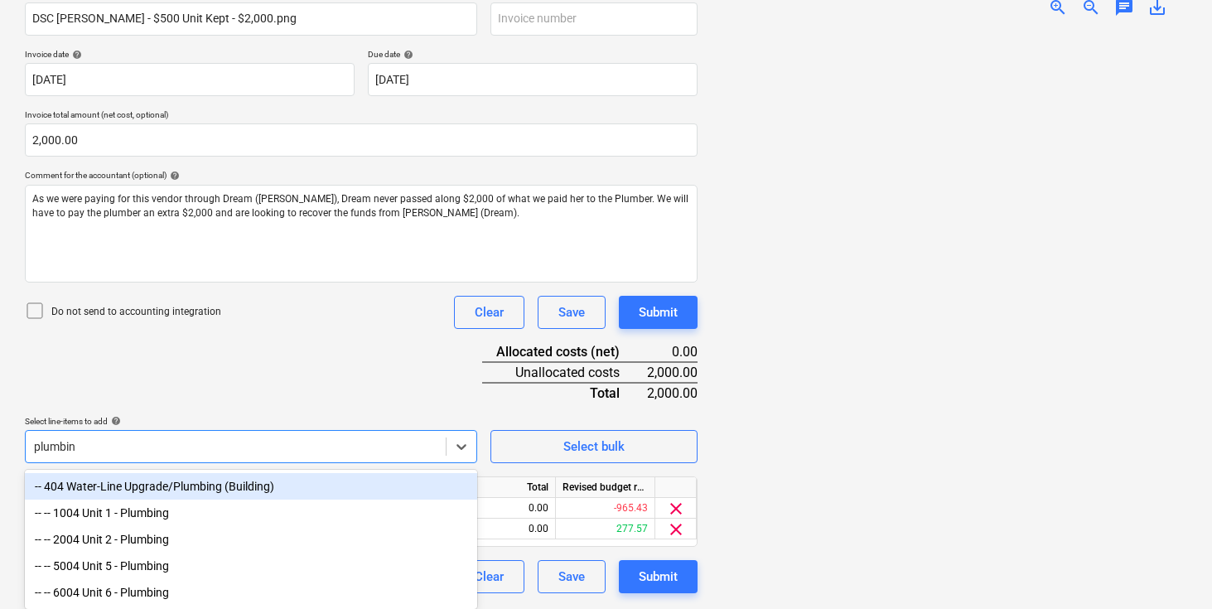
type input "plumbing"
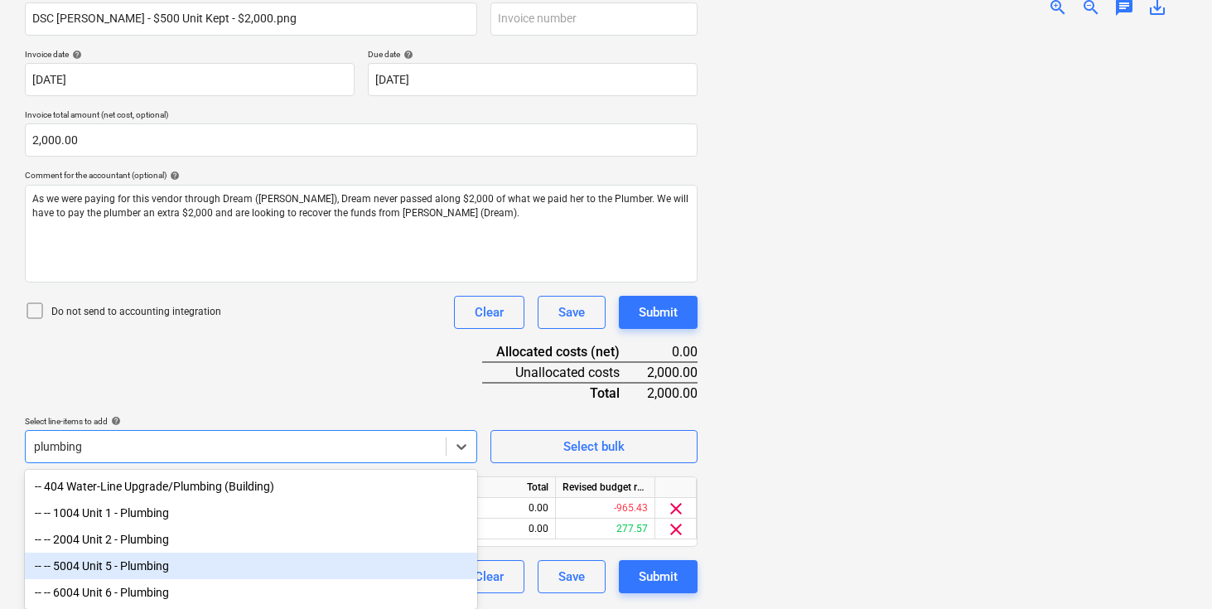
click at [118, 564] on div "-- -- 5004 Unit 5 - Plumbing" at bounding box center [251, 566] width 452 height 27
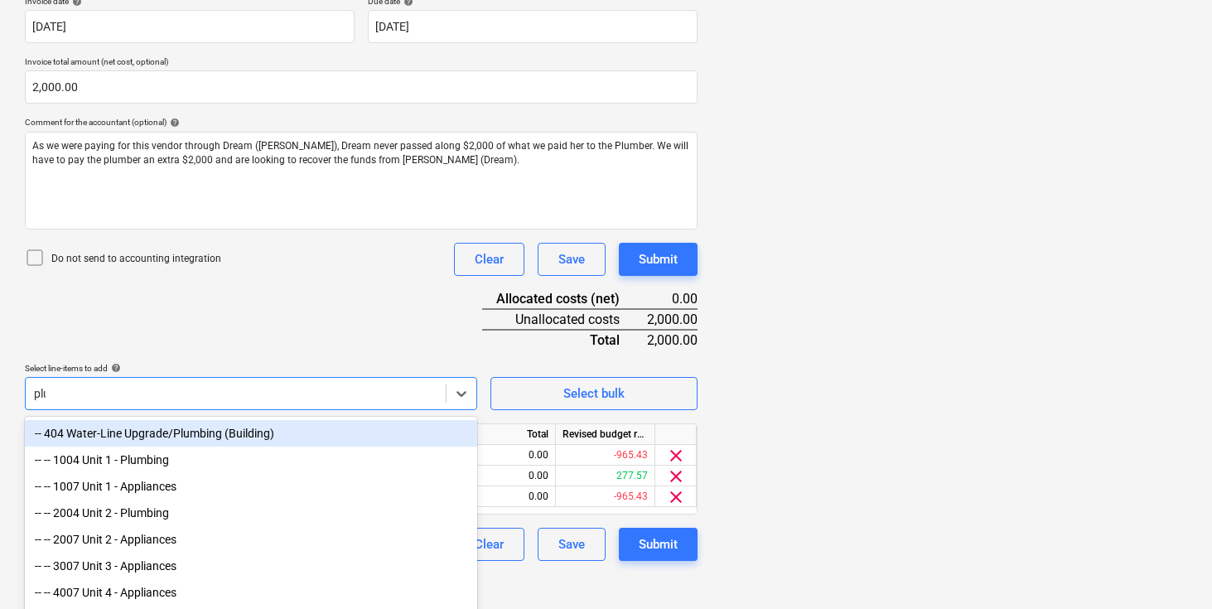
scroll to position [287, 0]
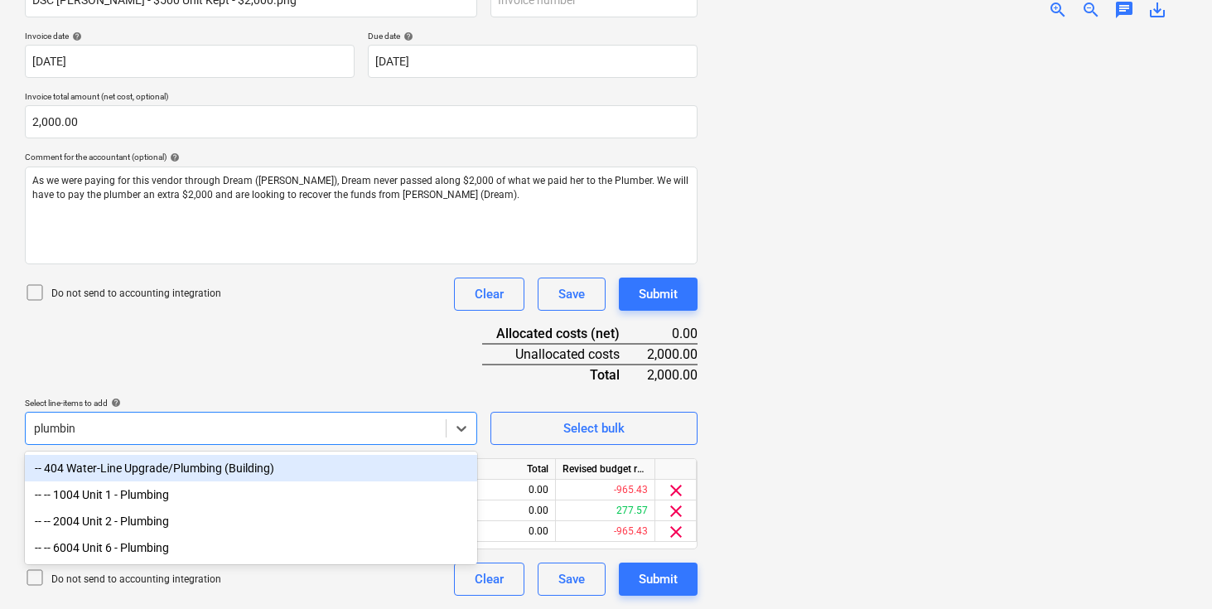
type input "plumbing"
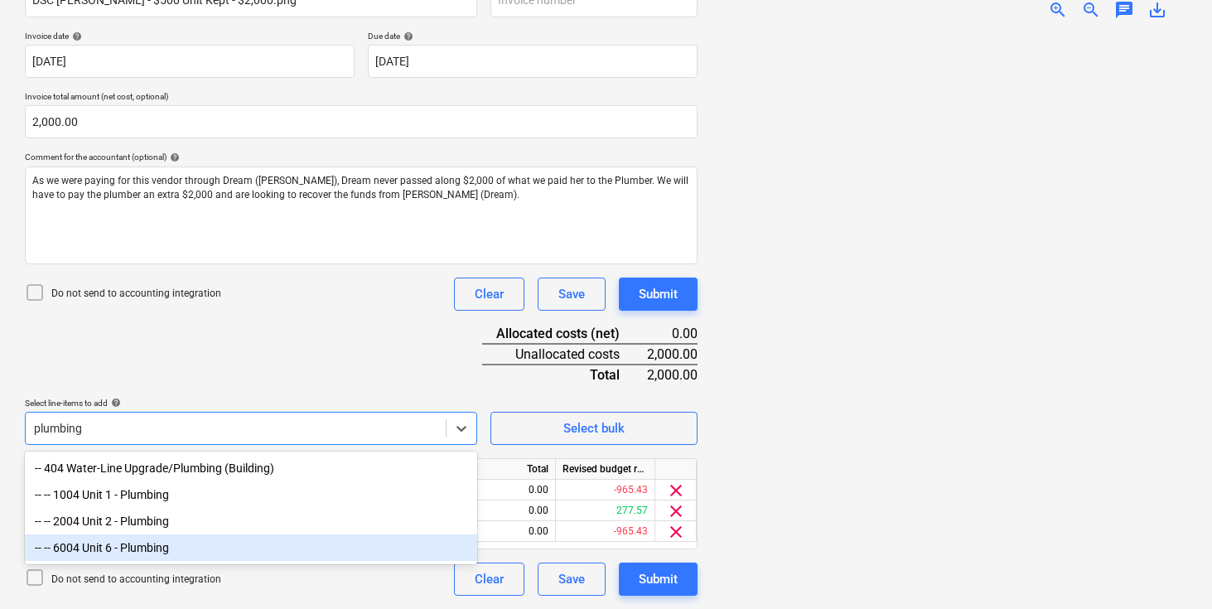
click at [127, 548] on div "-- -- 6004 Unit 6 - Plumbing" at bounding box center [251, 547] width 452 height 27
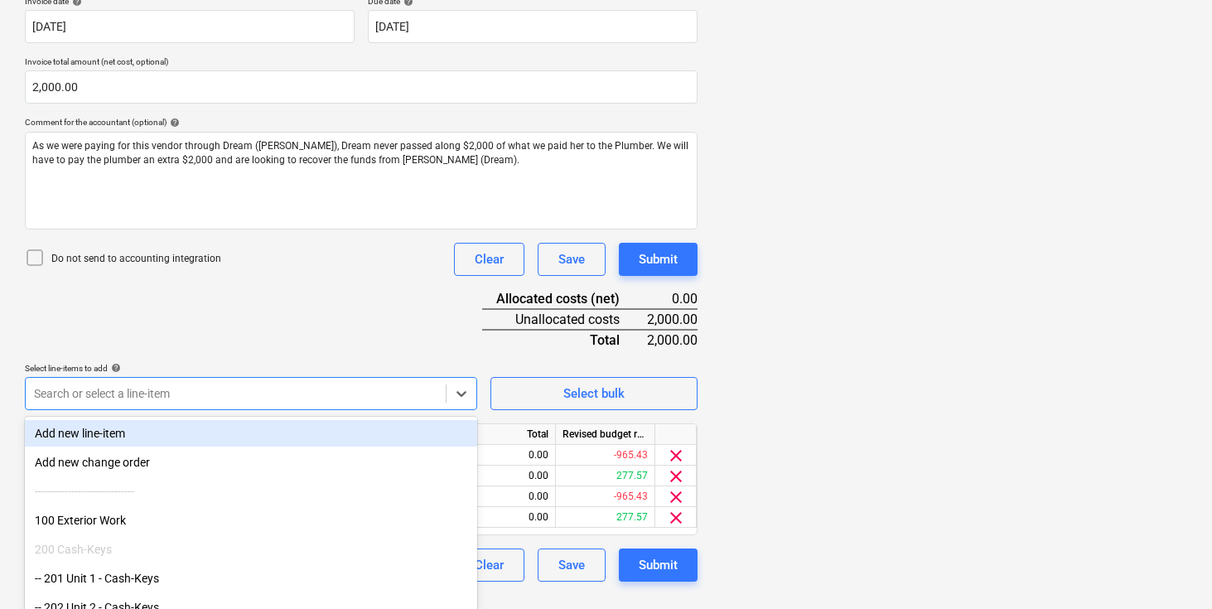
click at [246, 355] on div "Document name help DSC [PERSON_NAME] - $500 Unit Kept - $2,000.png Invoice numb…" at bounding box center [361, 258] width 673 height 646
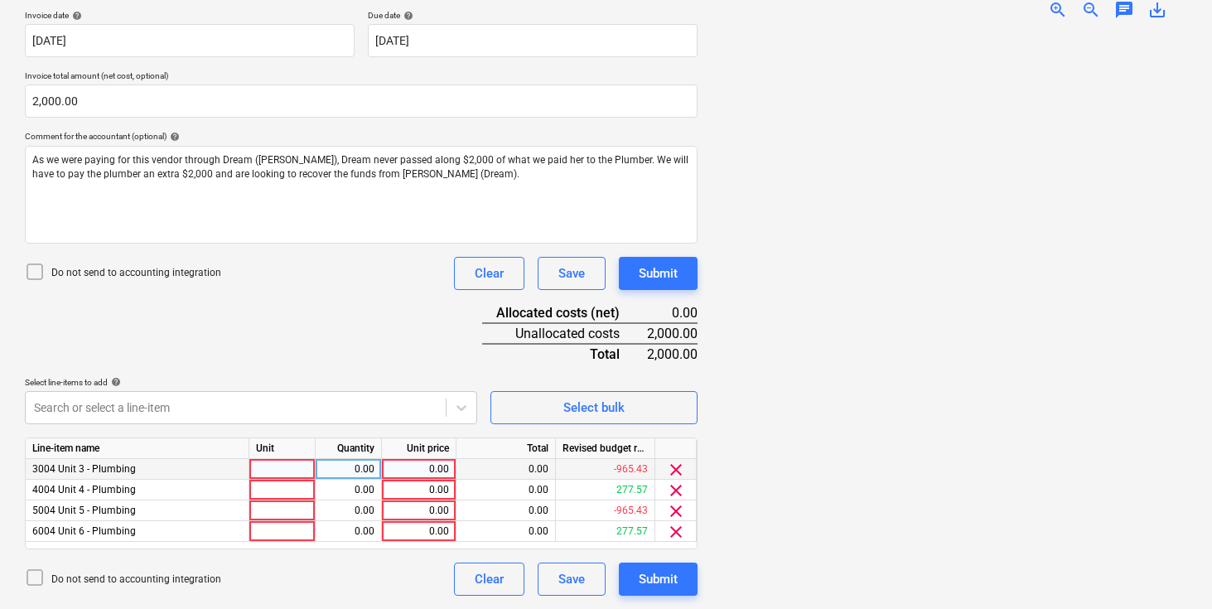
click at [288, 467] on div at bounding box center [282, 469] width 66 height 21
type input "pcs"
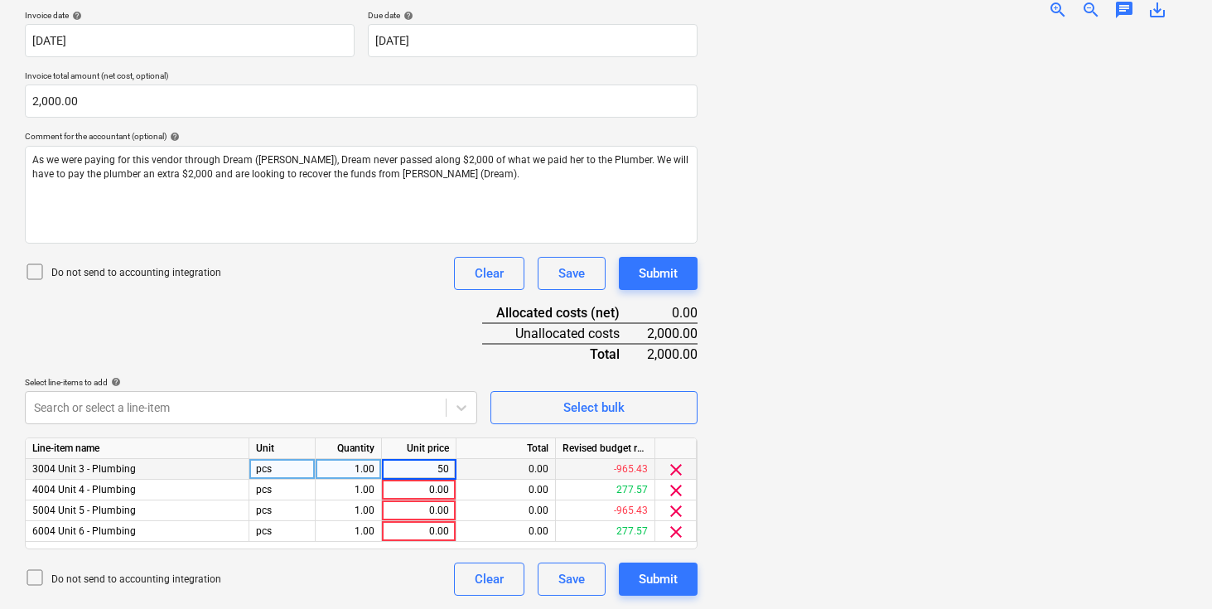
type input "500"
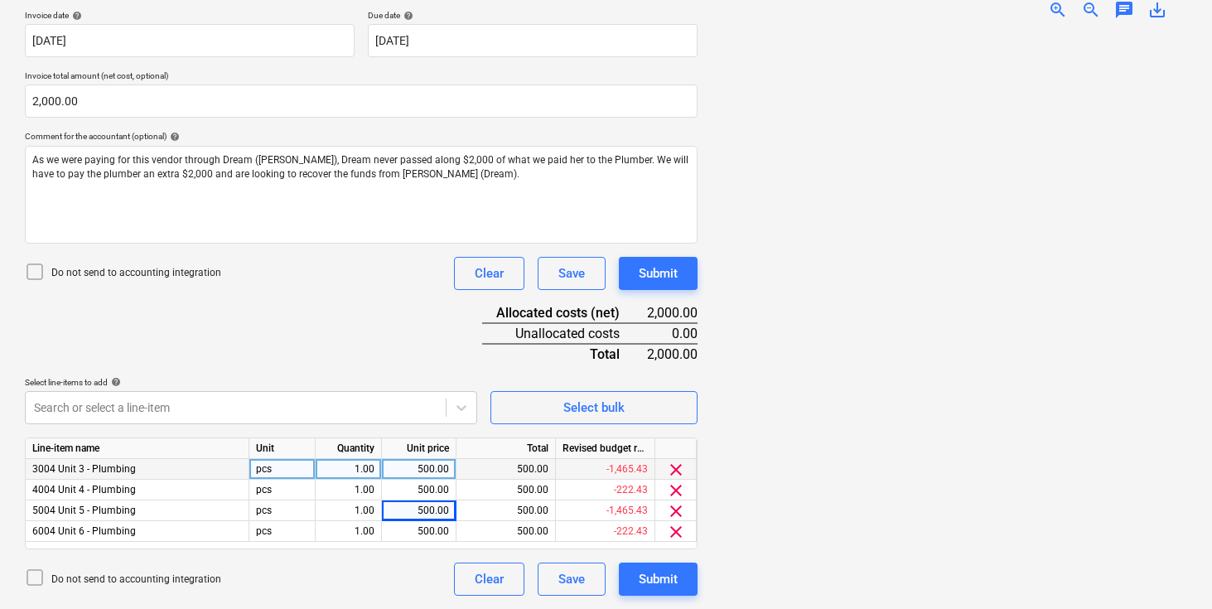
click at [382, 321] on div "Document name help DSC [PERSON_NAME] - $500 Unit Kept - $2,000.png Invoice numb…" at bounding box center [361, 272] width 673 height 646
click at [375, 353] on div "Document name help DSC [PERSON_NAME] - $500 Unit Kept - $2,000.png Invoice numb…" at bounding box center [361, 272] width 673 height 646
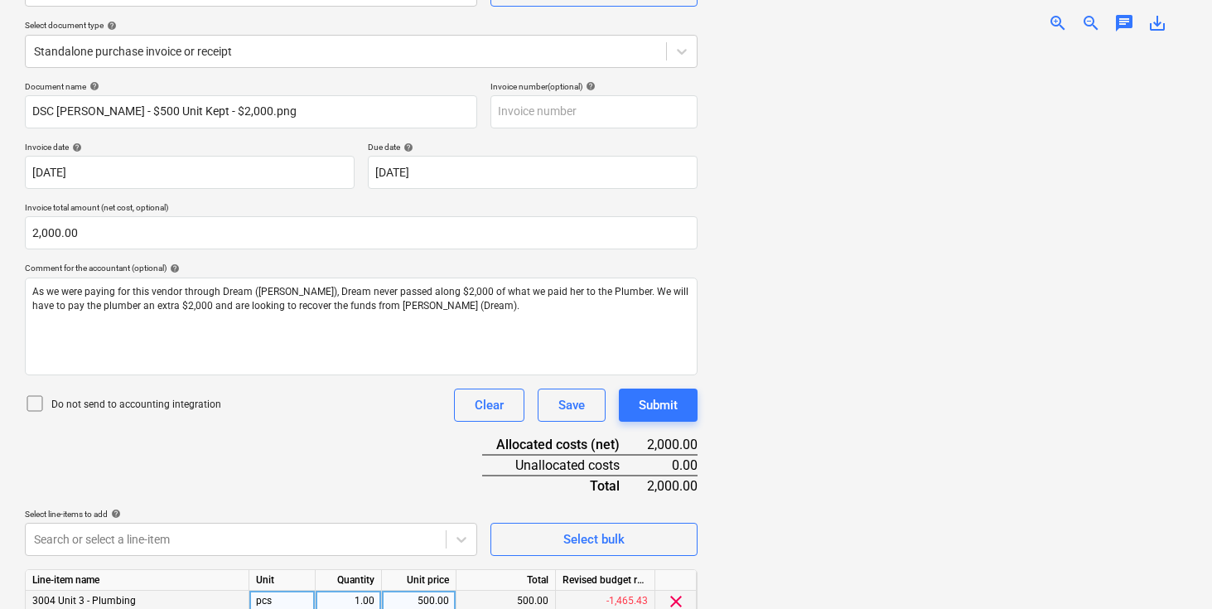
scroll to position [277, 0]
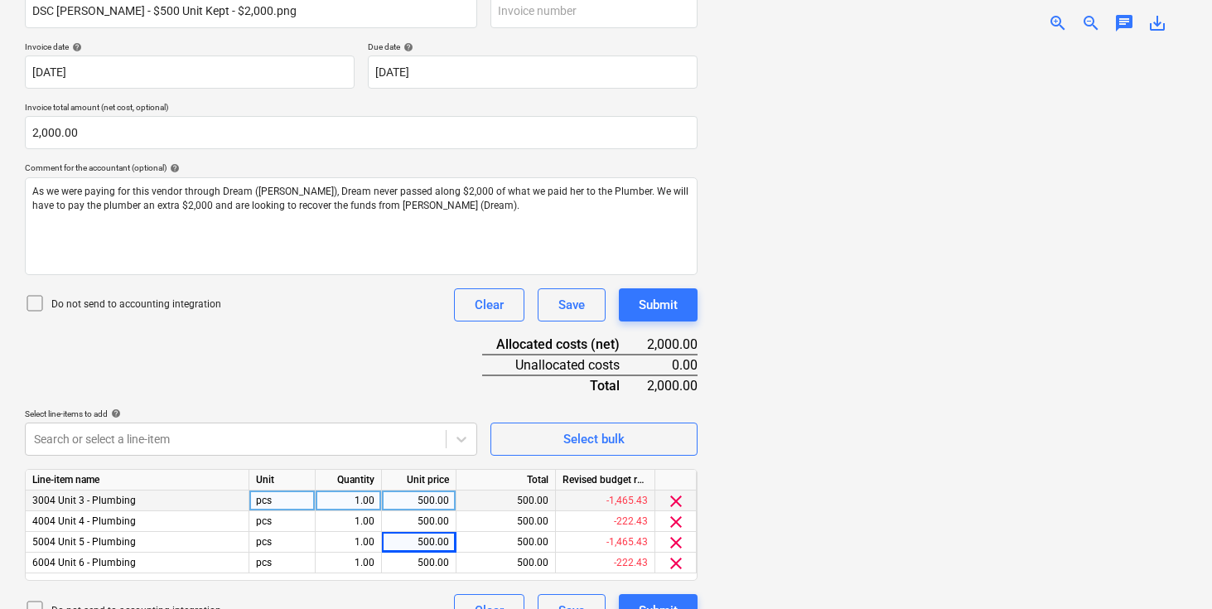
click at [375, 364] on div "Document name help DSC [PERSON_NAME] - $500 Unit Kept - $2,000.png Invoice numb…" at bounding box center [361, 304] width 673 height 646
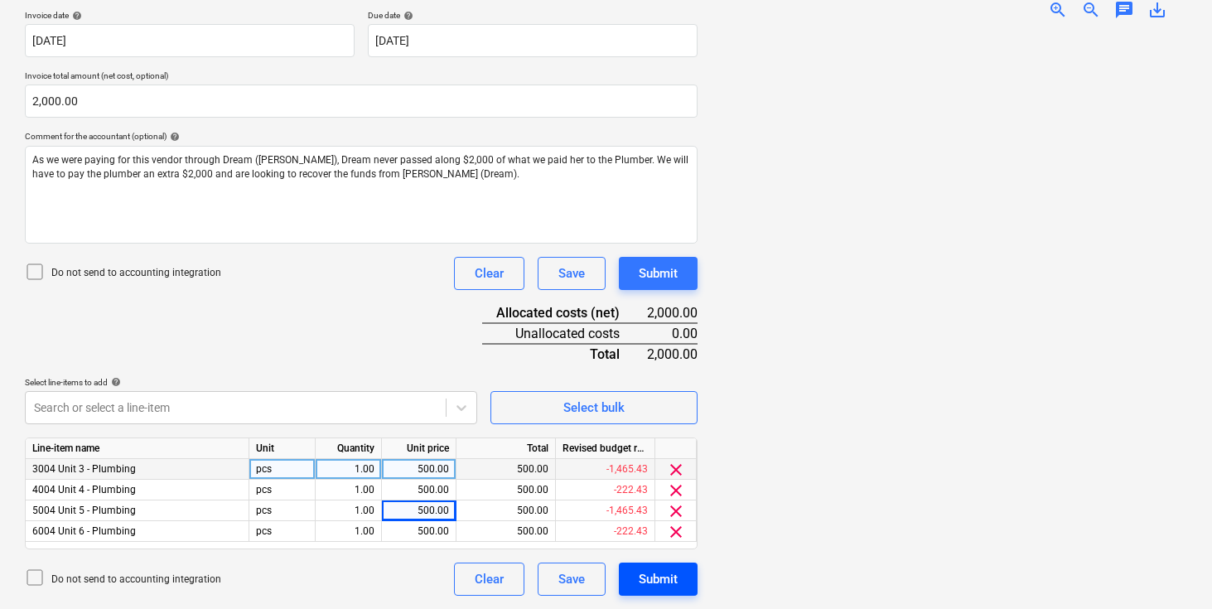
click at [651, 581] on div "Submit" at bounding box center [658, 579] width 39 height 22
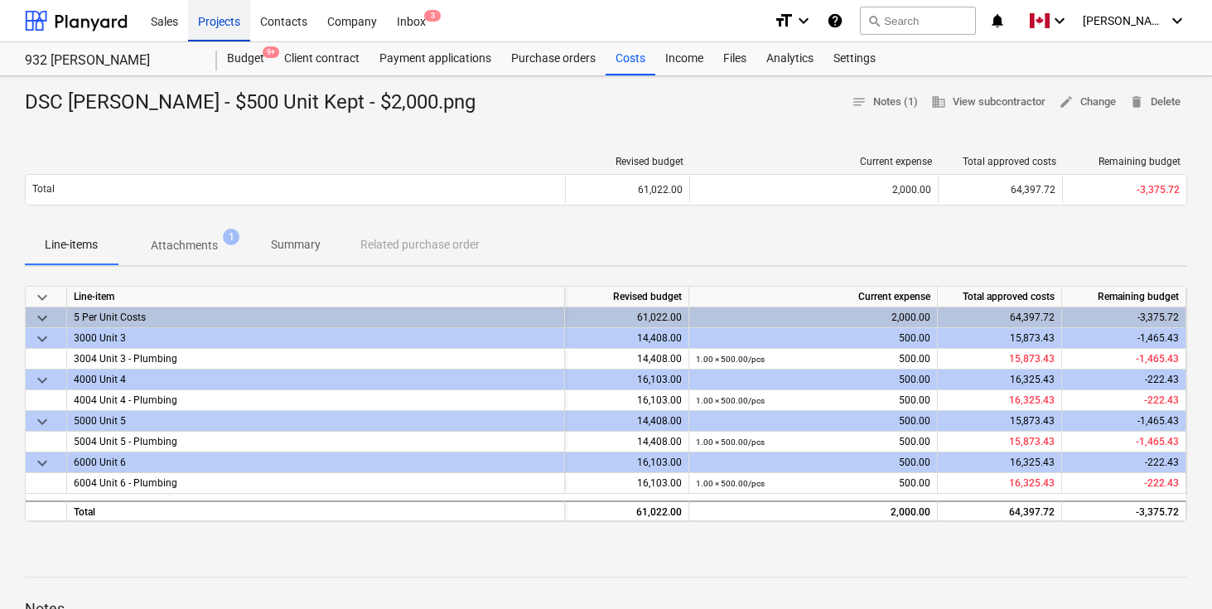
click at [222, 24] on div "Projects" at bounding box center [219, 20] width 62 height 42
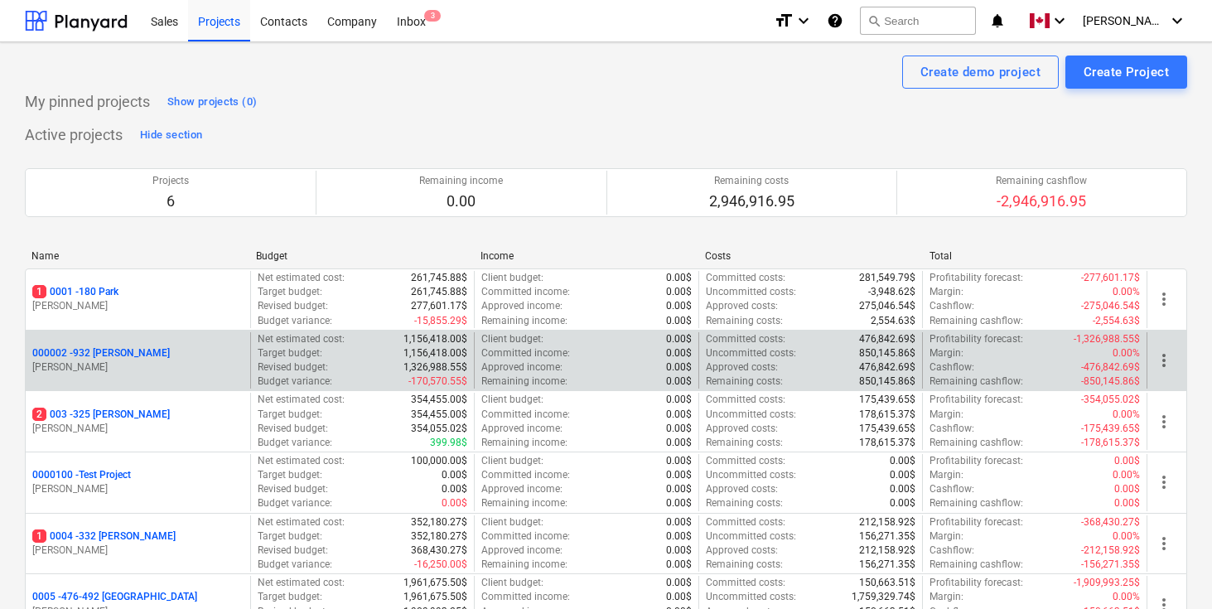
click at [105, 354] on p "000002 - 932 [PERSON_NAME]" at bounding box center [101, 353] width 138 height 14
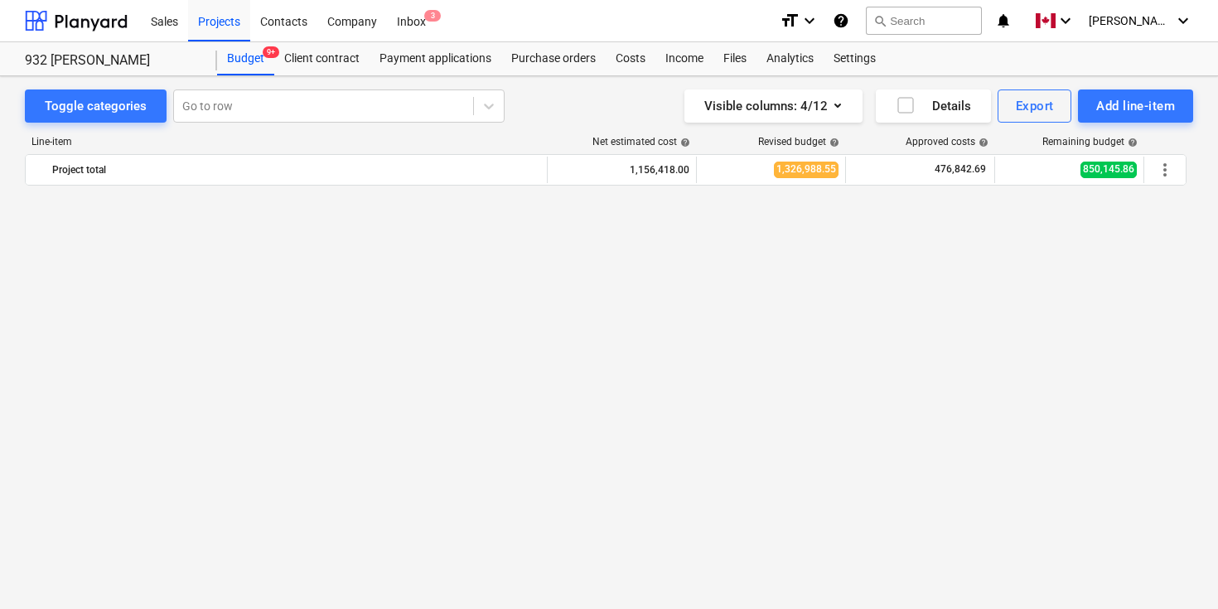
scroll to position [1450, 0]
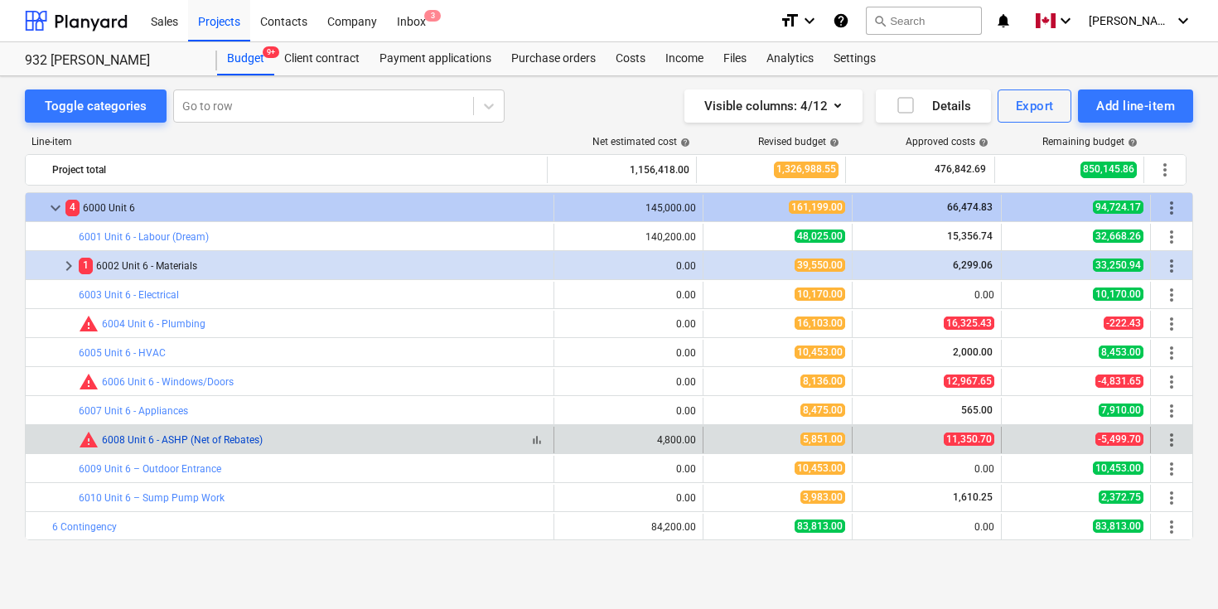
click at [209, 439] on link "6008 Unit 6 - ASHP (Net of Rebates)" at bounding box center [182, 440] width 161 height 12
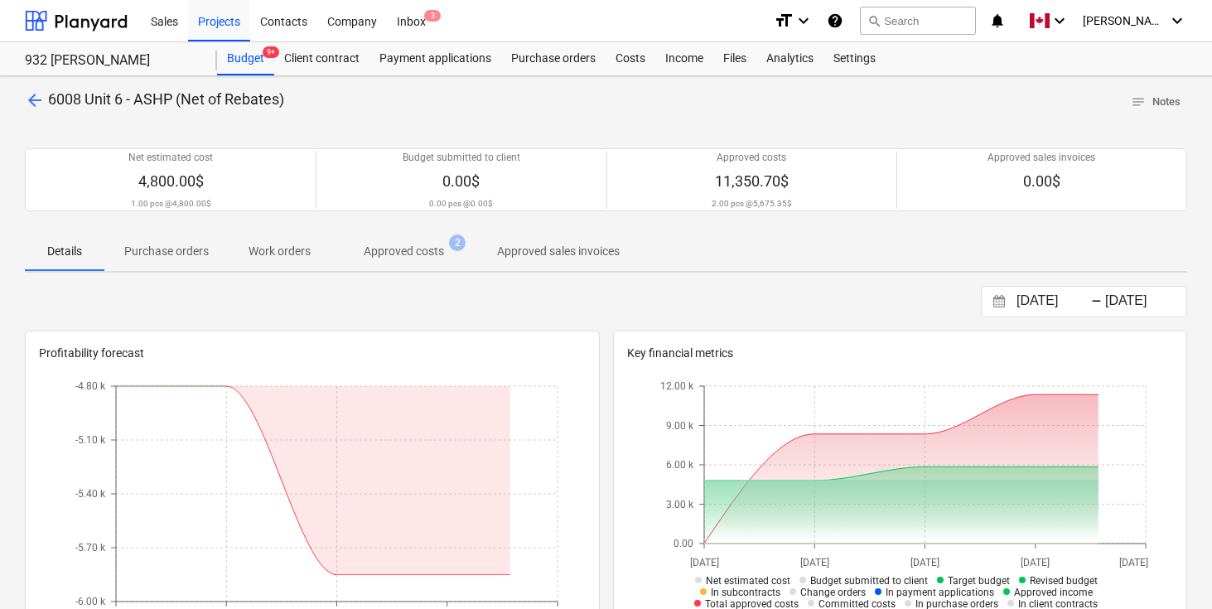
click at [416, 263] on span "Approved costs 2" at bounding box center [404, 251] width 147 height 30
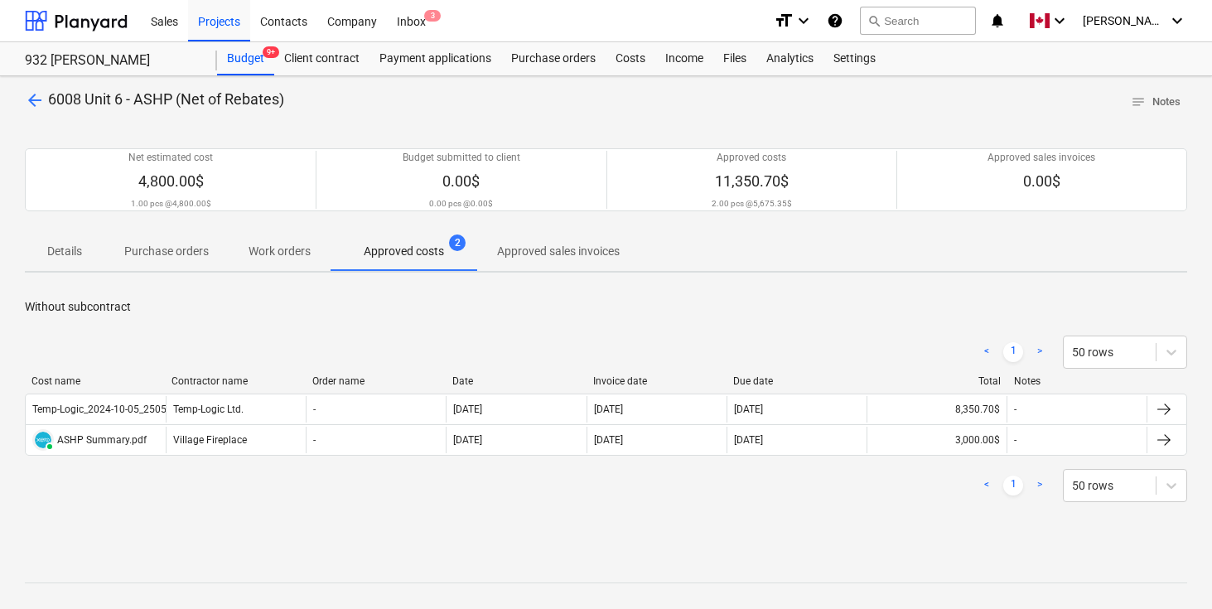
click at [921, 313] on p "Without subcontract" at bounding box center [606, 306] width 1162 height 17
click at [32, 97] on span "arrow_back" at bounding box center [35, 100] width 20 height 20
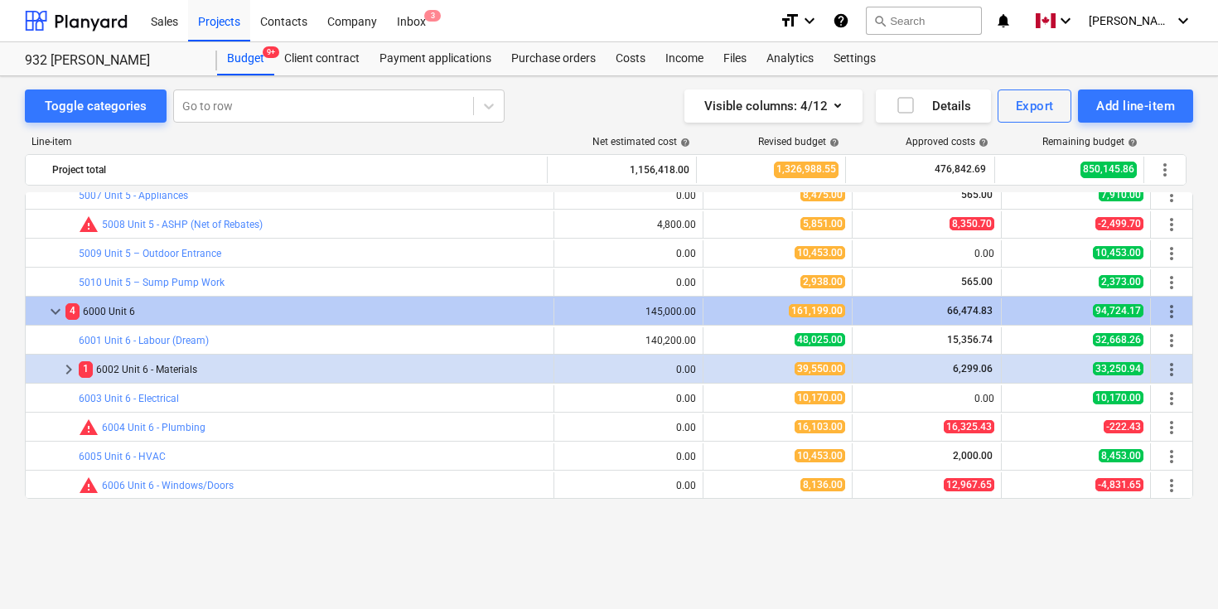
scroll to position [1263, 0]
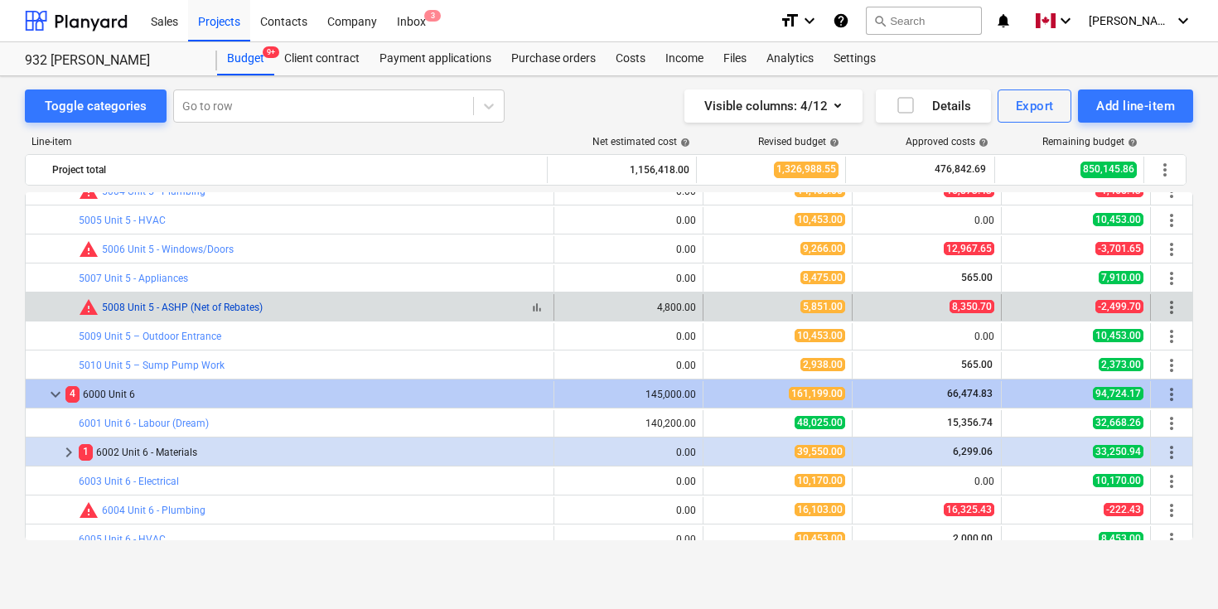
click at [174, 306] on link "5008 Unit 5 - ASHP (Net of Rebates)" at bounding box center [182, 308] width 161 height 12
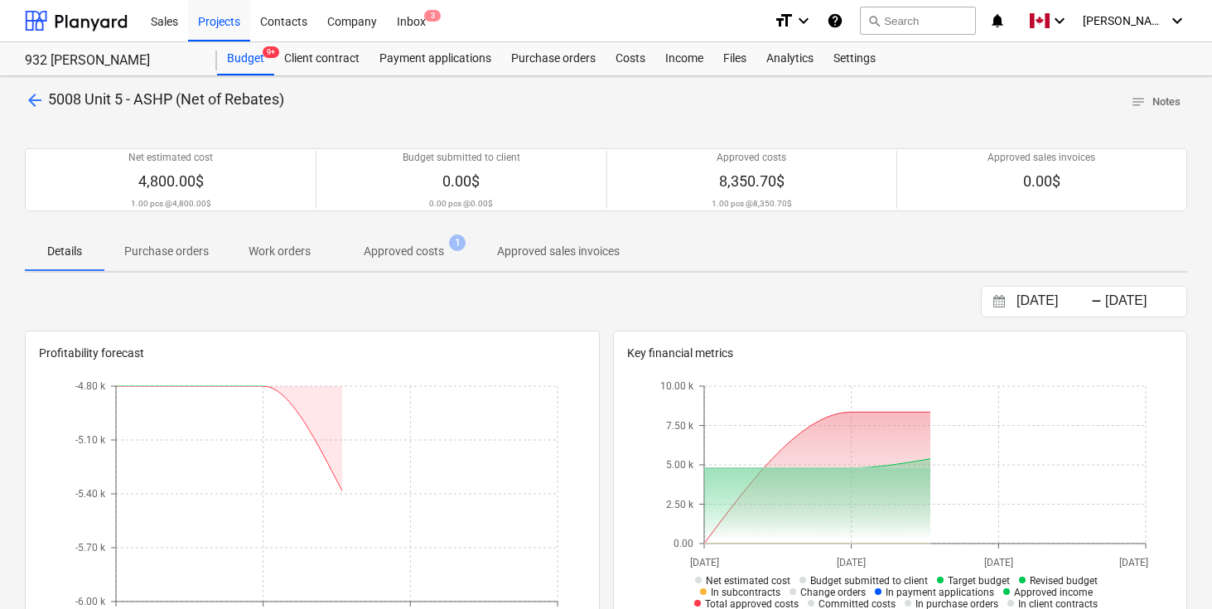
click at [431, 248] on p "Approved costs" at bounding box center [404, 251] width 80 height 17
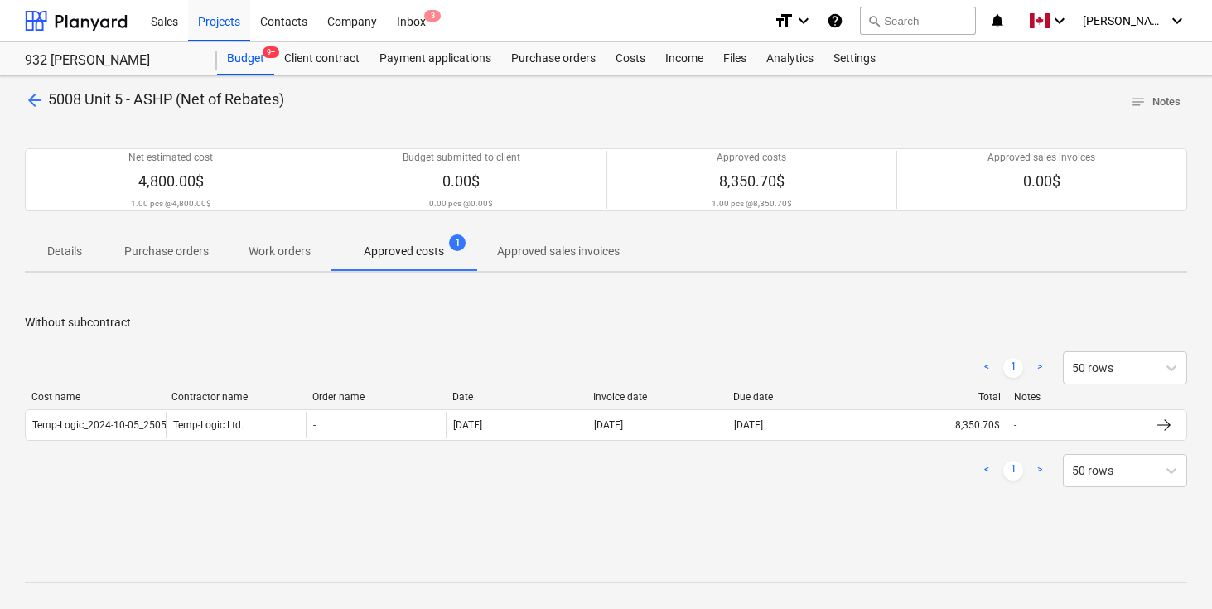
click at [32, 101] on span "arrow_back" at bounding box center [35, 100] width 20 height 20
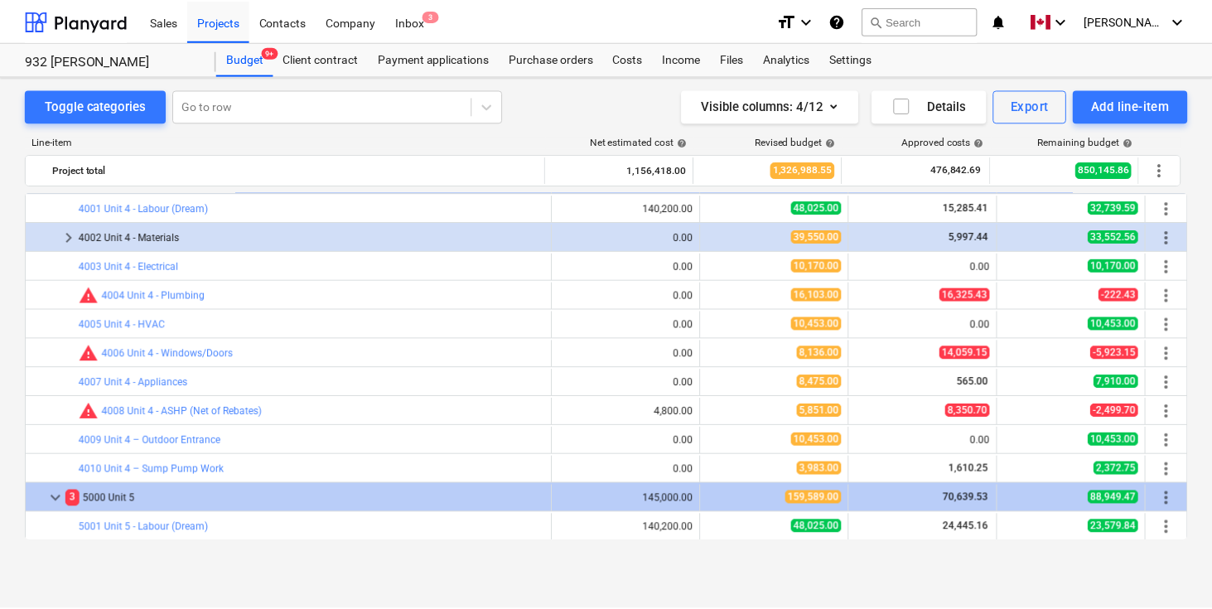
scroll to position [827, 0]
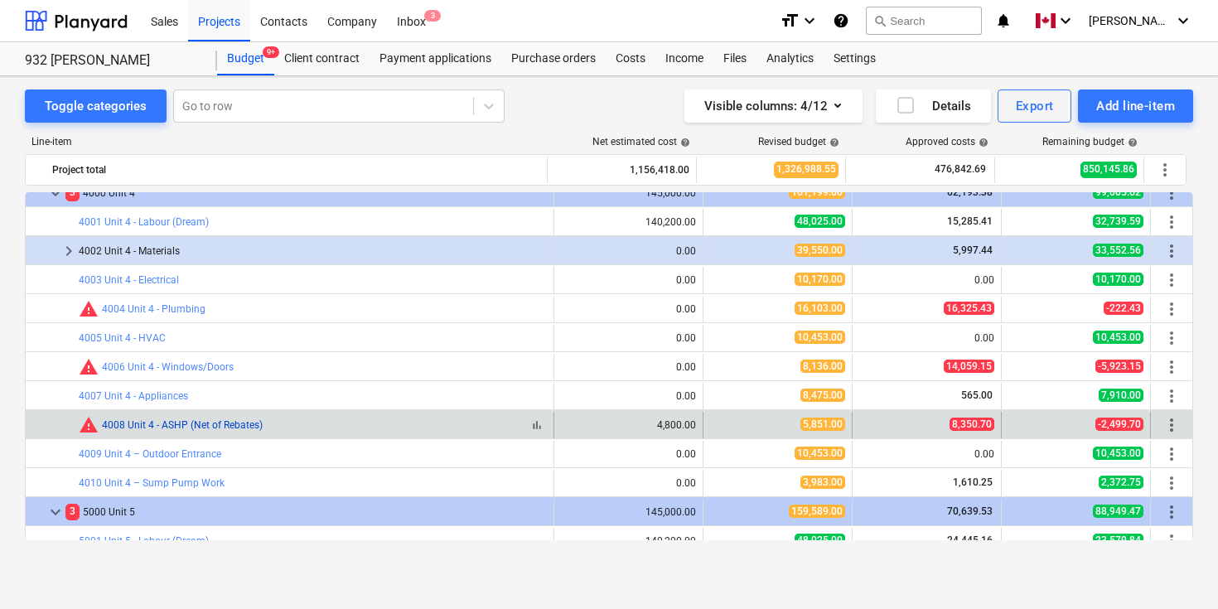
click at [206, 426] on link "4008 Unit 4 - ASHP (Net of Rebates)" at bounding box center [182, 425] width 161 height 12
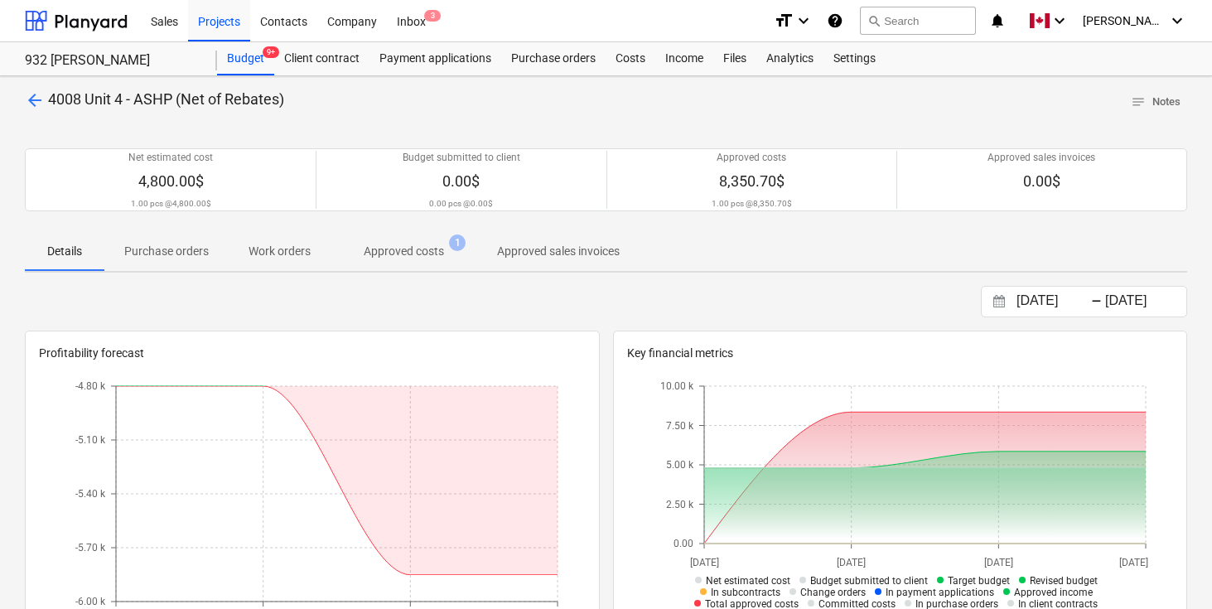
click at [394, 249] on p "Approved costs" at bounding box center [404, 251] width 80 height 17
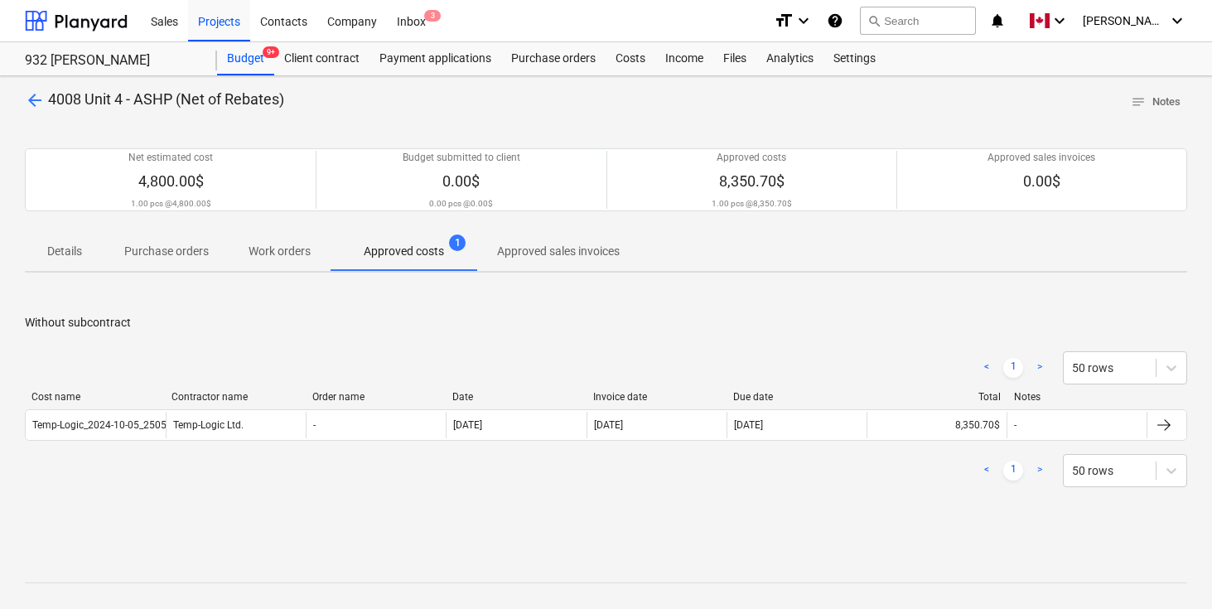
click at [33, 101] on span "arrow_back" at bounding box center [35, 100] width 20 height 20
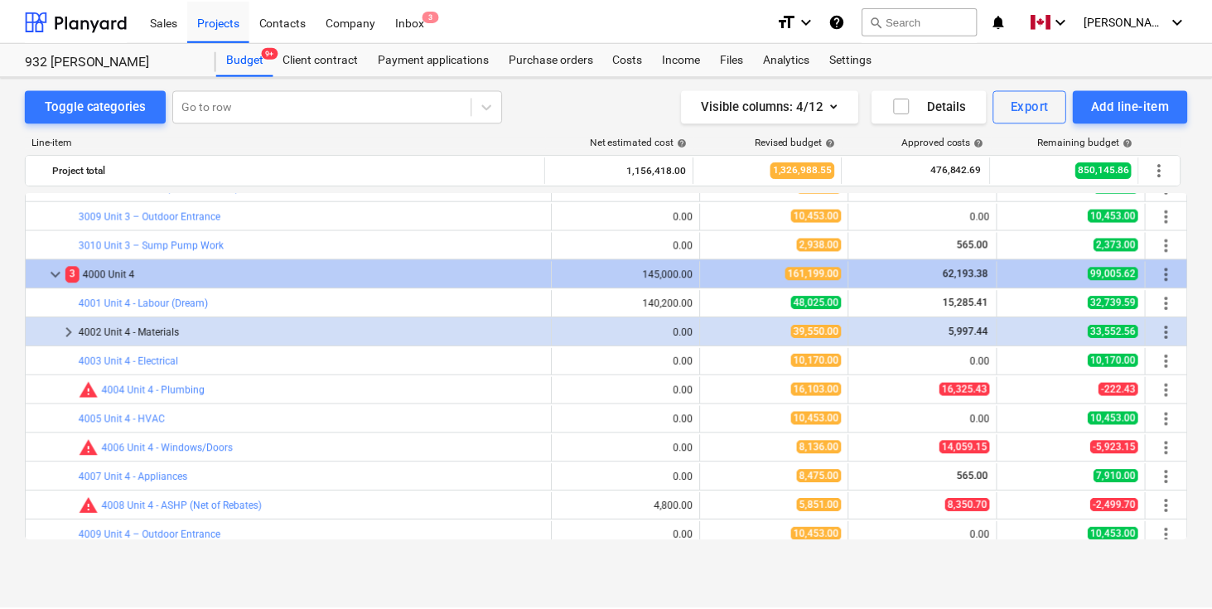
scroll to position [653, 0]
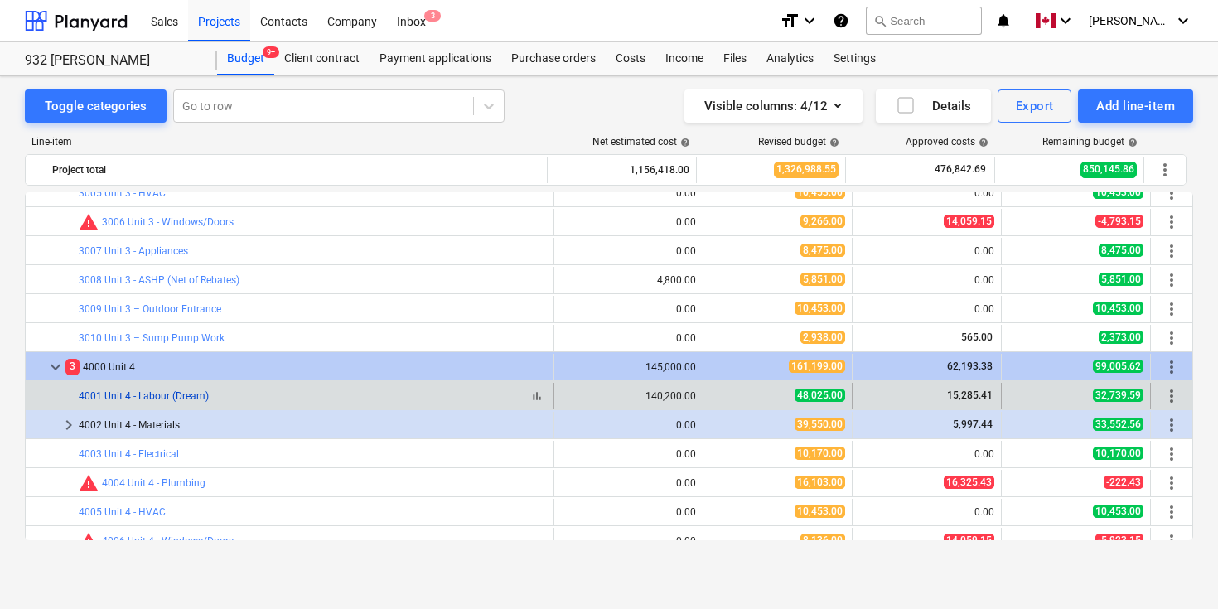
click at [153, 398] on link "4001 Unit 4 - Labour (Dream)" at bounding box center [144, 396] width 130 height 12
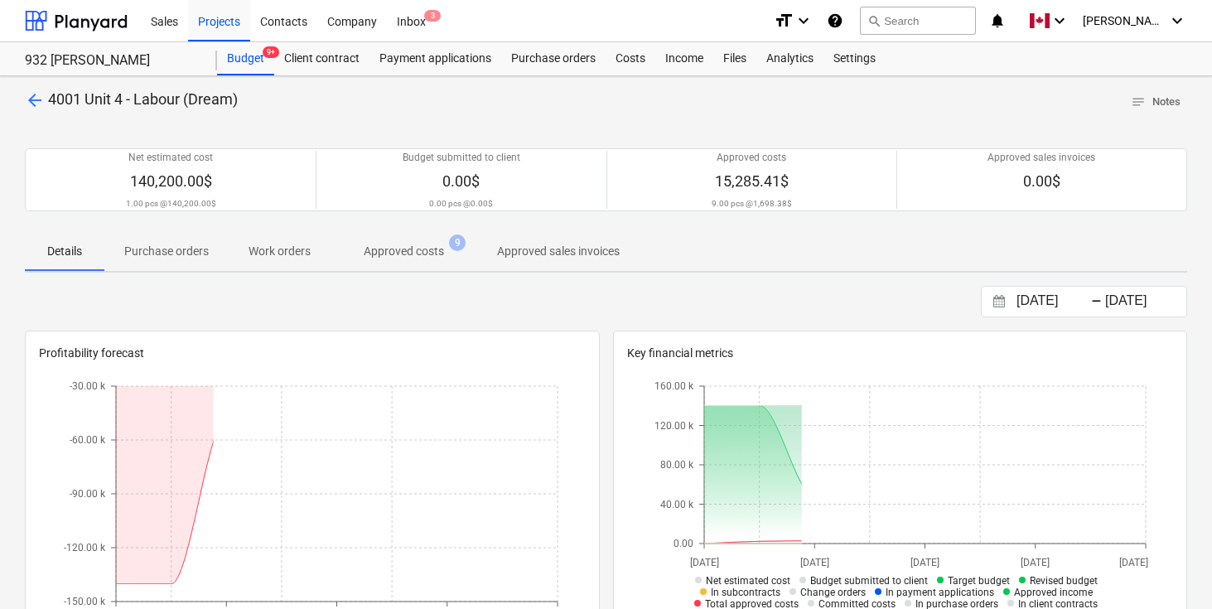
click at [403, 258] on p "Approved costs" at bounding box center [404, 251] width 80 height 17
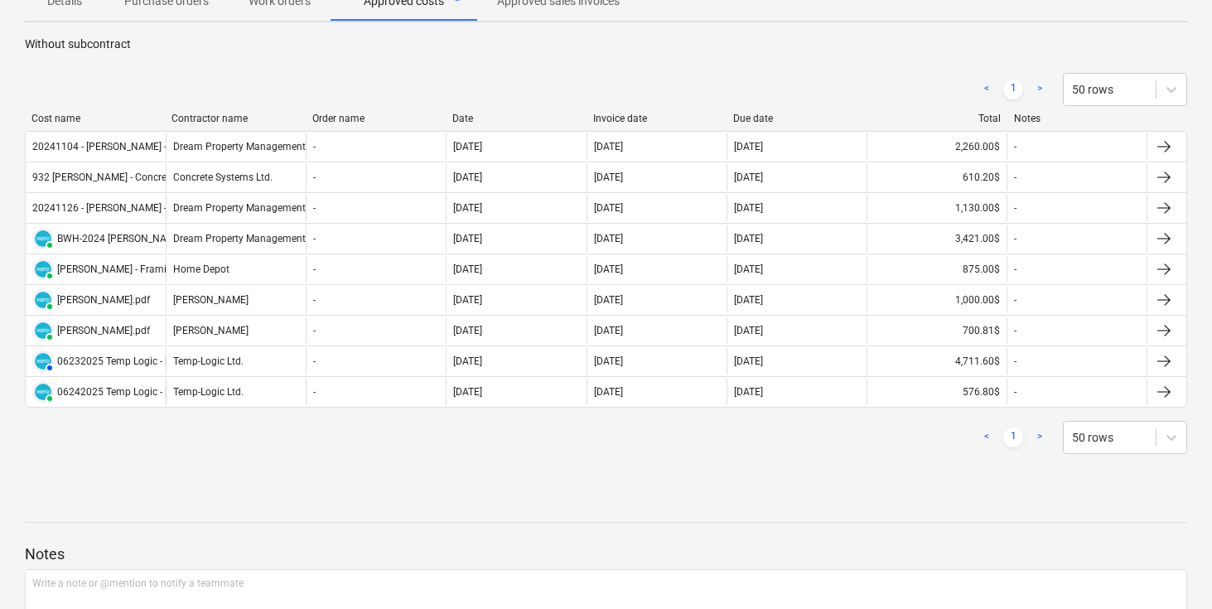
scroll to position [245, 0]
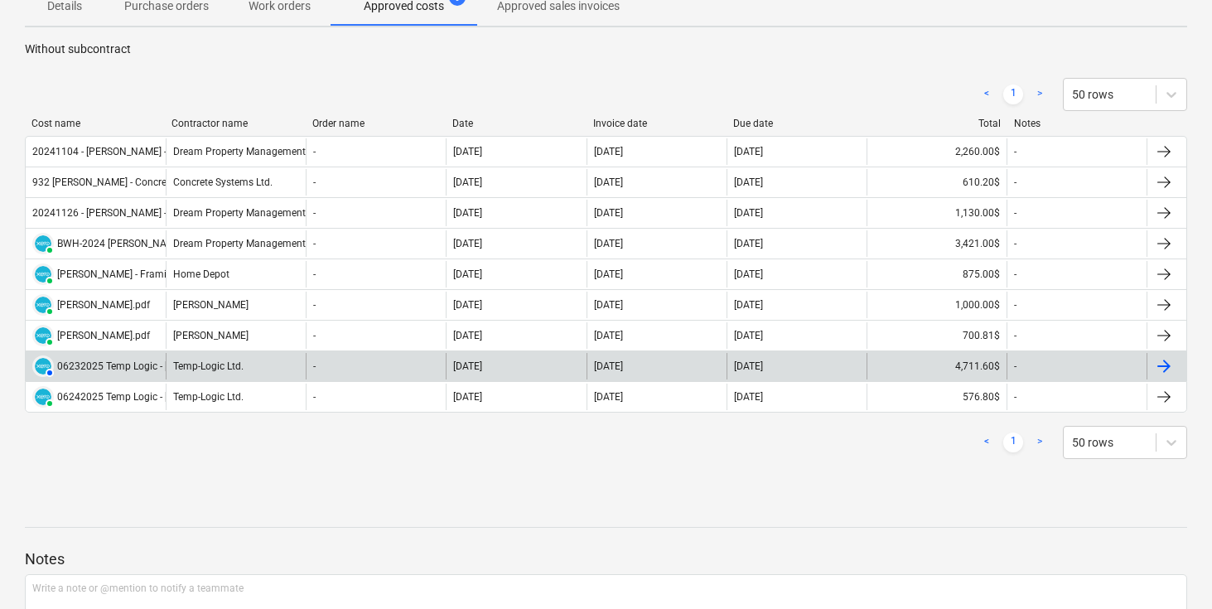
click at [1163, 360] on div at bounding box center [1164, 366] width 20 height 20
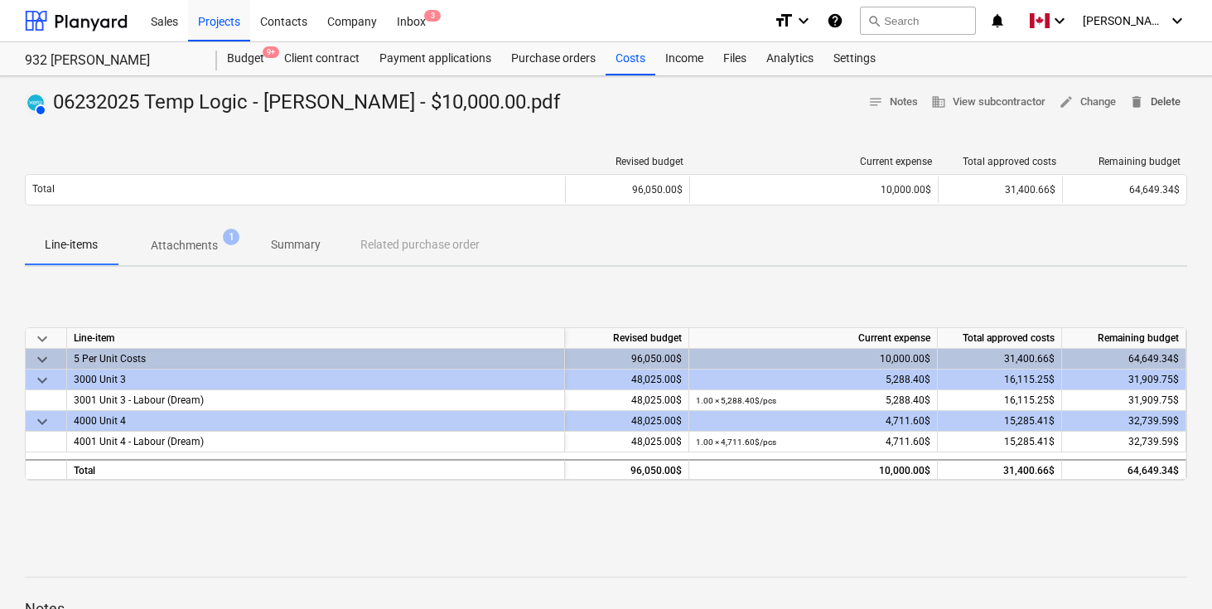
click at [1154, 99] on span "delete Delete" at bounding box center [1154, 102] width 51 height 19
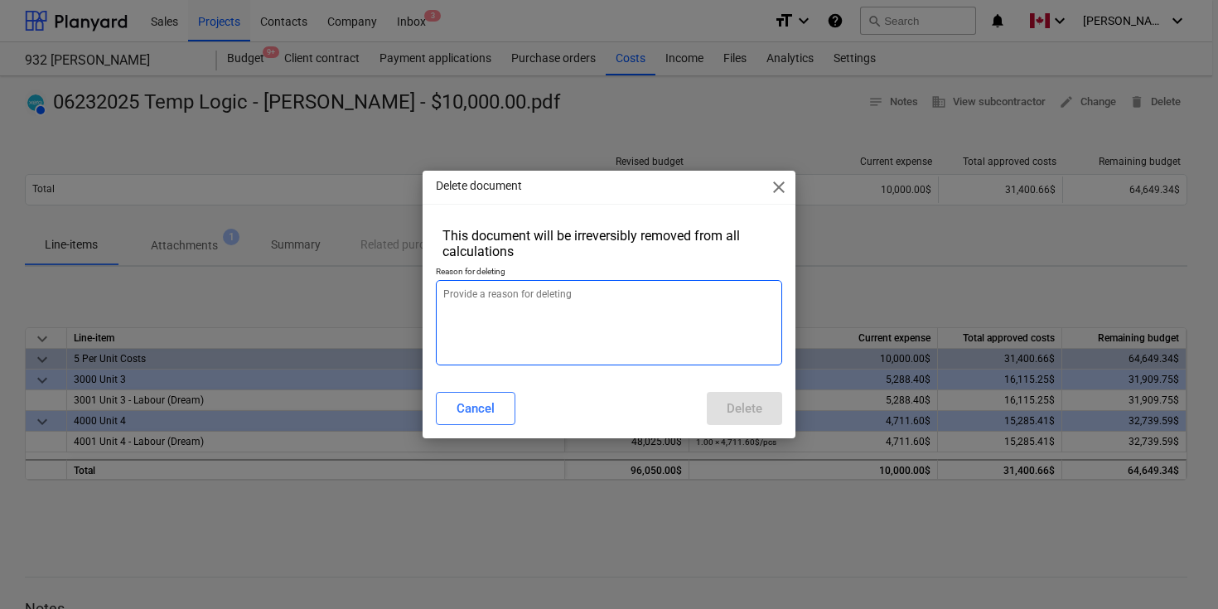
click at [636, 297] on textarea at bounding box center [609, 322] width 346 height 85
type textarea "x"
type textarea "A"
type textarea "x"
type textarea "Ad"
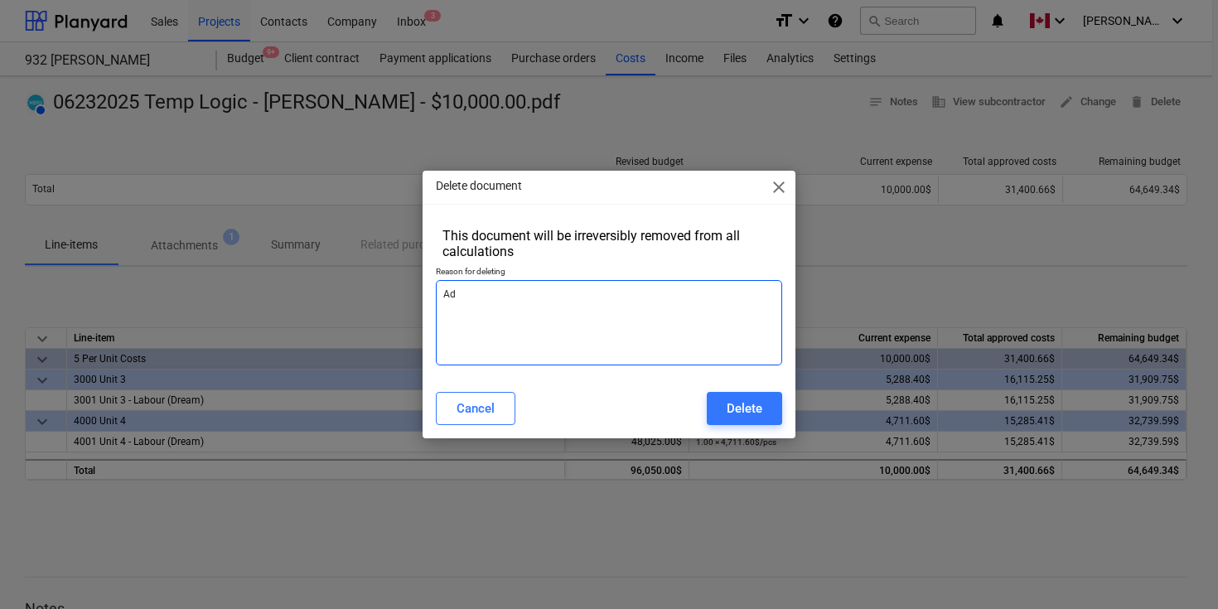
type textarea "x"
type textarea "Add"
type textarea "x"
type textarea "Adde"
type textarea "x"
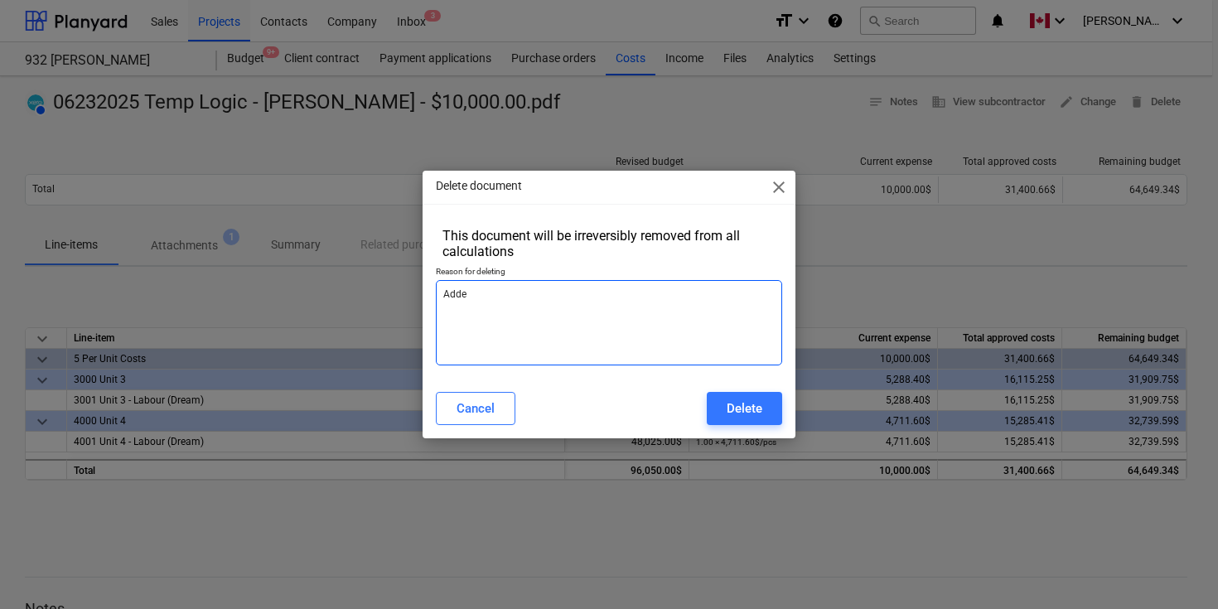
type textarea "Added"
type textarea "x"
type textarea "Added"
type textarea "x"
type textarea "Added h"
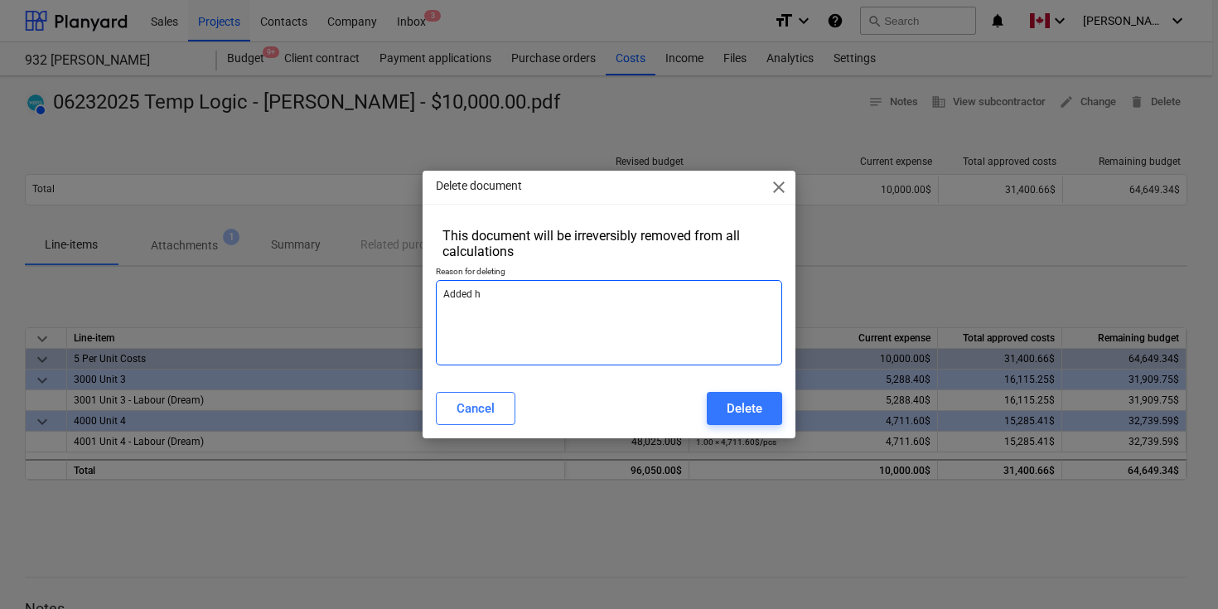
type textarea "x"
type textarea "Added he"
type textarea "x"
type textarea "Added her"
type textarea "x"
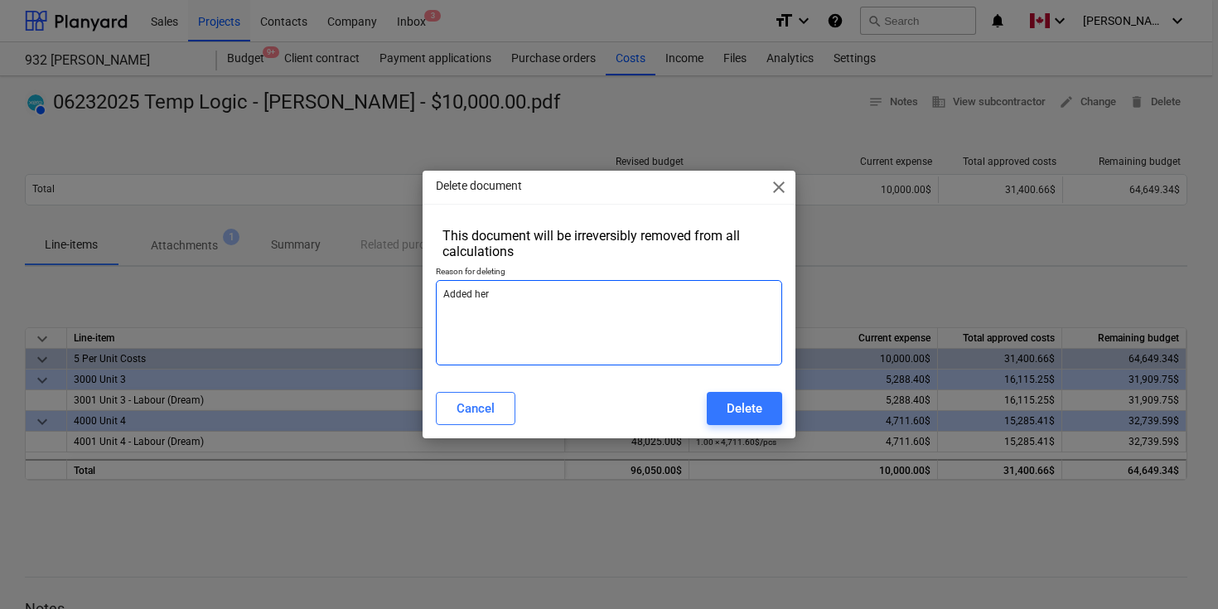
type textarea "Added here"
type textarea "x"
type textarea "Added here"
type textarea "x"
type textarea "Added here i"
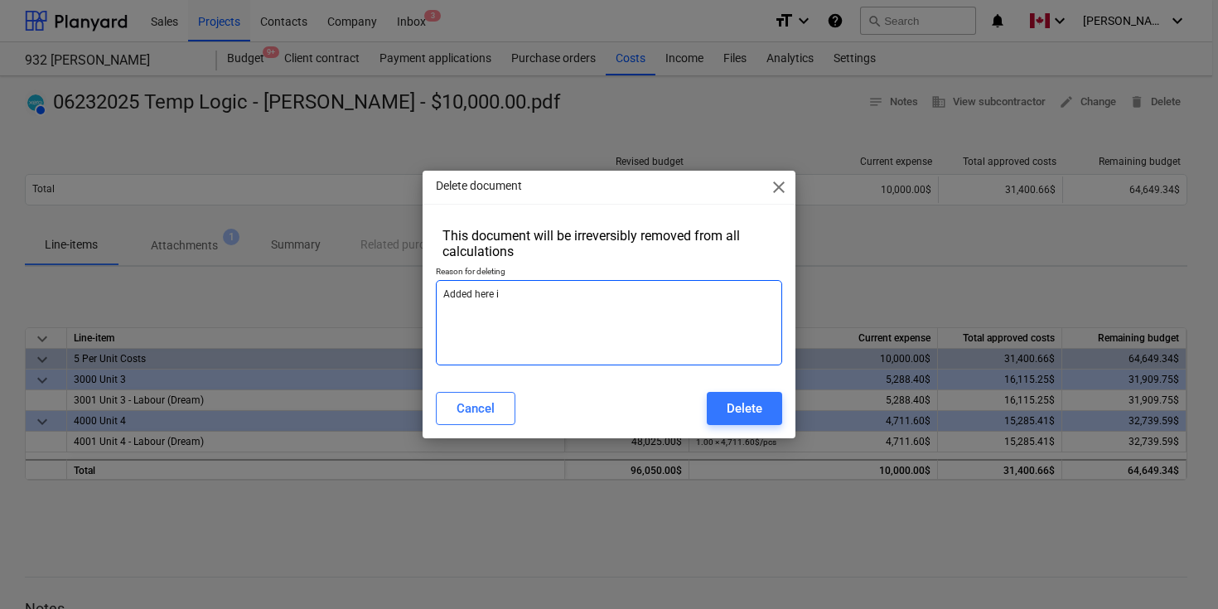
type textarea "x"
type textarea "Added here in"
type textarea "x"
type textarea "Added here in e"
type textarea "x"
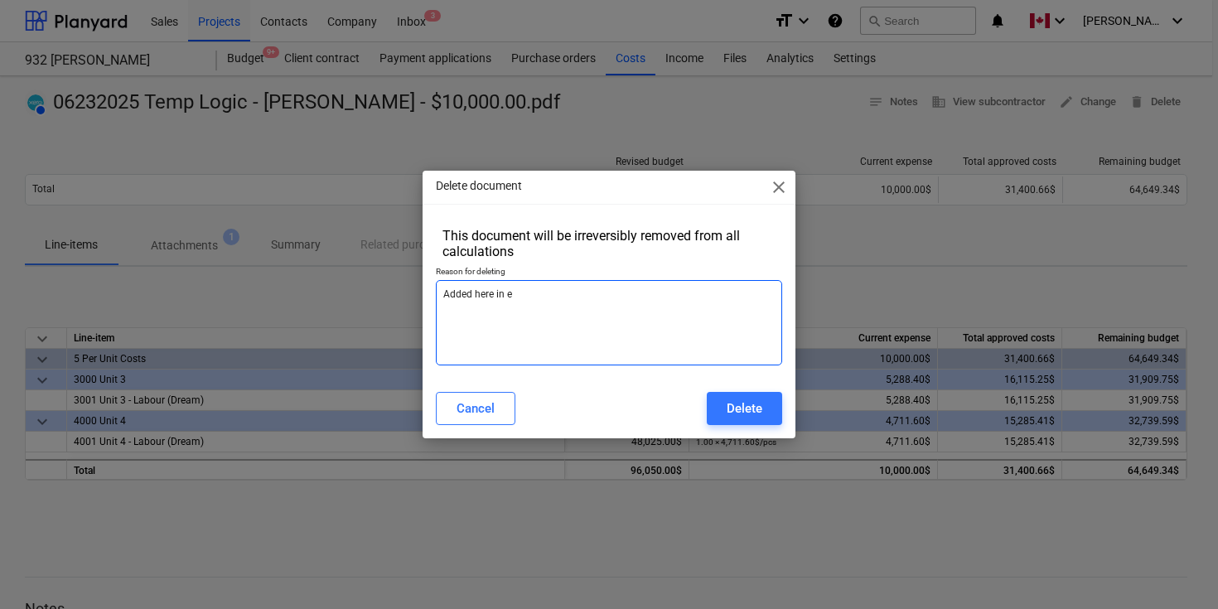
type textarea "Added here in er"
type textarea "x"
type textarea "Added here in err"
type textarea "x"
type textarea "Added here in [GEOGRAPHIC_DATA]"
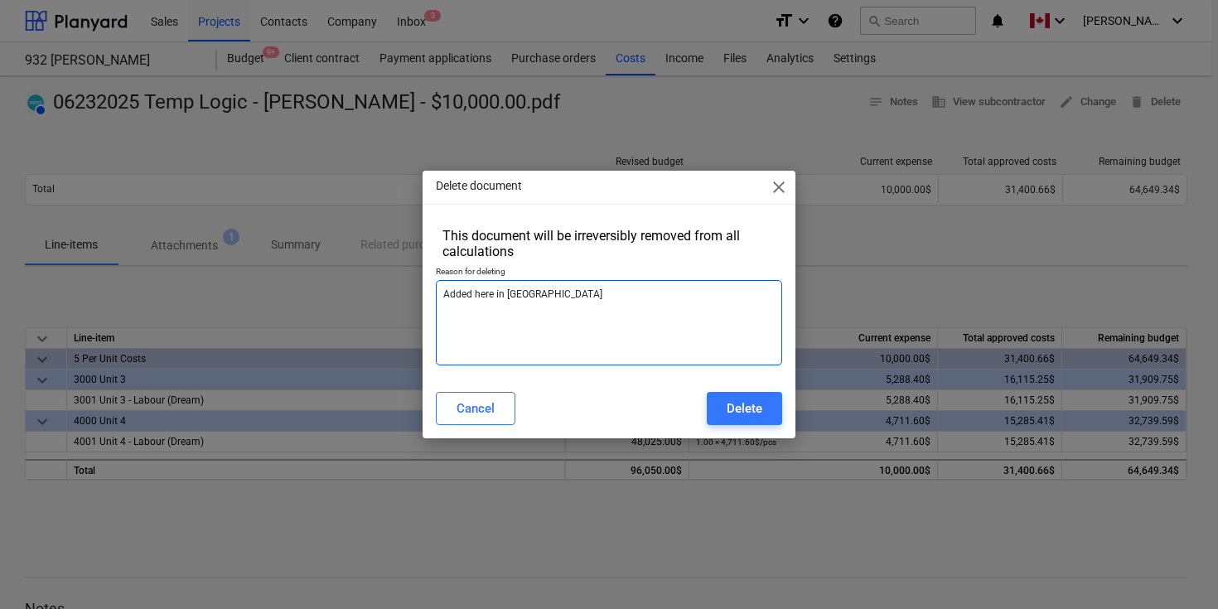
type textarea "x"
type textarea "Added here in error"
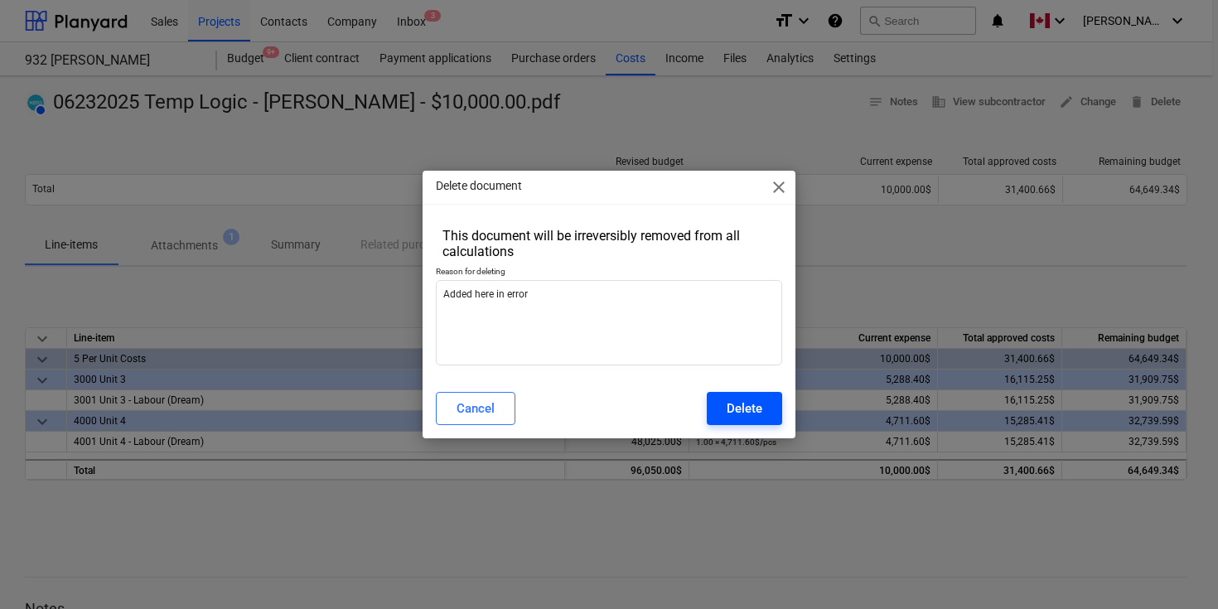
click at [728, 410] on div "Delete" at bounding box center [745, 409] width 36 height 22
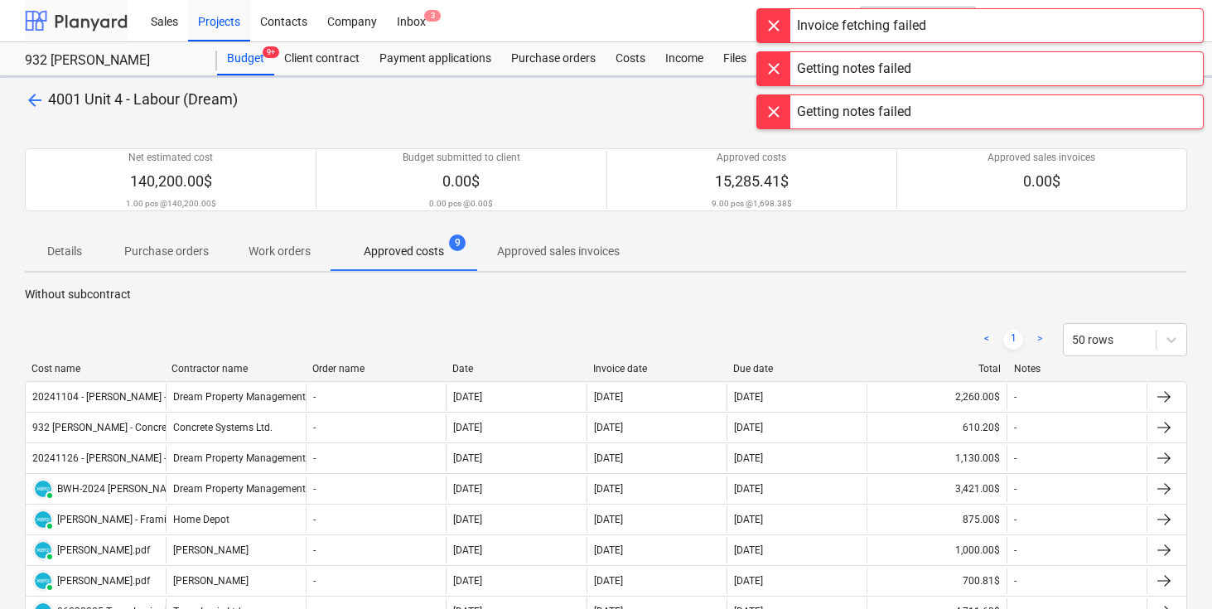
scroll to position [245, 0]
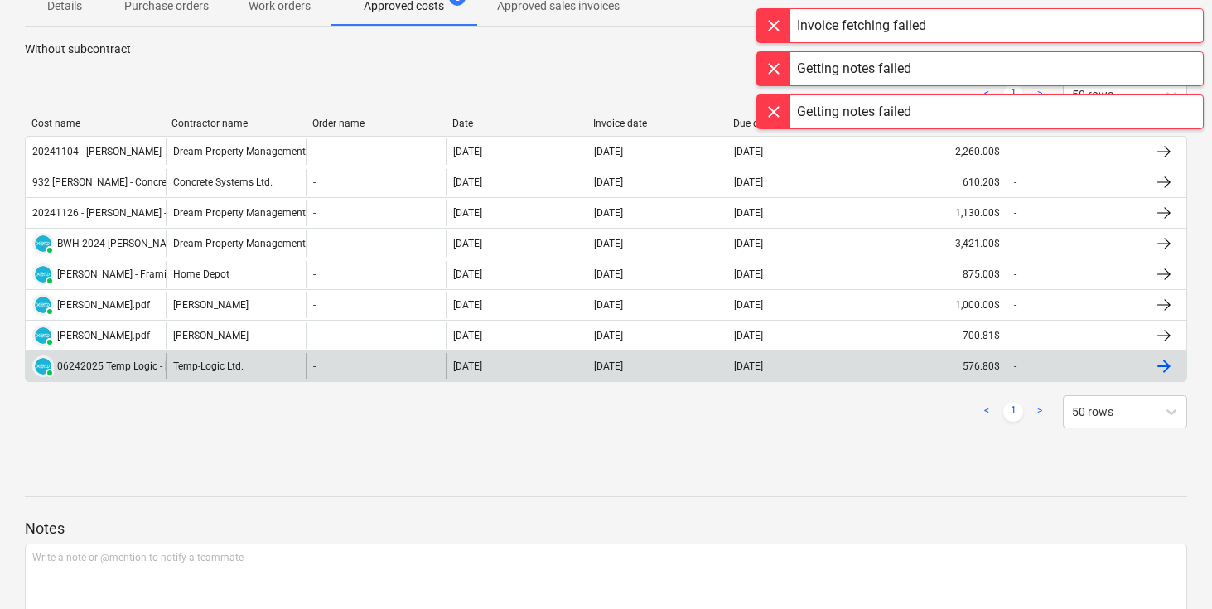
click at [1167, 363] on div at bounding box center [1164, 366] width 20 height 20
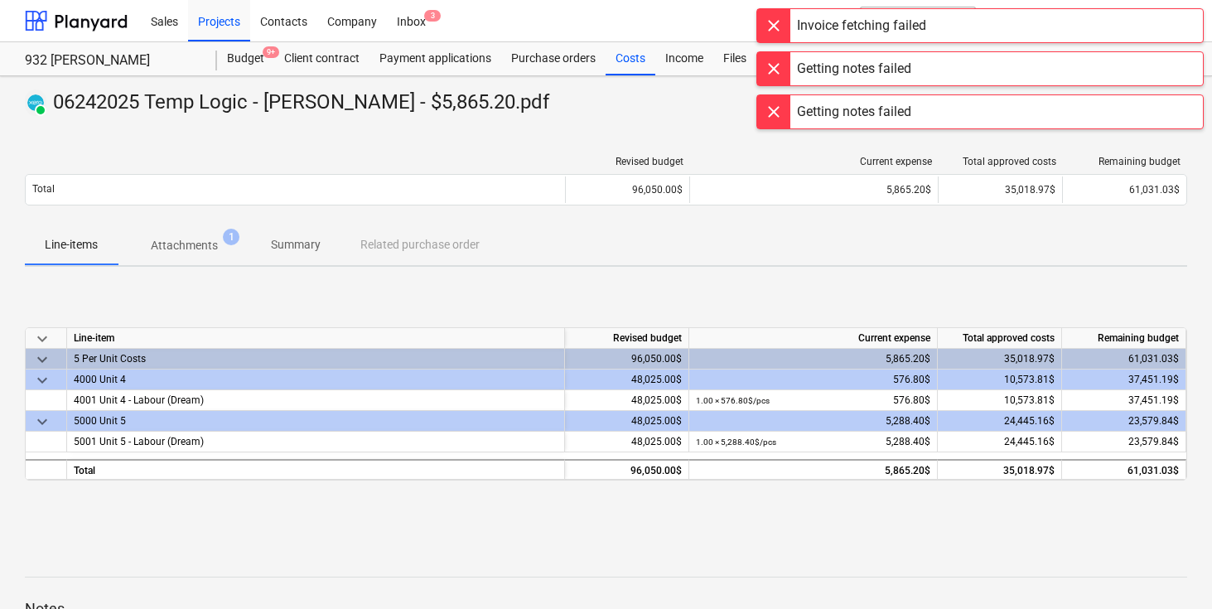
click at [779, 117] on div at bounding box center [773, 111] width 33 height 33
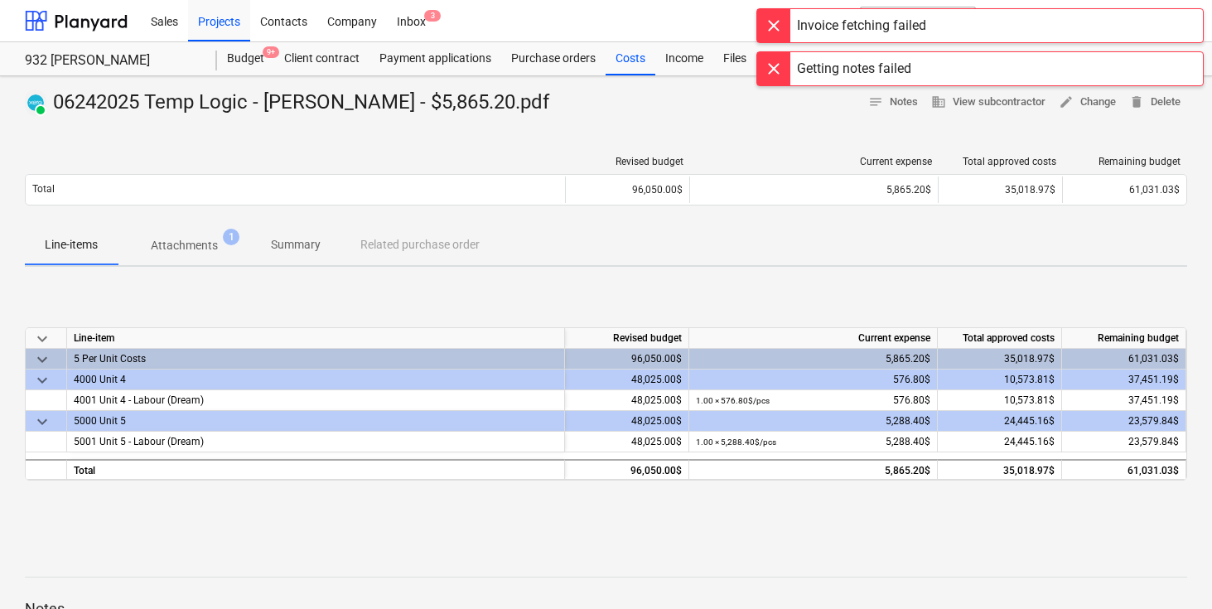
click at [775, 67] on div at bounding box center [773, 68] width 33 height 33
click at [774, 21] on div at bounding box center [773, 25] width 33 height 33
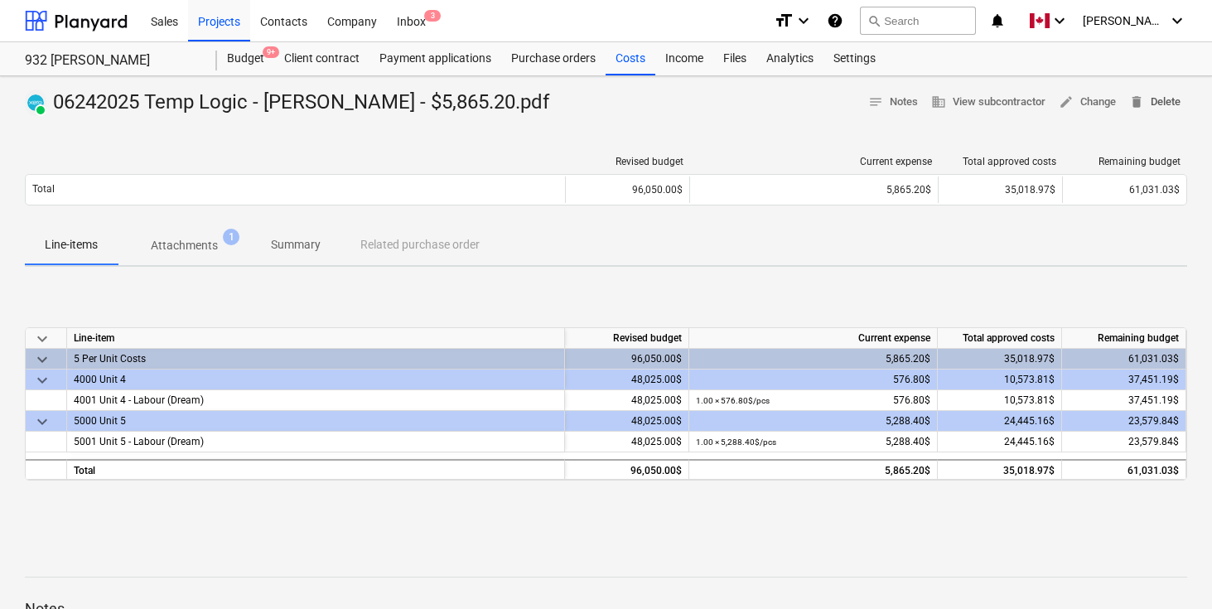
click at [1169, 99] on span "delete Delete" at bounding box center [1154, 102] width 51 height 19
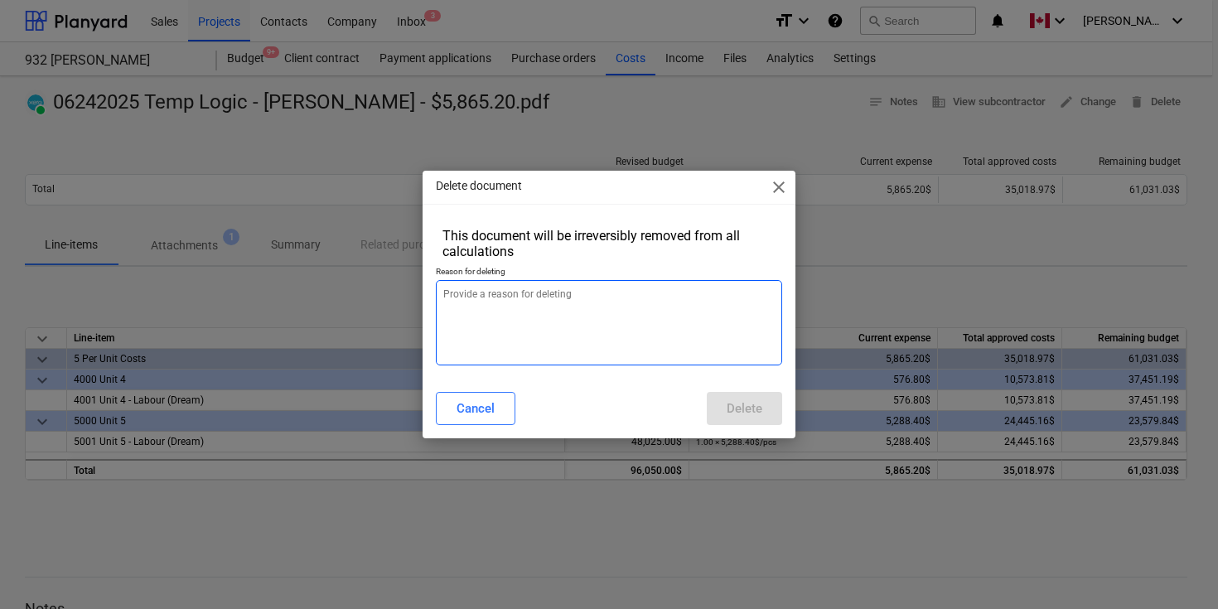
click at [645, 304] on textarea at bounding box center [609, 322] width 346 height 85
paste textarea "Added here in error"
type textarea "x"
type textarea "Added here in error"
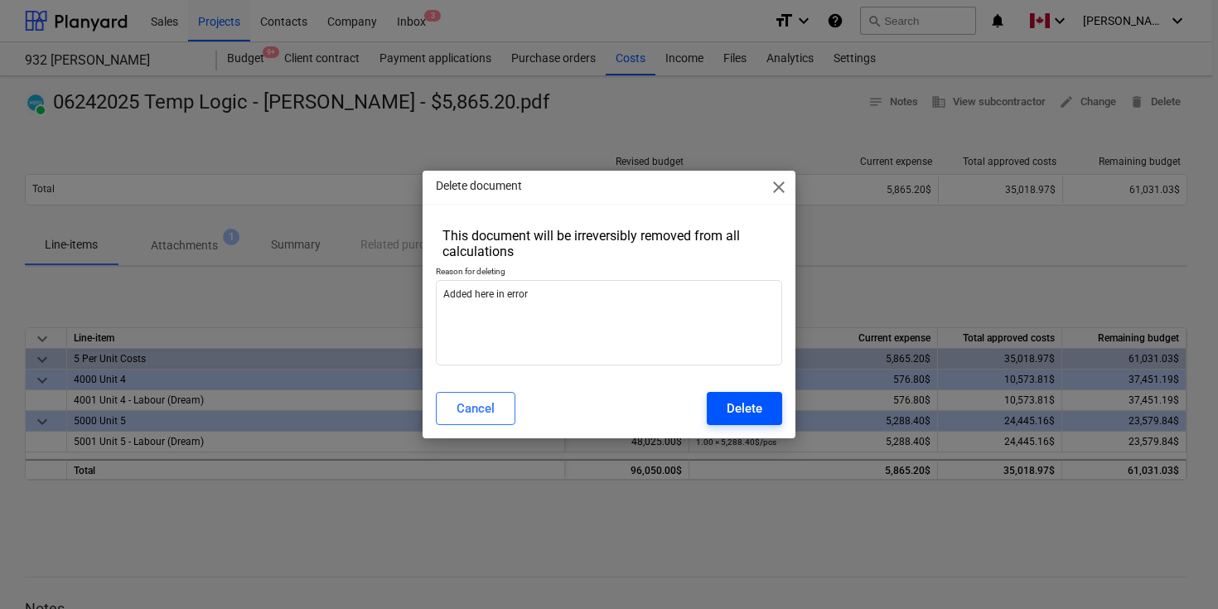
click at [742, 410] on div "Delete" at bounding box center [745, 409] width 36 height 22
type textarea "x"
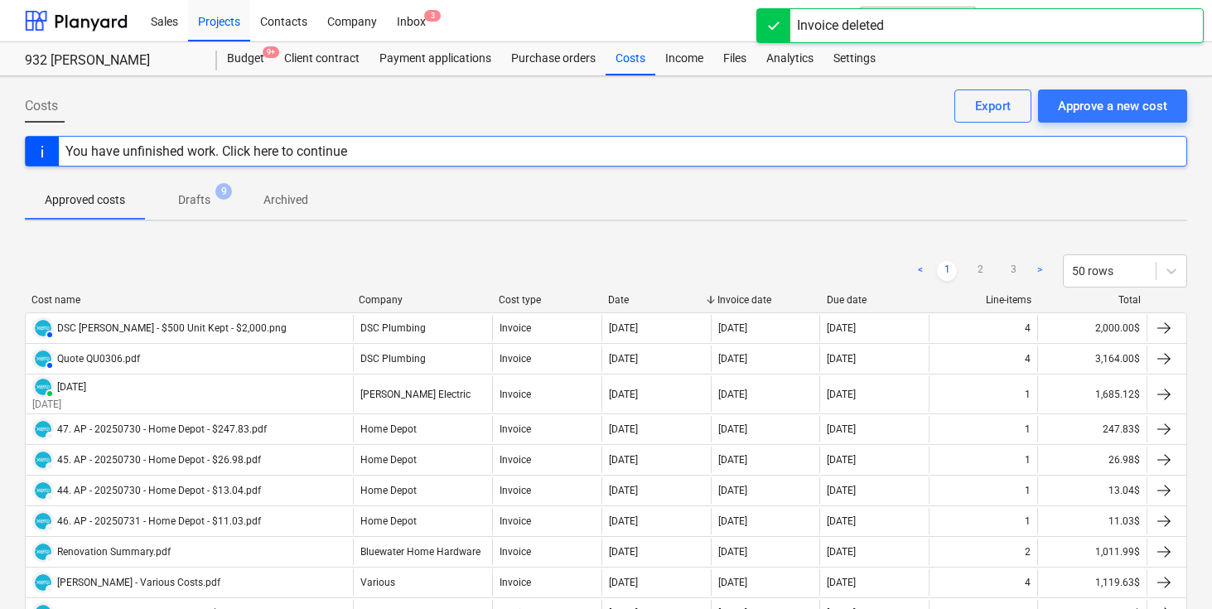
click at [658, 250] on div "< 1 2 3 > 50 rows" at bounding box center [606, 271] width 1162 height 46
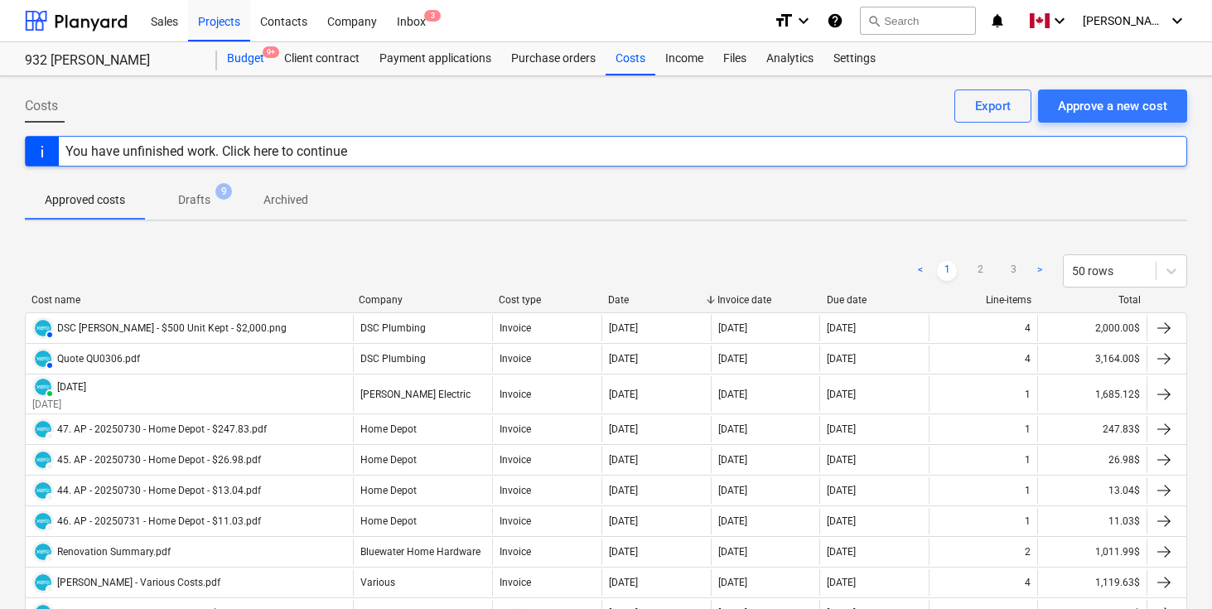
click at [254, 56] on div "Budget 9+" at bounding box center [245, 58] width 57 height 33
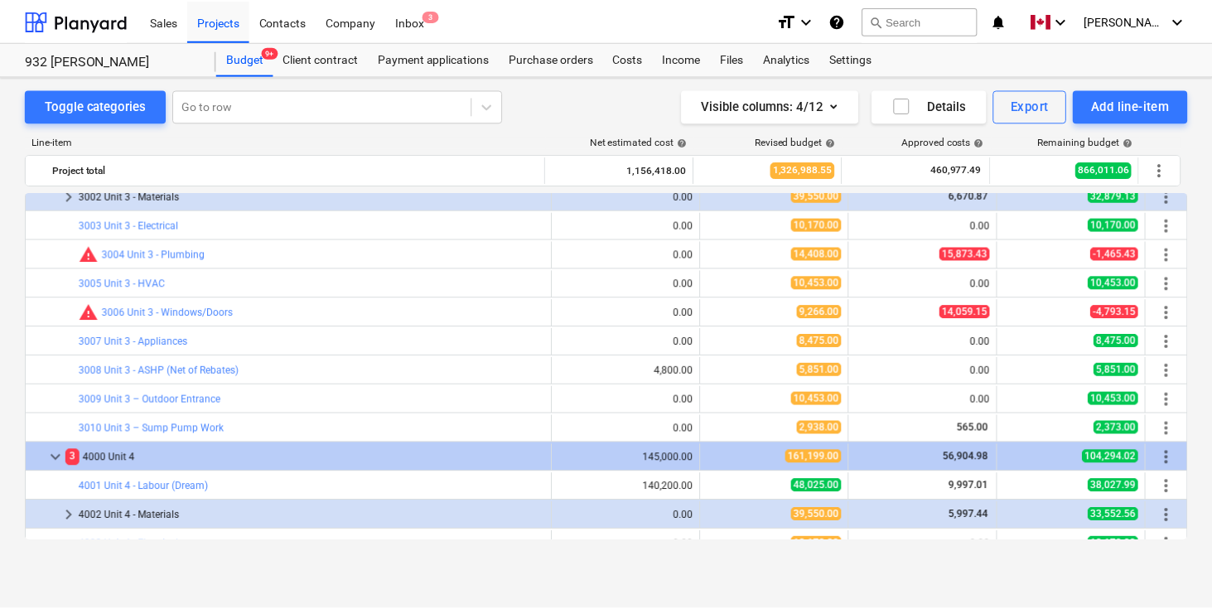
scroll to position [540, 0]
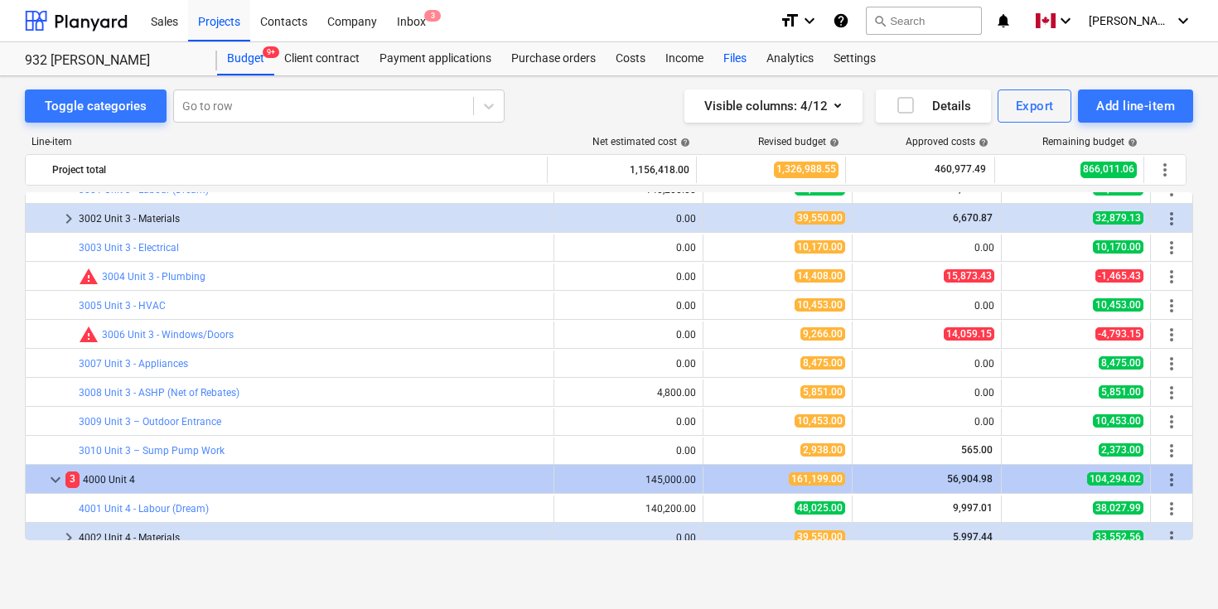
click at [735, 59] on div "Files" at bounding box center [734, 58] width 43 height 33
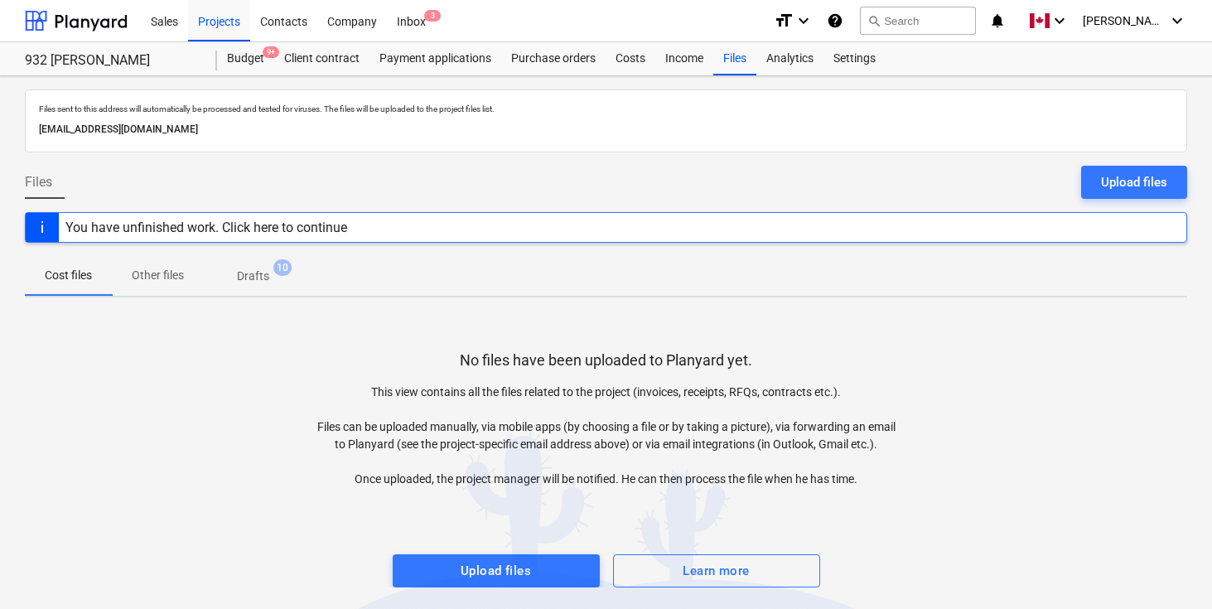
click at [934, 196] on div "Files Upload files" at bounding box center [606, 189] width 1162 height 46
click at [1153, 189] on div "Upload files" at bounding box center [1134, 182] width 66 height 22
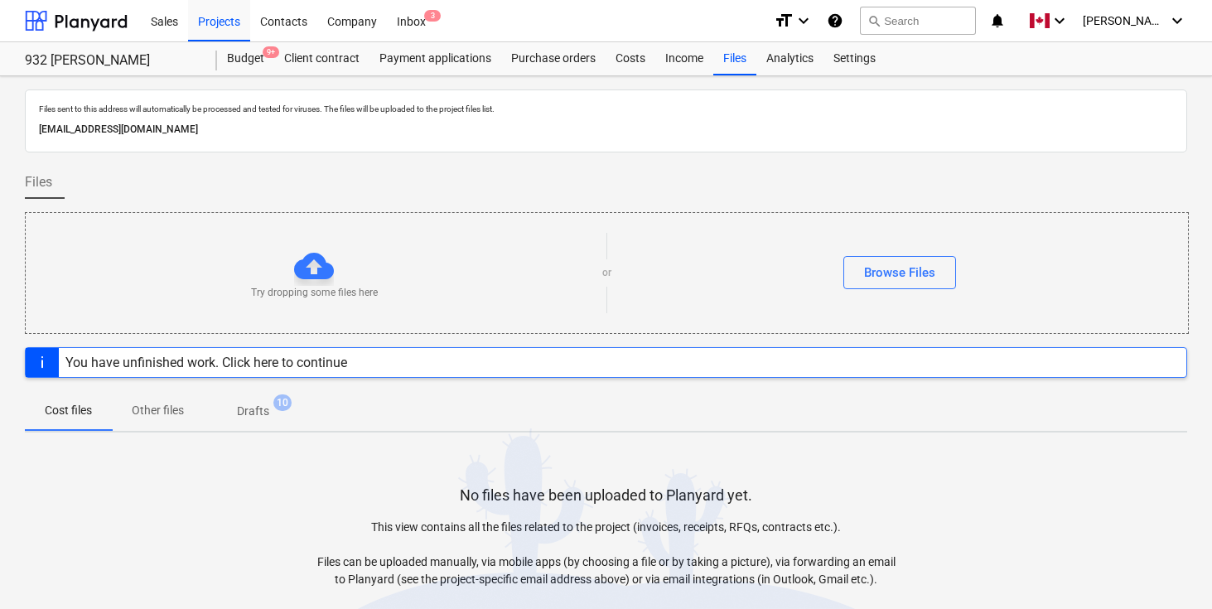
click at [215, 522] on div "No files have been uploaded to Planyard yet. This view contains all the files r…" at bounding box center [606, 584] width 1162 height 277
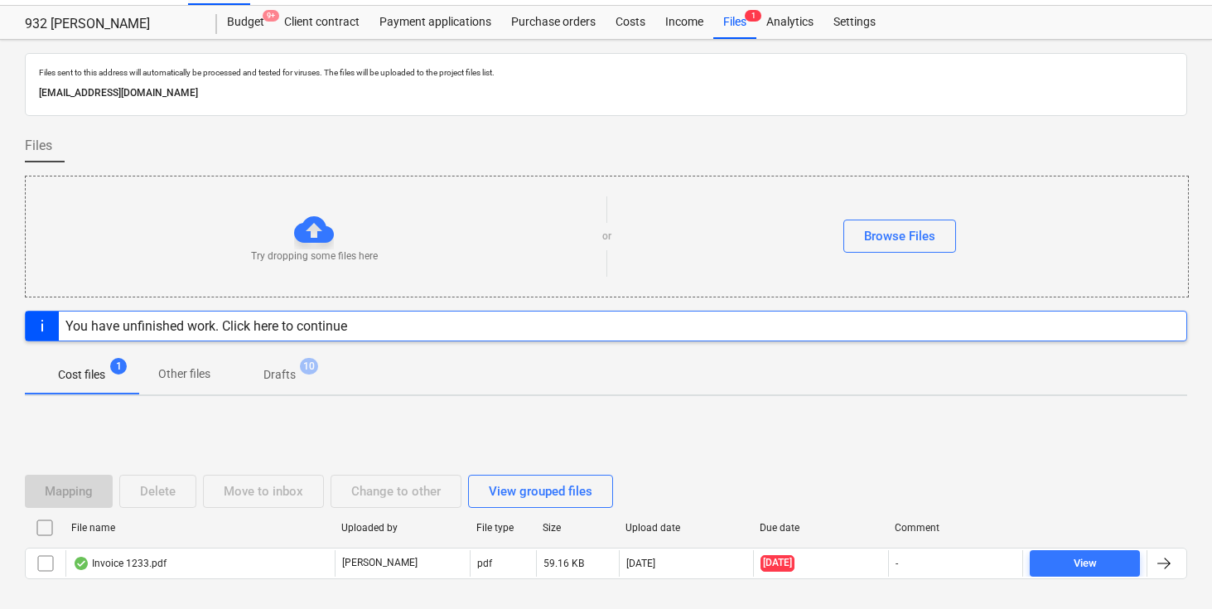
scroll to position [112, 0]
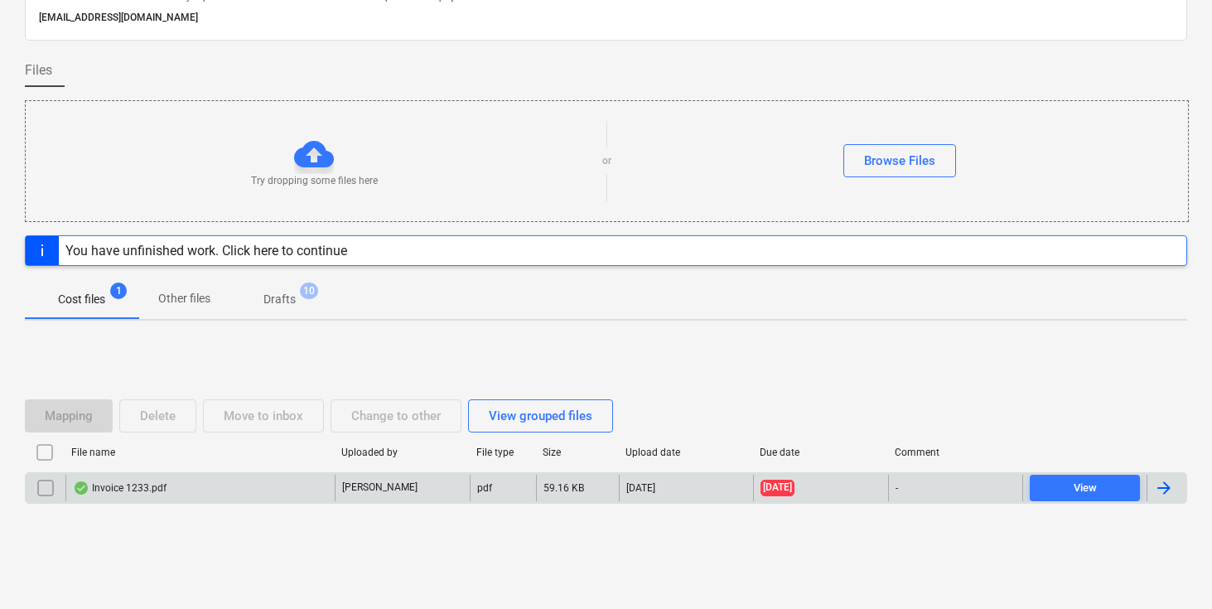
click at [1161, 484] on div at bounding box center [1164, 488] width 20 height 20
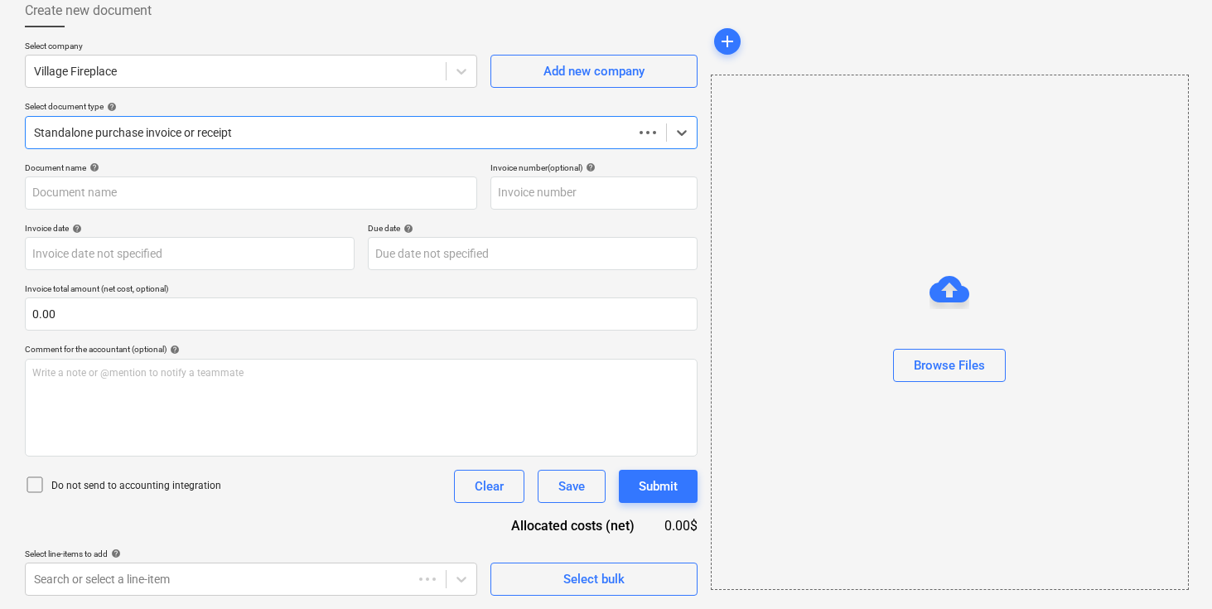
scroll to position [95, 0]
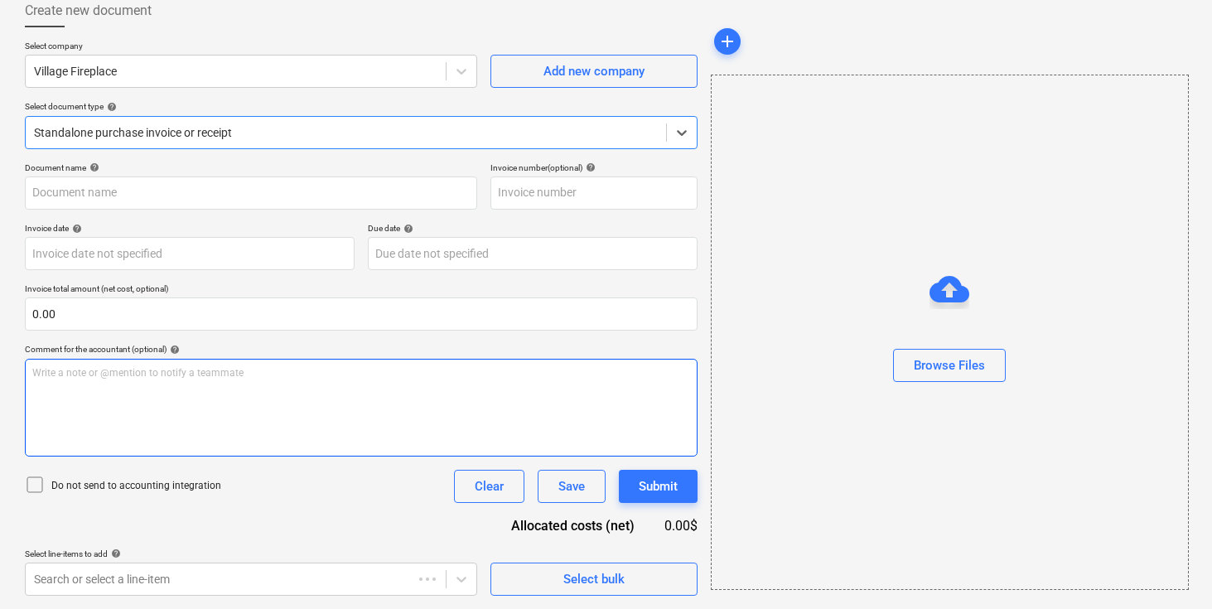
type input "1233"
type input "[DATE]"
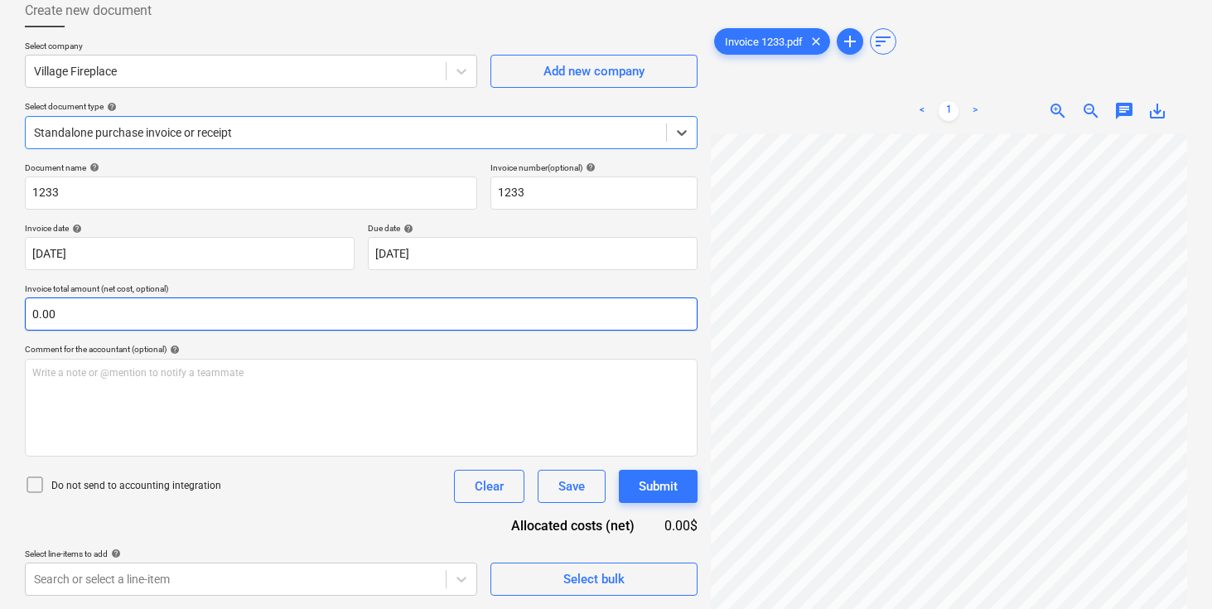
click at [88, 316] on input "0.00" at bounding box center [361, 313] width 673 height 33
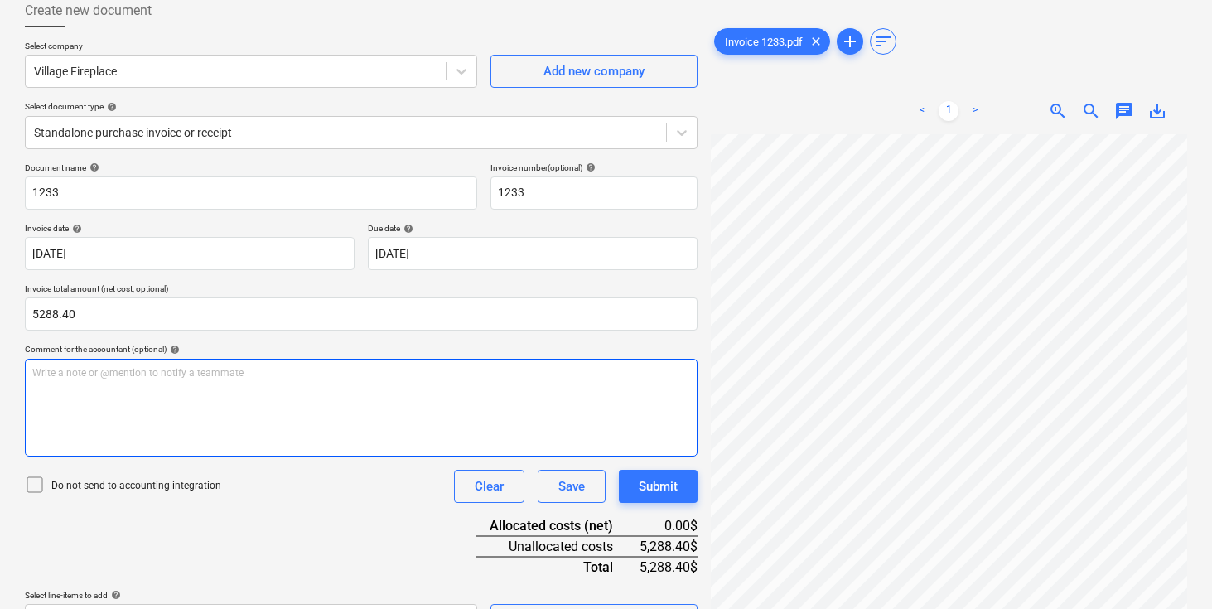
click at [89, 380] on div "Write a note or @mention to notify a teammate [PERSON_NAME]" at bounding box center [361, 408] width 673 height 98
type input "5,288.40"
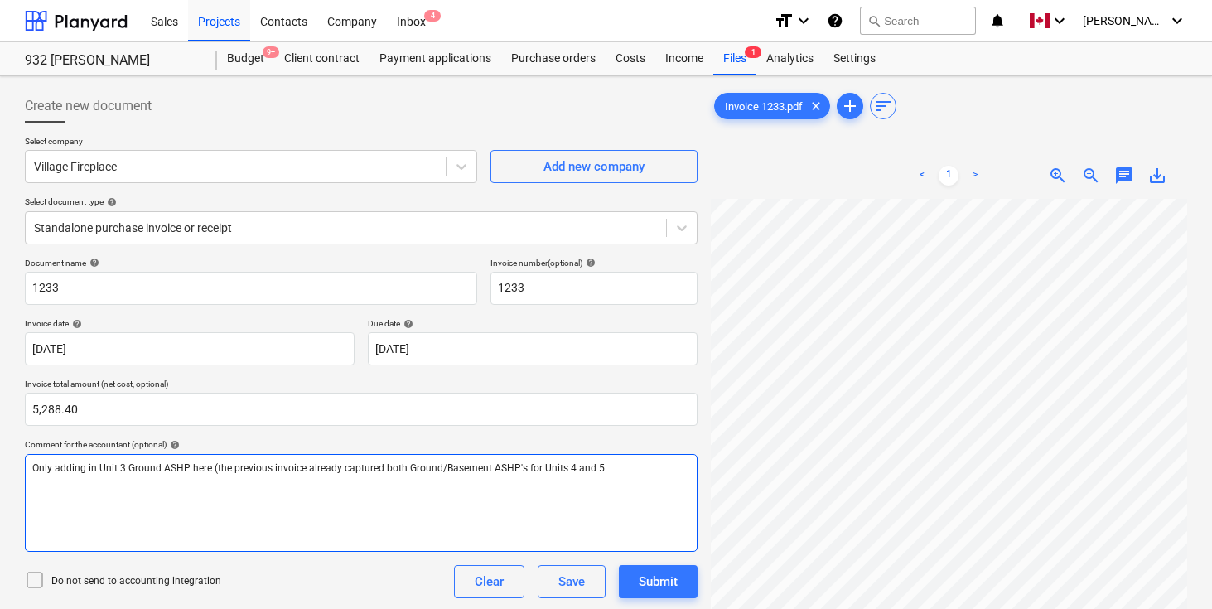
scroll to position [6, 0]
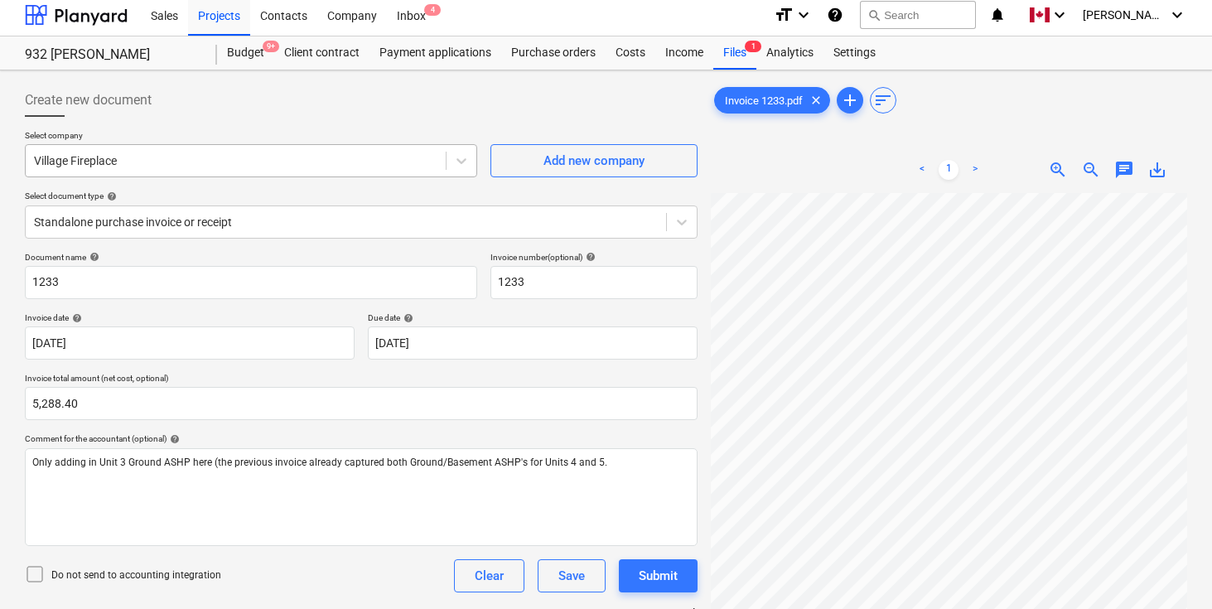
click at [239, 176] on div "Village Fireplace" at bounding box center [251, 160] width 452 height 33
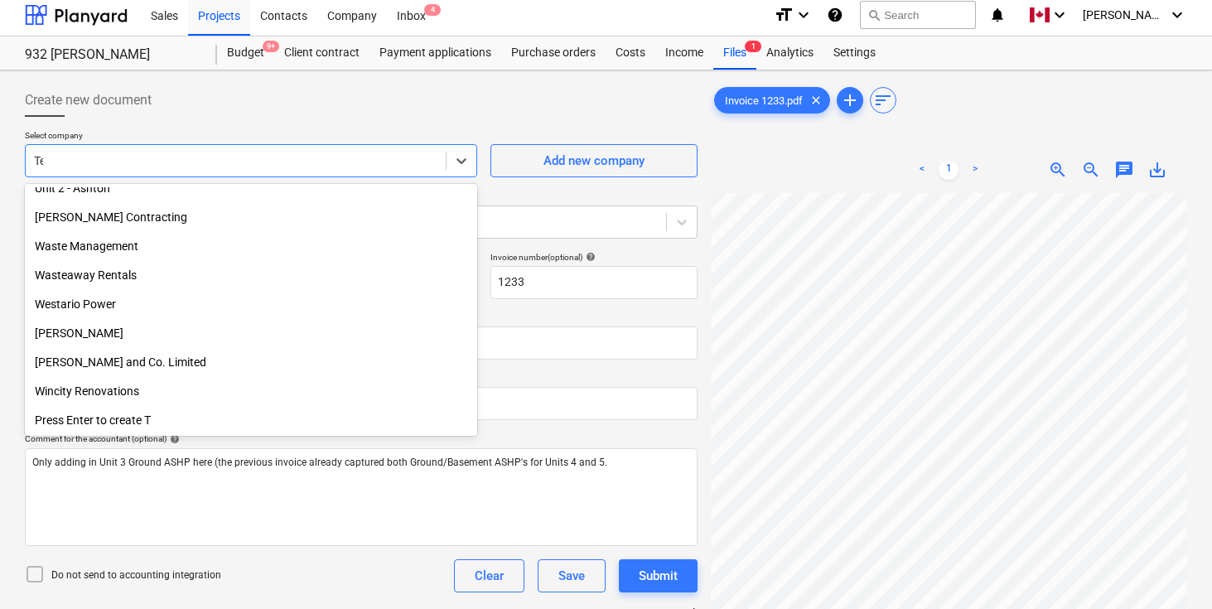
scroll to position [0, 0]
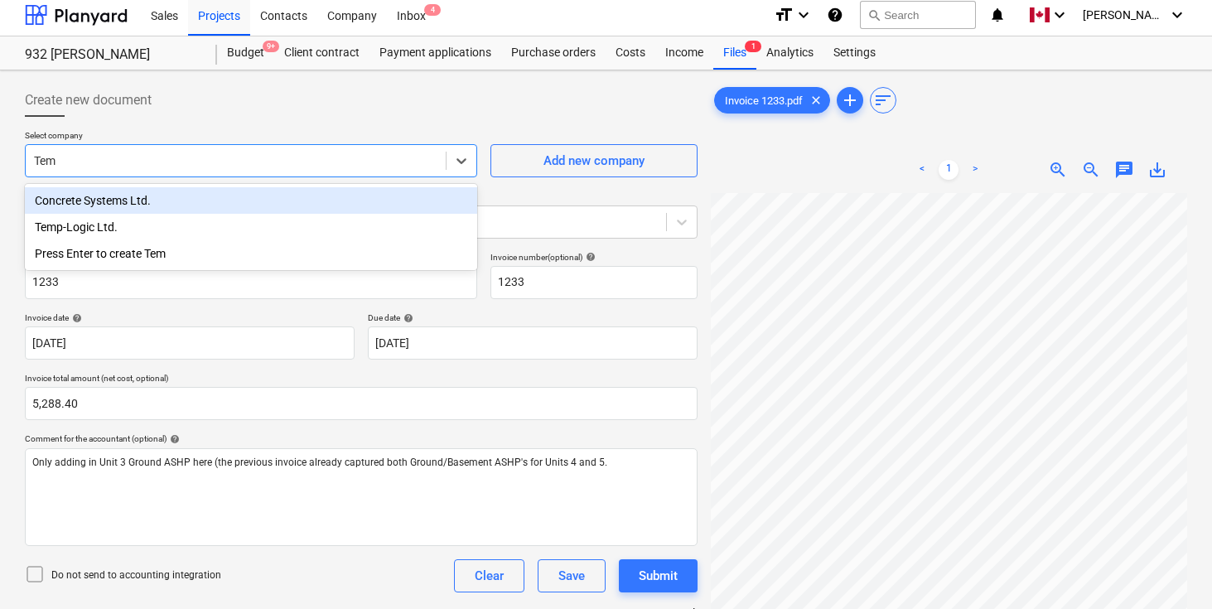
type input "Temp"
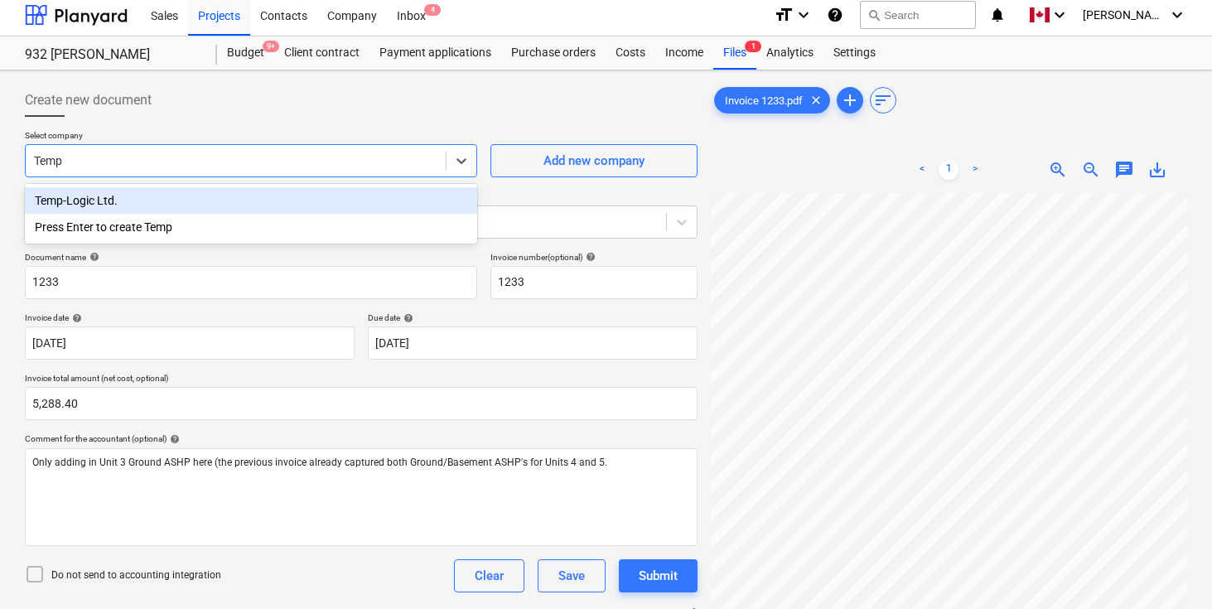
click at [104, 202] on div "Temp-Logic Ltd." at bounding box center [251, 200] width 452 height 27
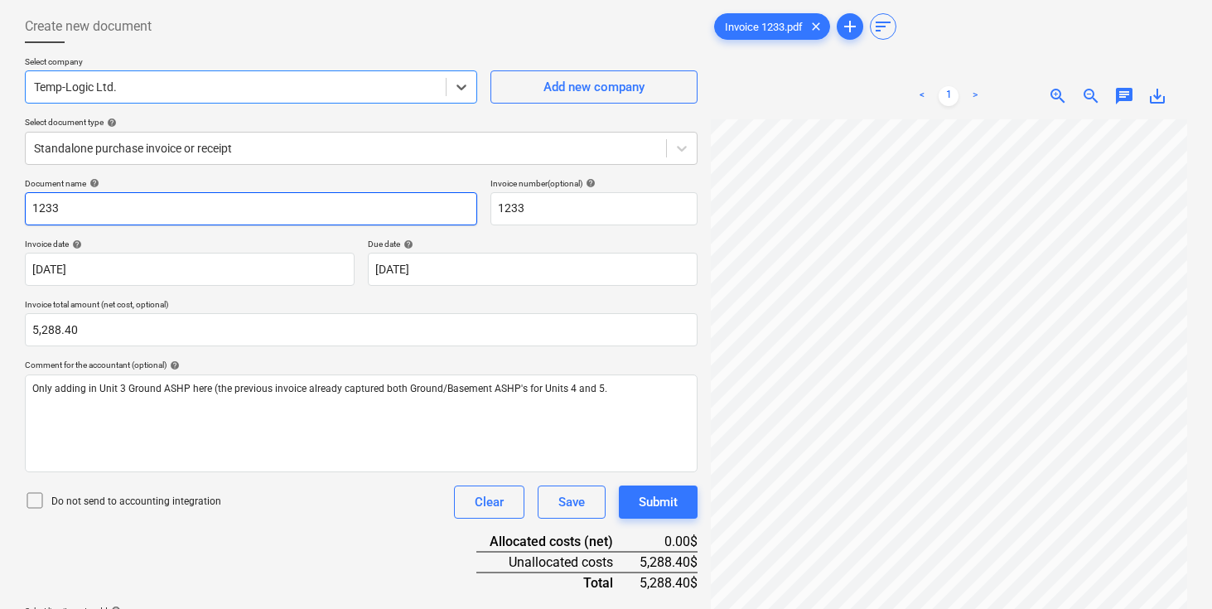
scroll to position [166, 0]
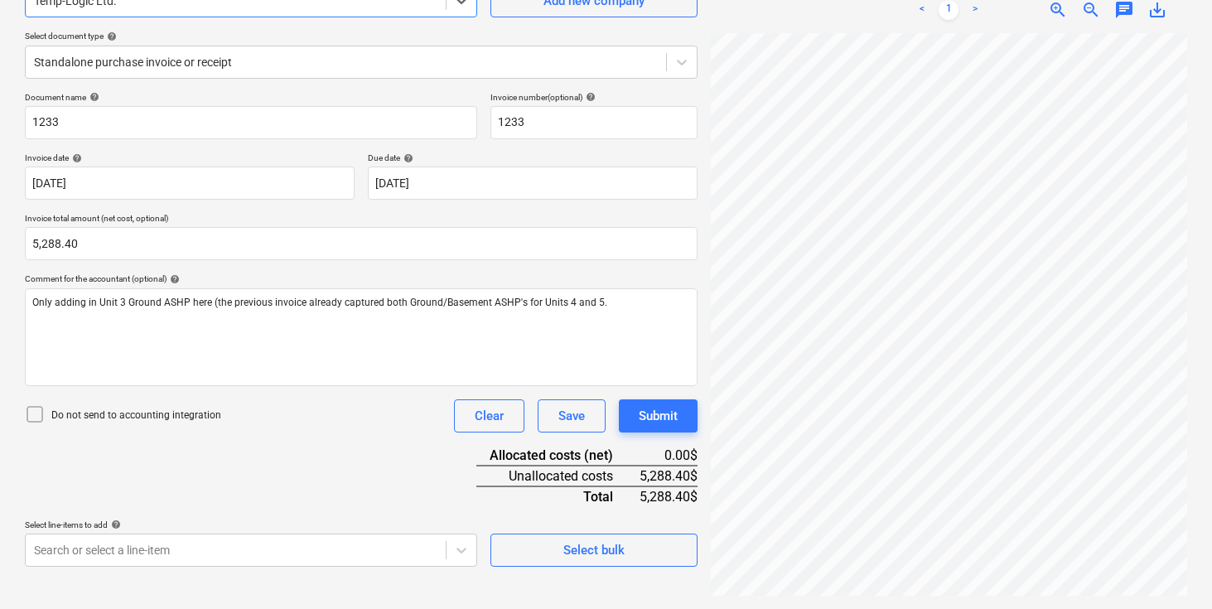
click at [324, 447] on div "Document name help 1233 Invoice number (optional) help 1233 Invoice date help […" at bounding box center [361, 329] width 673 height 475
click at [220, 443] on body "Sales Projects Contacts Company Inbox 4 format_size keyboard_arrow_down help se…" at bounding box center [606, 138] width 1212 height 609
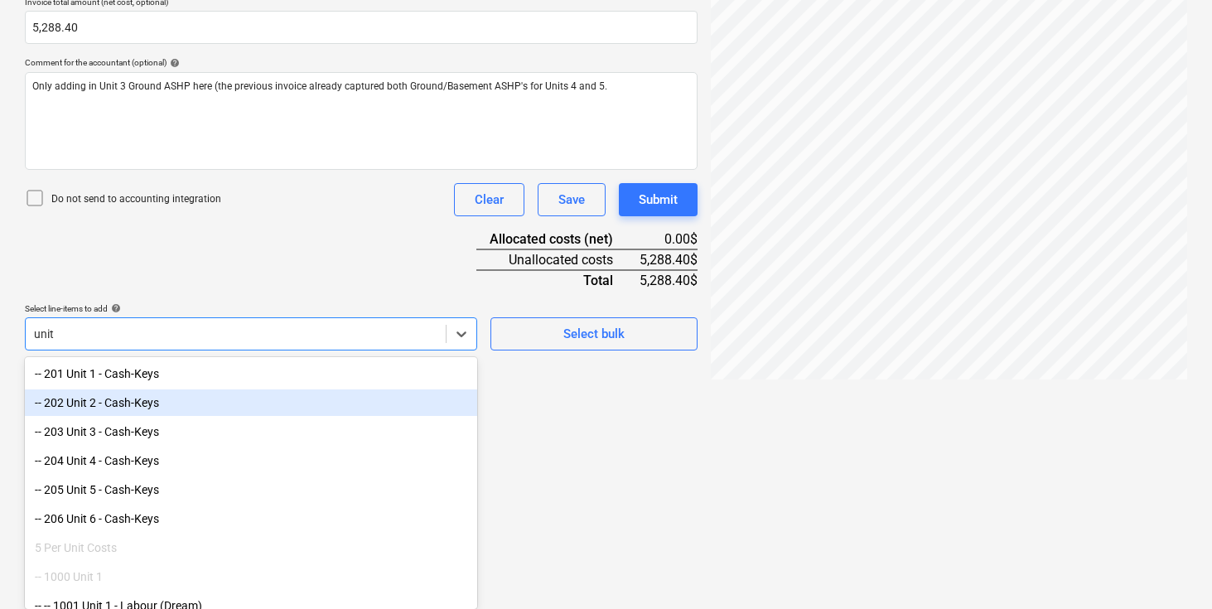
type input "unit 3"
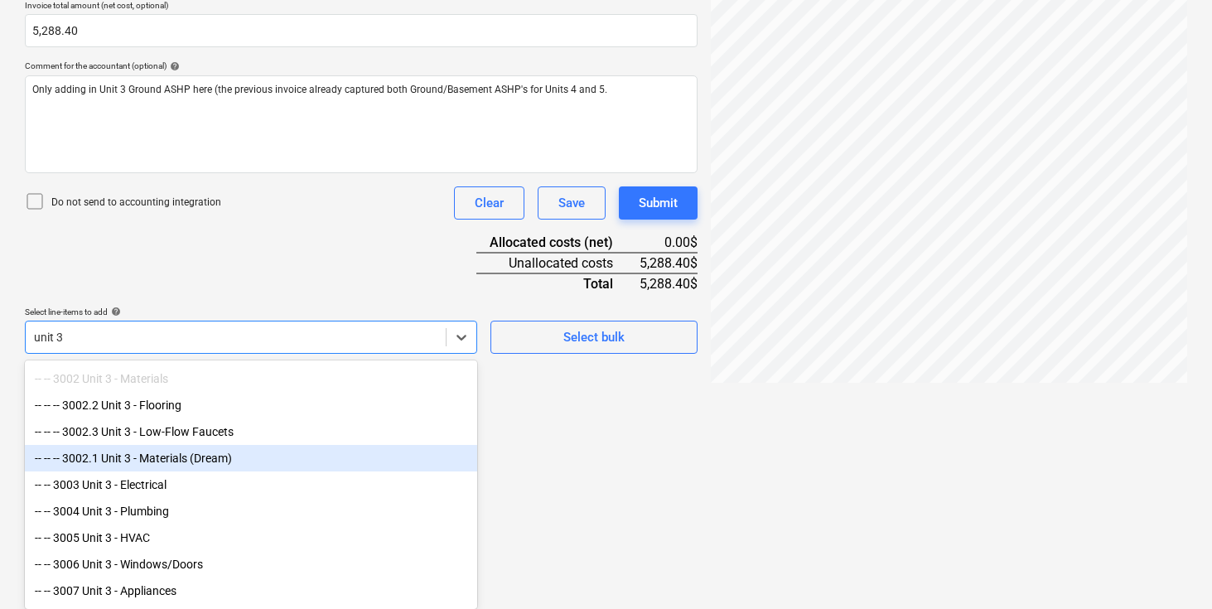
scroll to position [156, 0]
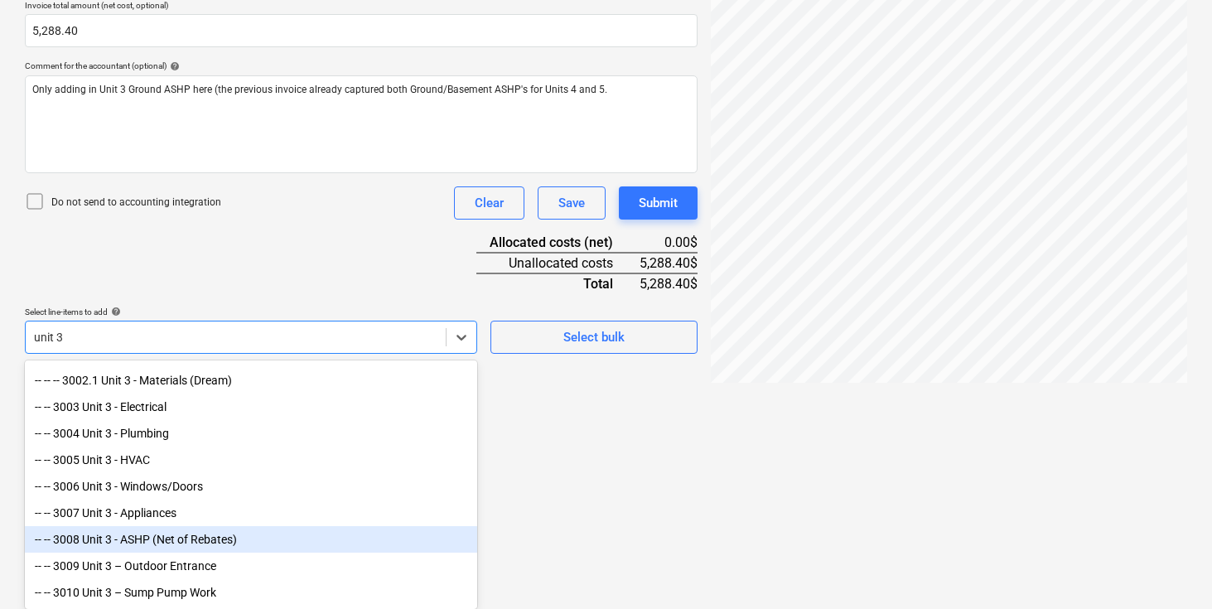
click at [149, 531] on div "-- -- 3008 Unit 3 - ASHP (Net of Rebates)" at bounding box center [251, 539] width 452 height 27
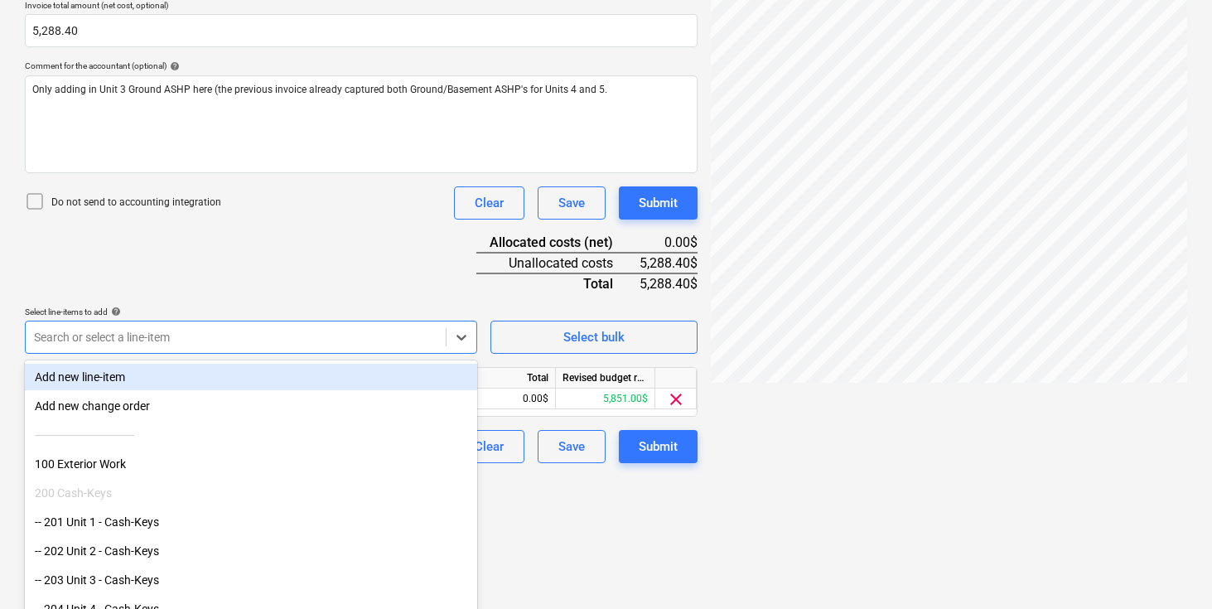
click at [256, 268] on div "Document name help 1233 Invoice number (optional) help 1233 Invoice date help […" at bounding box center [361, 171] width 673 height 584
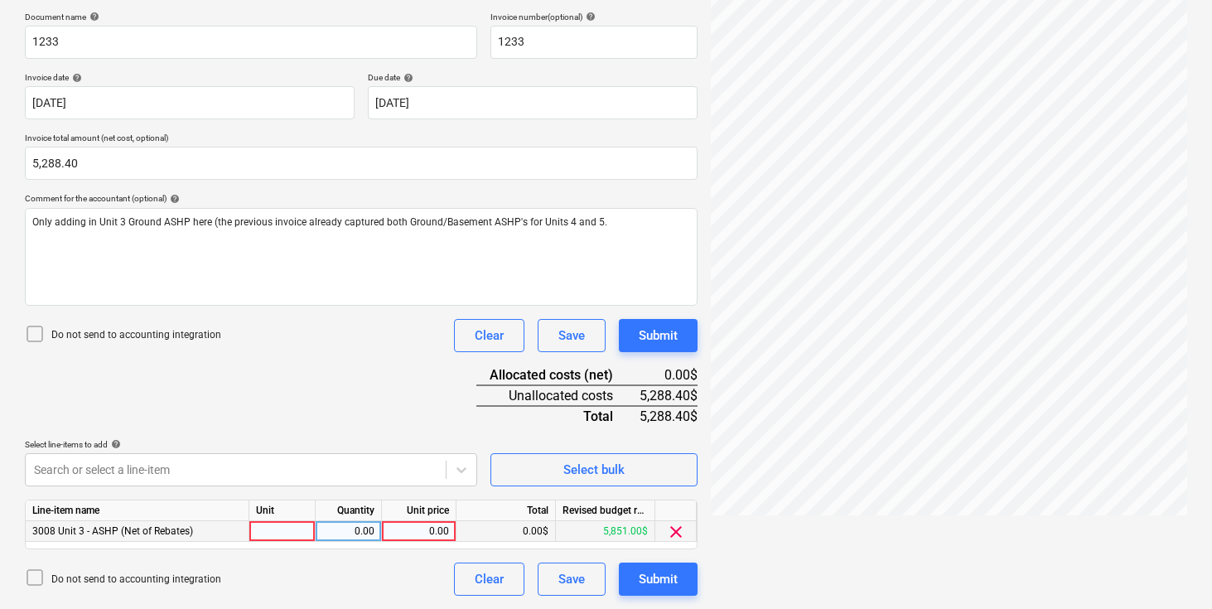
click at [273, 540] on div at bounding box center [282, 531] width 66 height 21
type input "pcs"
type input "5288.40"
click at [438, 413] on div "Document name help 1233 Invoice number (optional) help 1233 Invoice date help […" at bounding box center [361, 304] width 673 height 584
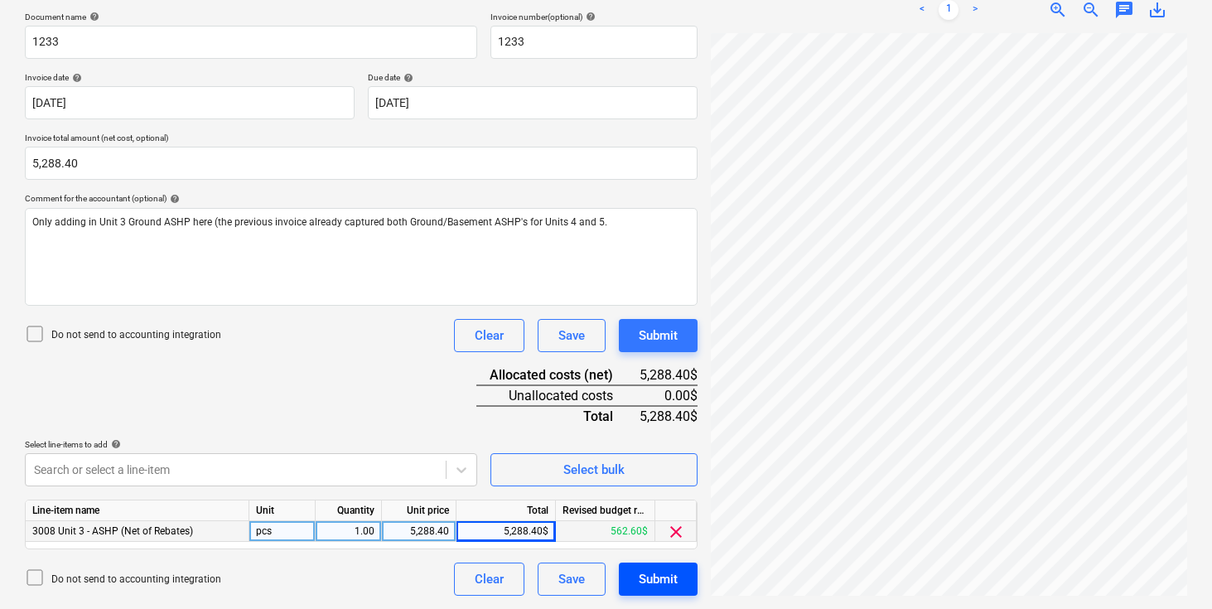
click at [657, 580] on div "Submit" at bounding box center [658, 579] width 39 height 22
